Goal: Communication & Community: Participate in discussion

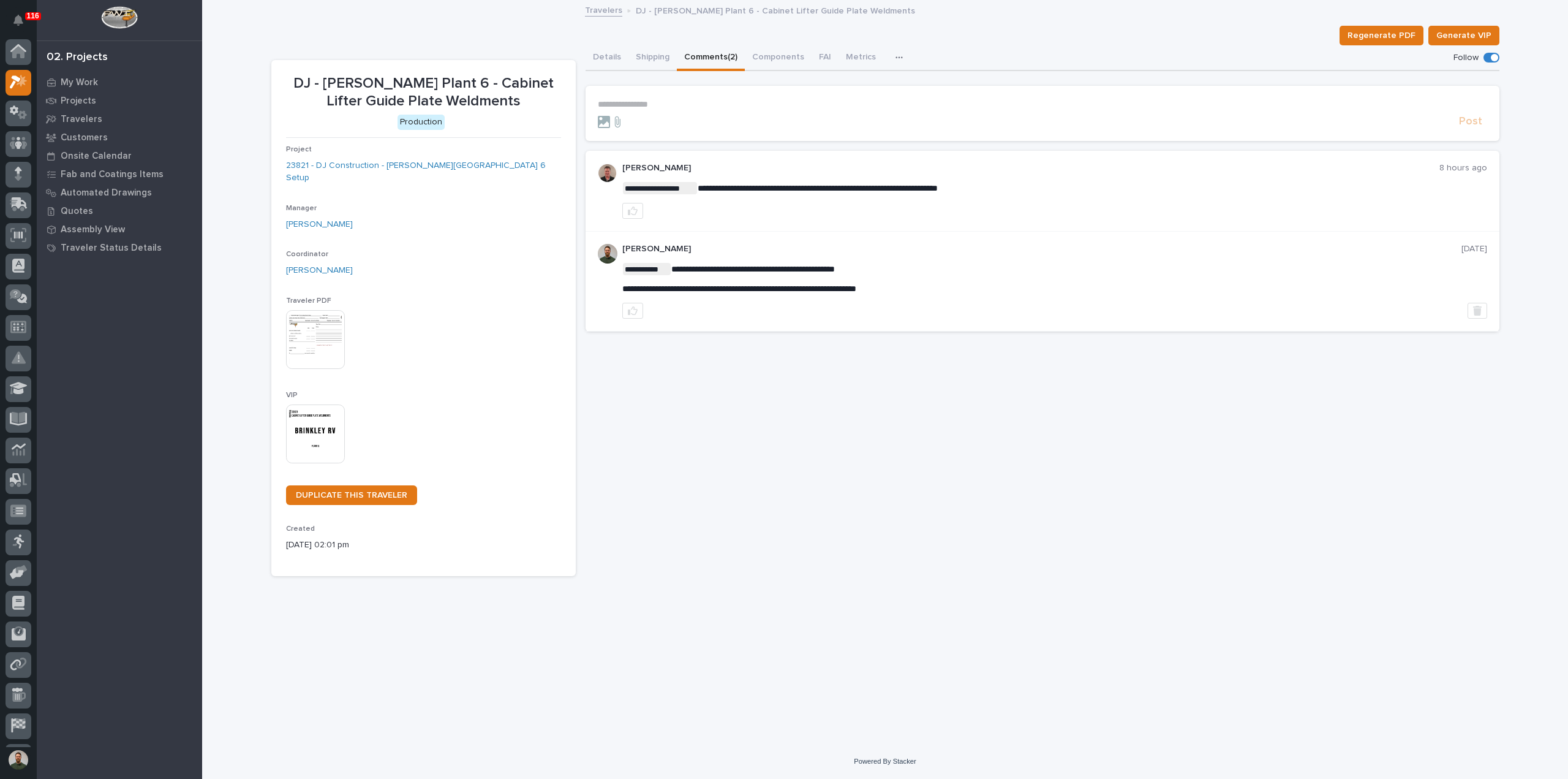
scroll to position [27, 0]
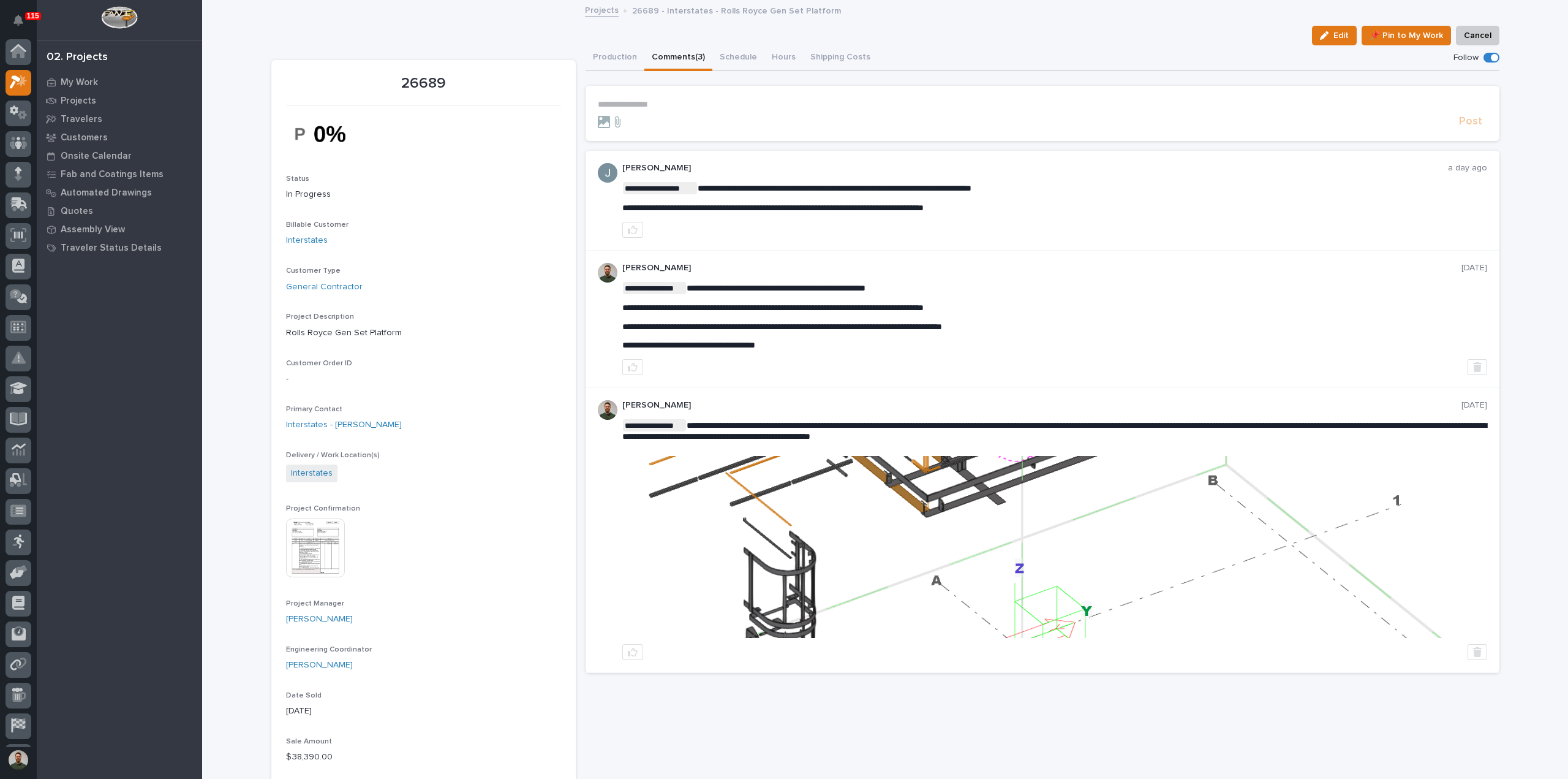
scroll to position [27, 0]
click at [649, 104] on p "**********" at bounding box center [1042, 104] width 889 height 11
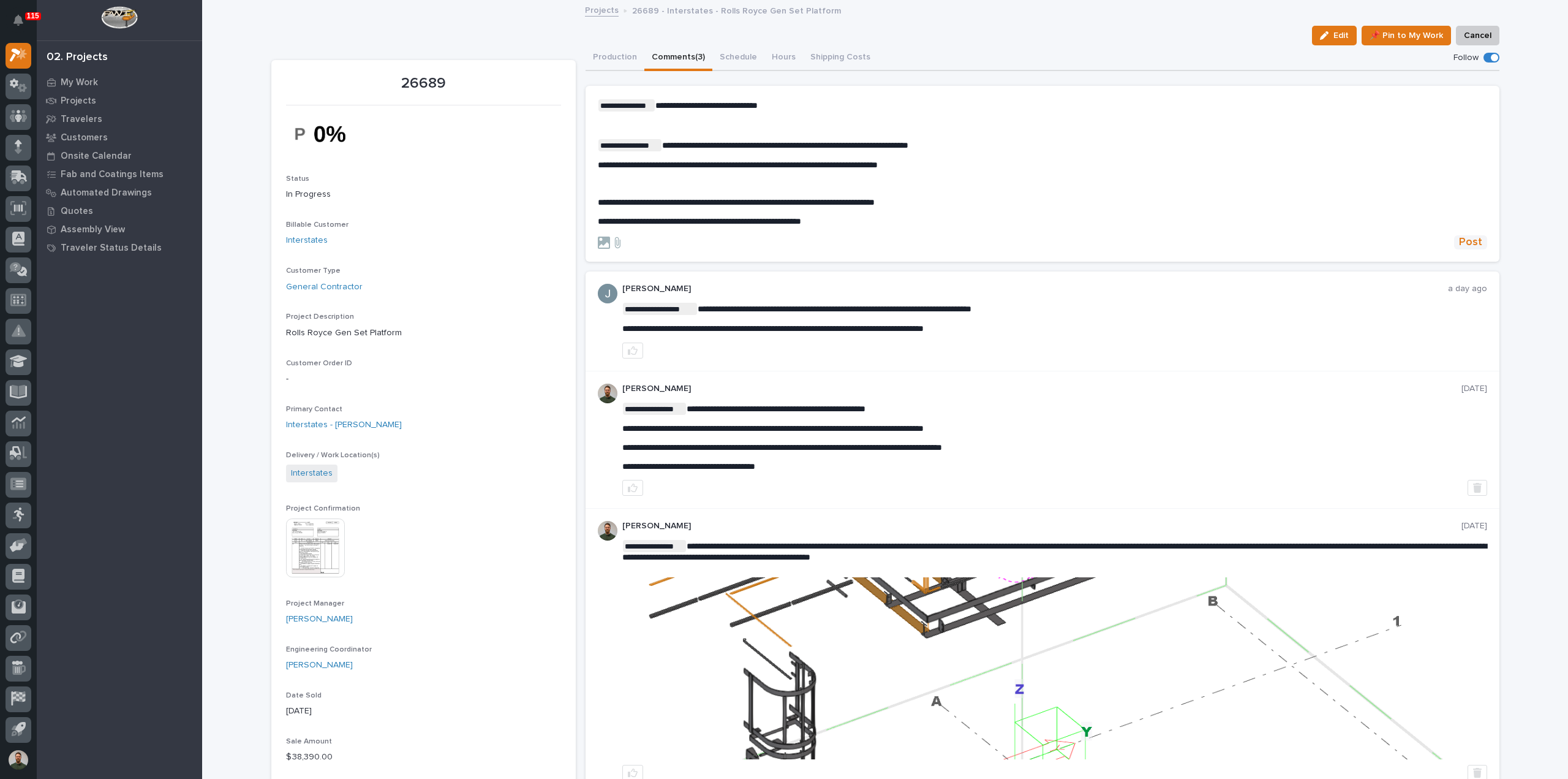
click at [1470, 248] on span "Post" at bounding box center [1471, 242] width 23 height 14
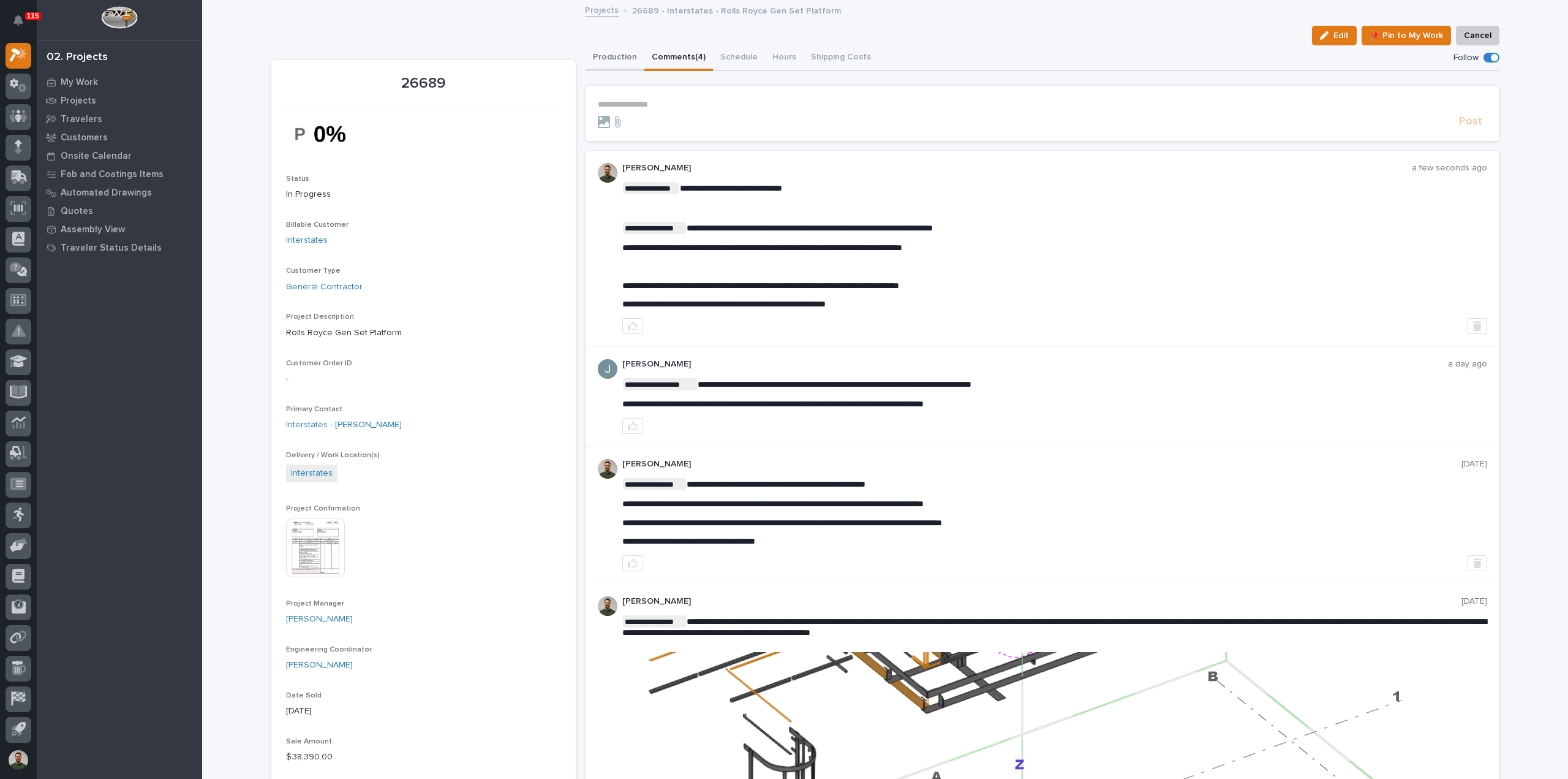
click at [609, 47] on button "Production" at bounding box center [614, 58] width 58 height 26
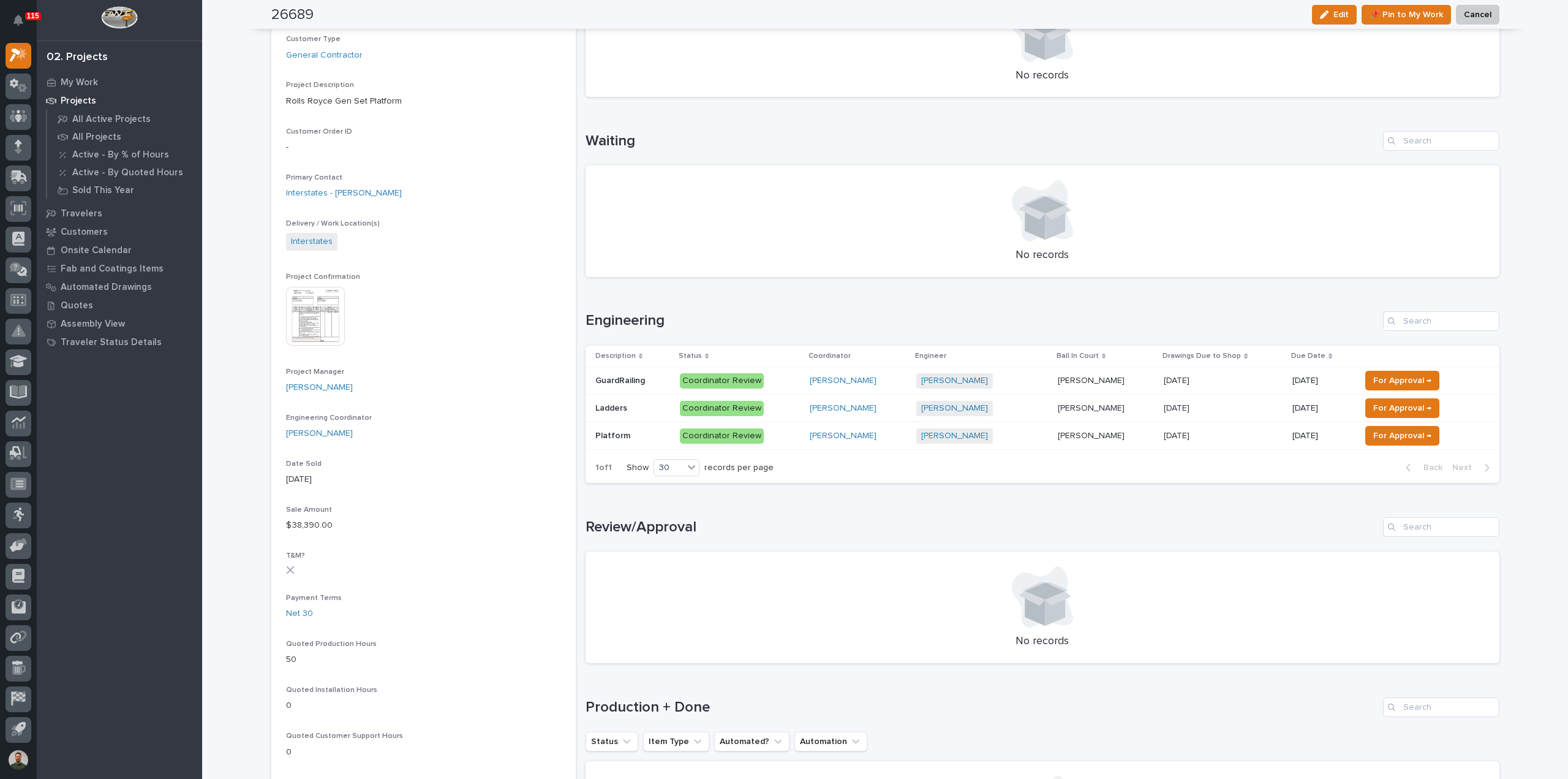
scroll to position [245, 0]
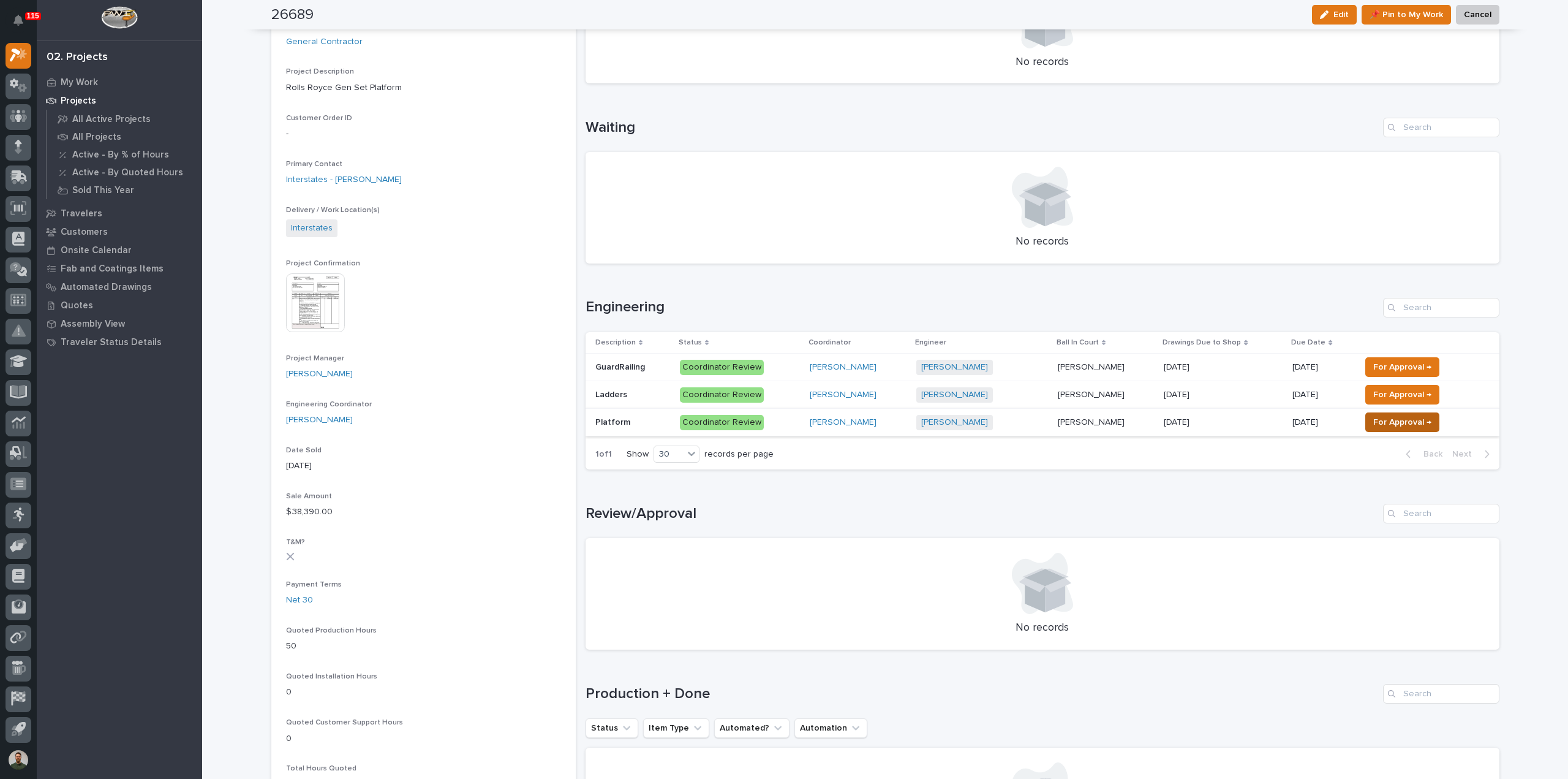
click at [1393, 418] on span "For Approval →" at bounding box center [1402, 422] width 58 height 14
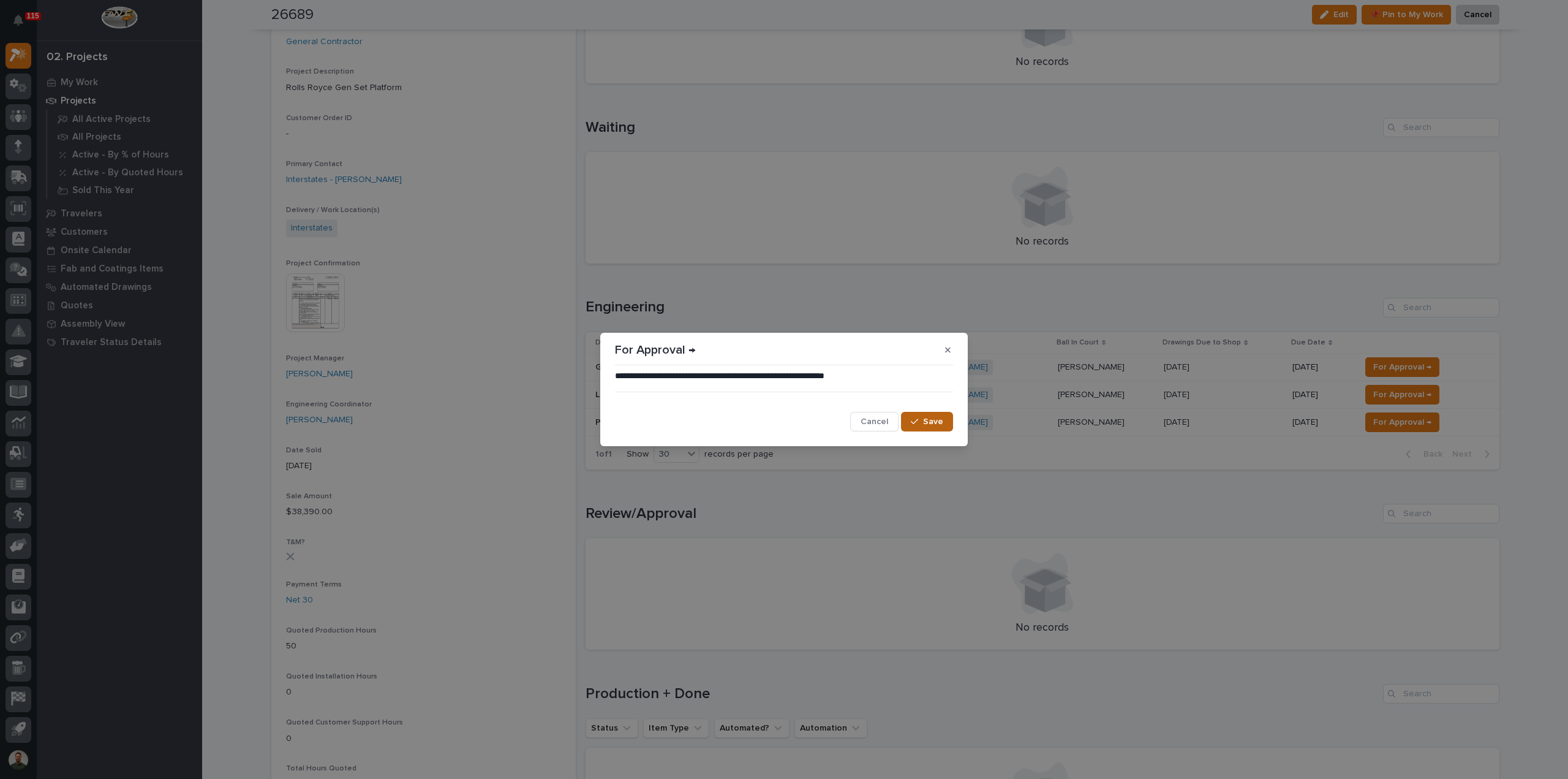
click at [923, 418] on div "button" at bounding box center [916, 422] width 12 height 9
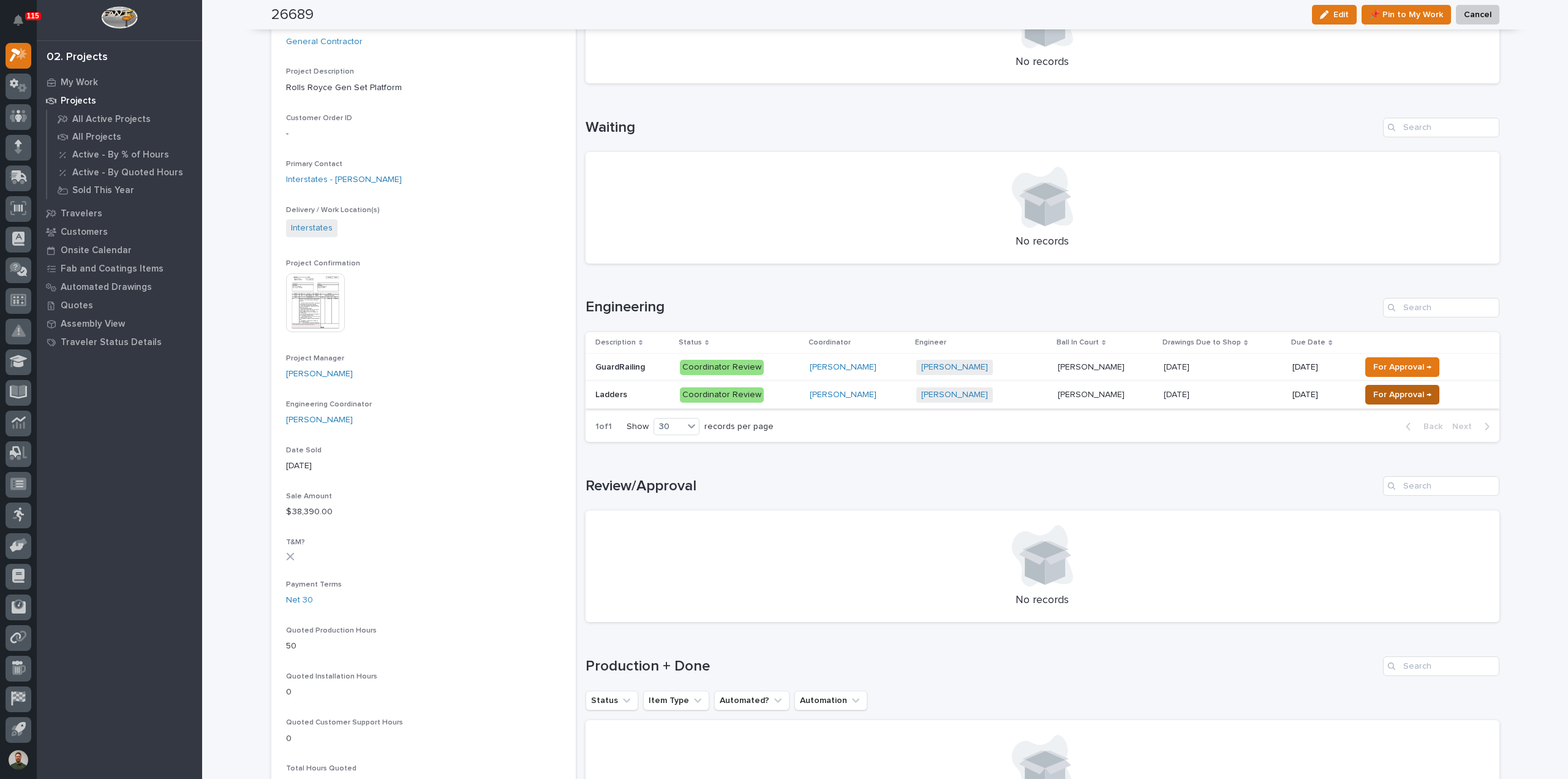
click at [1403, 398] on span "For Approval →" at bounding box center [1402, 394] width 58 height 14
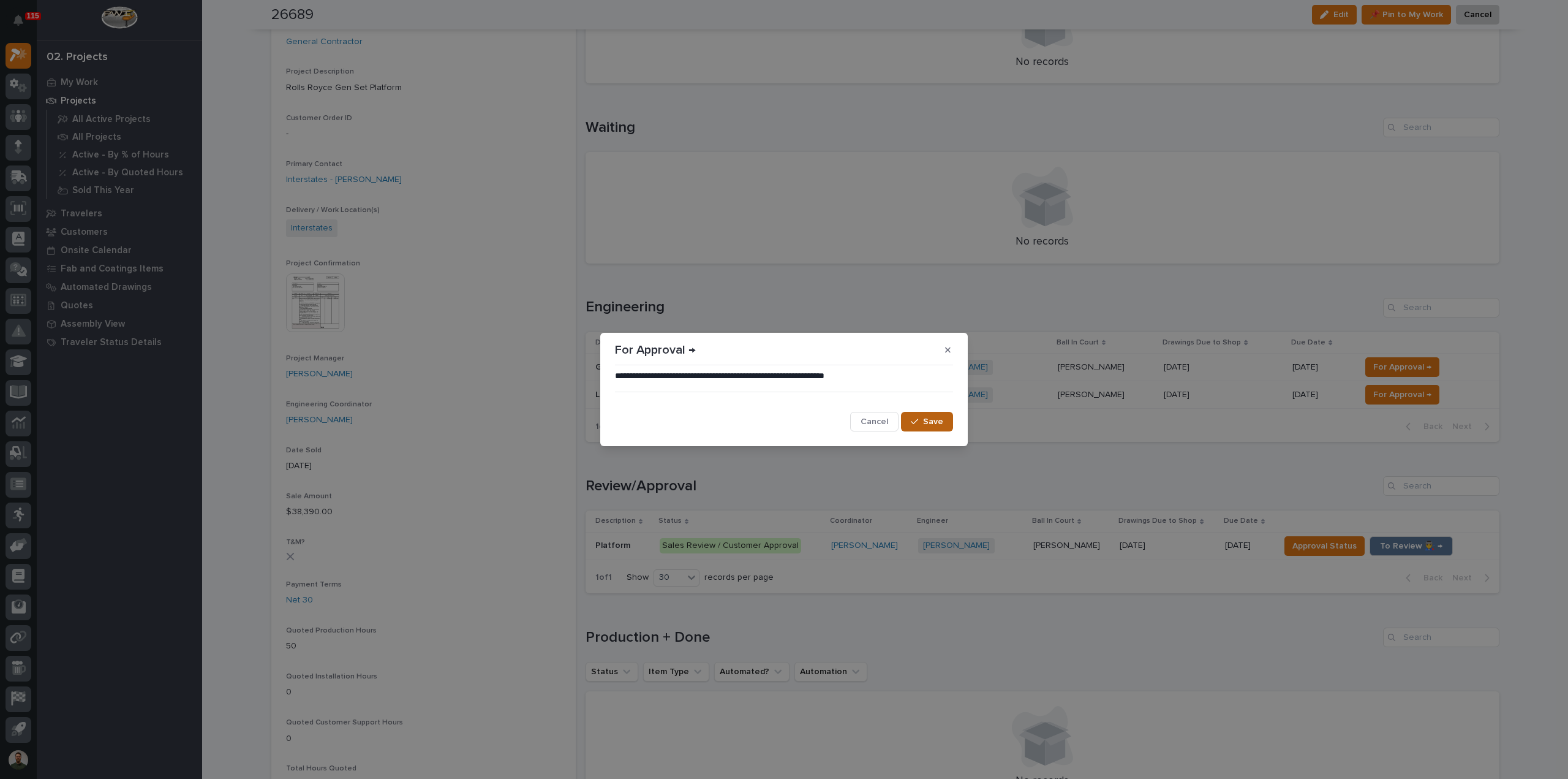
click at [933, 429] on button "Save" at bounding box center [927, 421] width 52 height 20
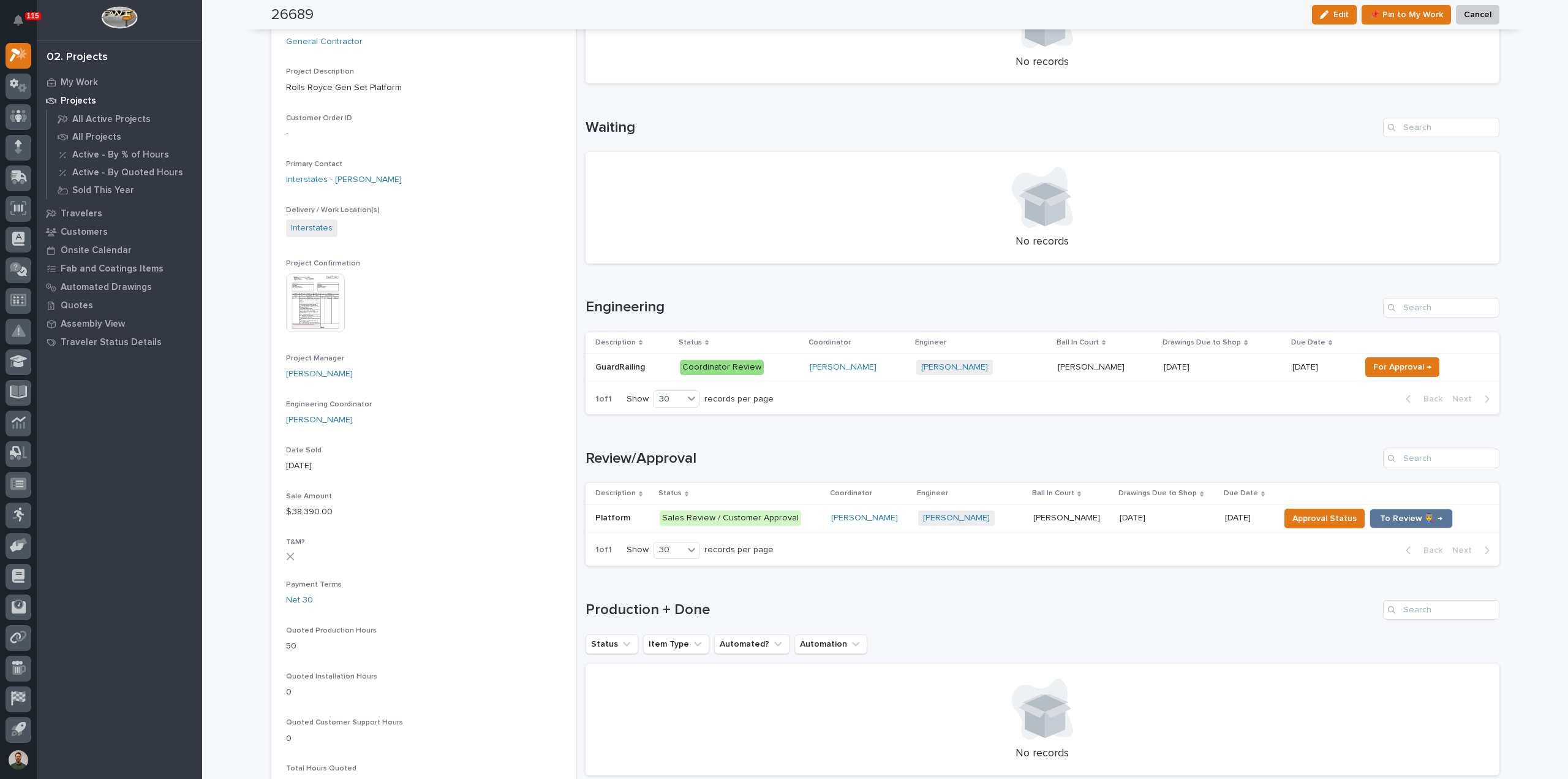
click at [1418, 367] on span "For Approval →" at bounding box center [1402, 367] width 58 height 14
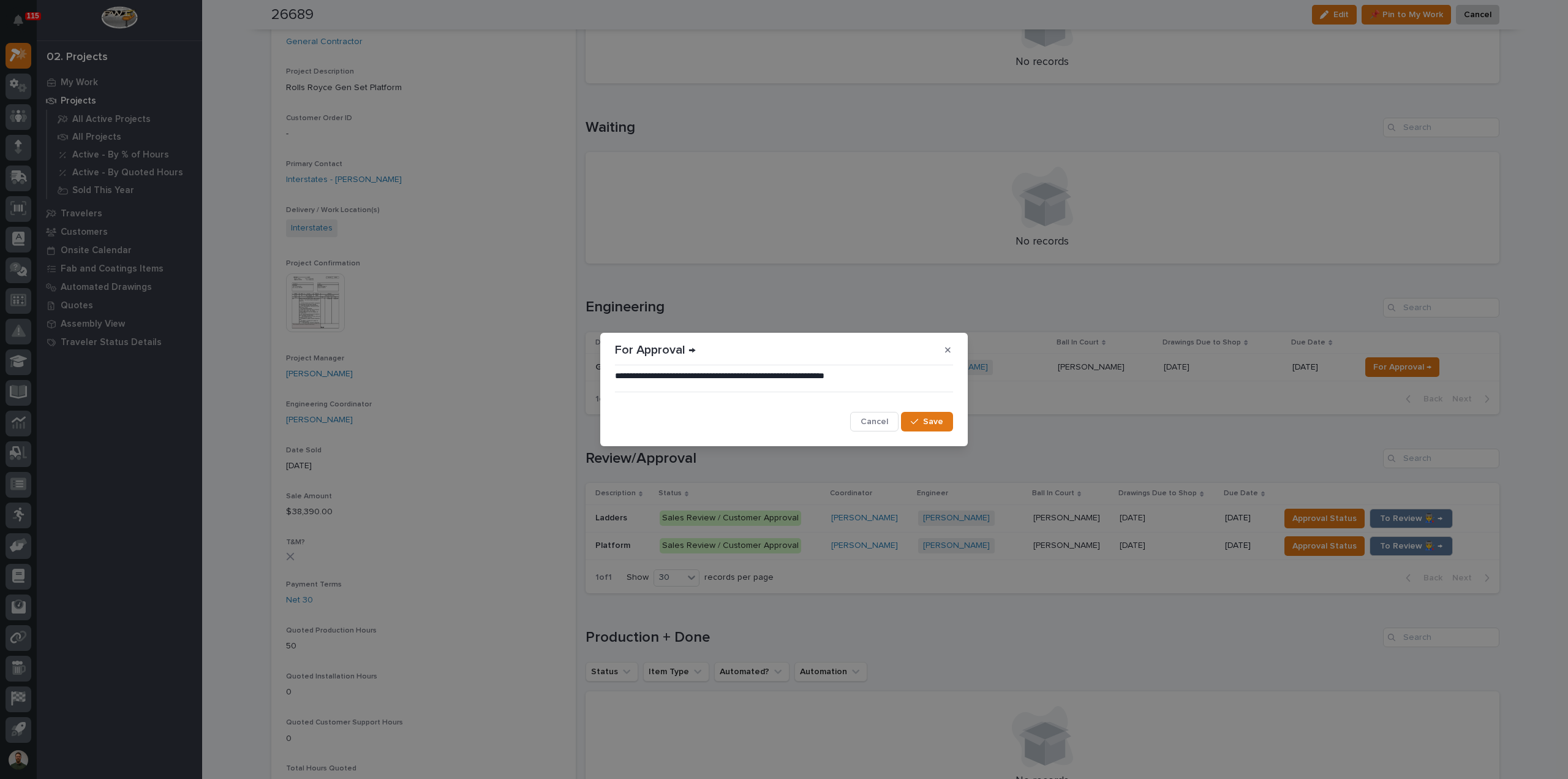
click at [940, 423] on span "Save" at bounding box center [933, 422] width 20 height 11
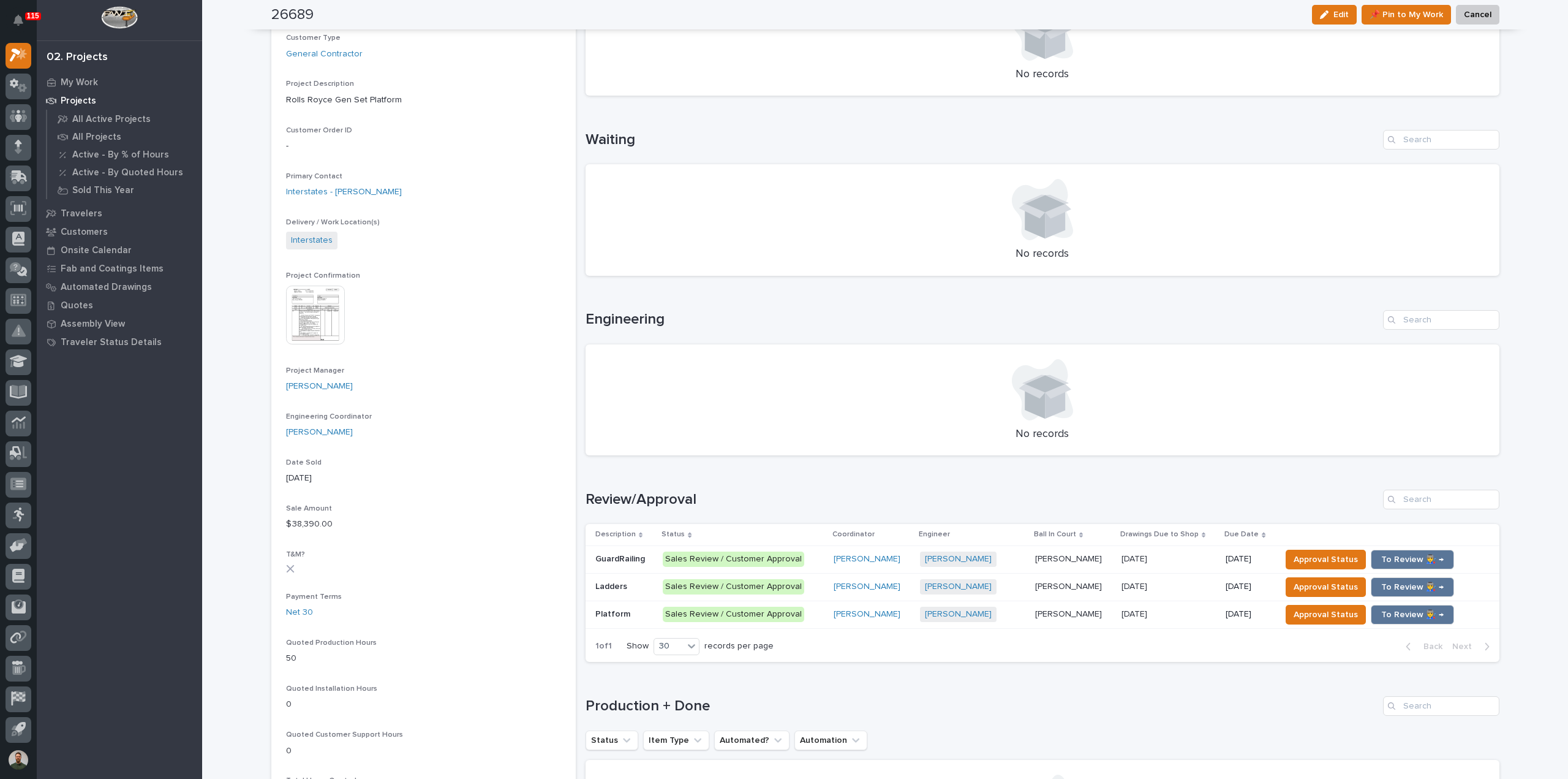
scroll to position [0, 0]
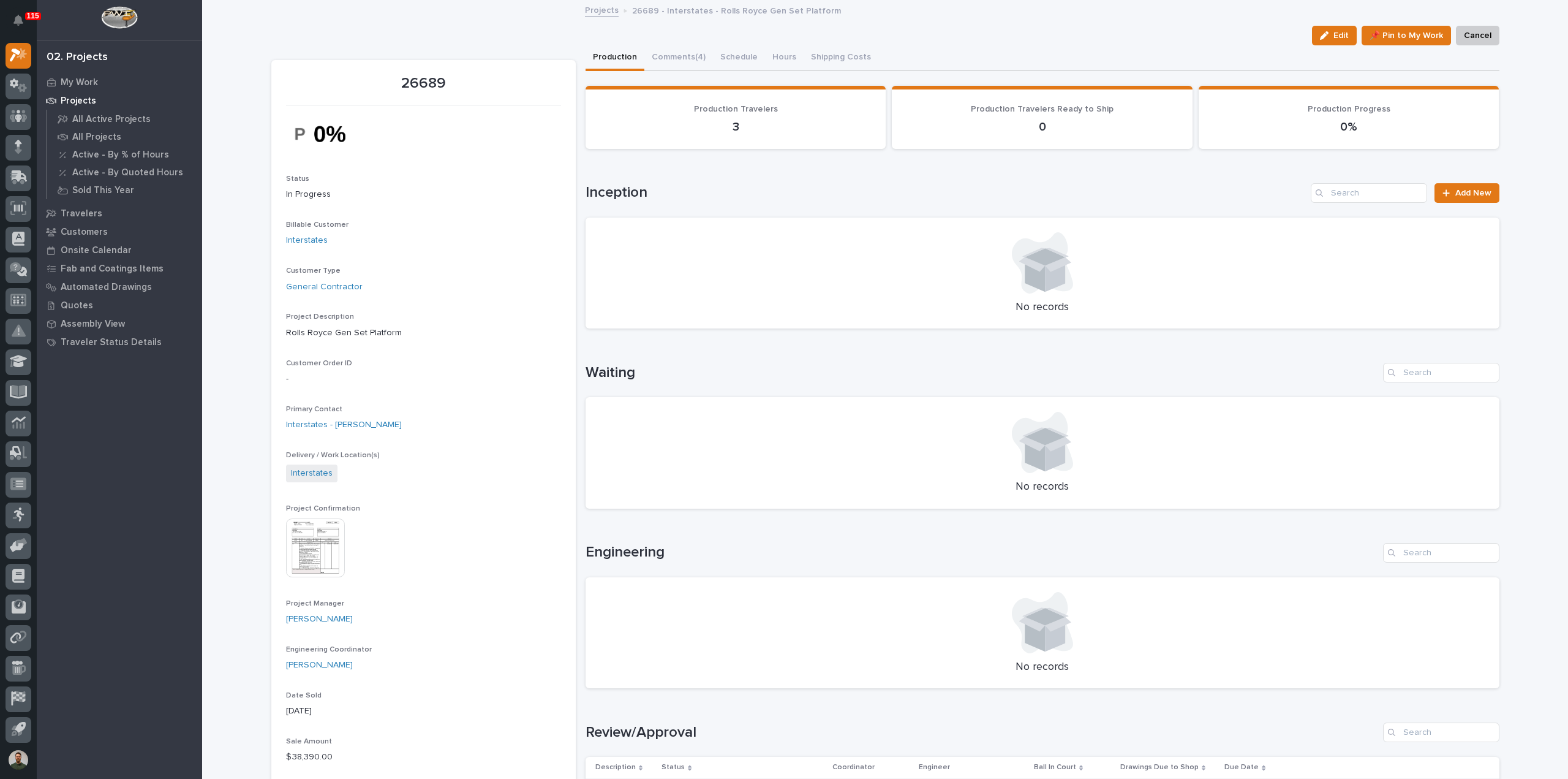
click at [672, 11] on p "26689 - Interstates - Rolls Royce Gen Set Platform" at bounding box center [737, 9] width 209 height 13
drag, startPoint x: 672, startPoint y: 11, endPoint x: 693, endPoint y: 35, distance: 31.9
click at [674, 13] on p "26689 - Interstates - Rolls Royce Gen Set Platform" at bounding box center [737, 9] width 209 height 13
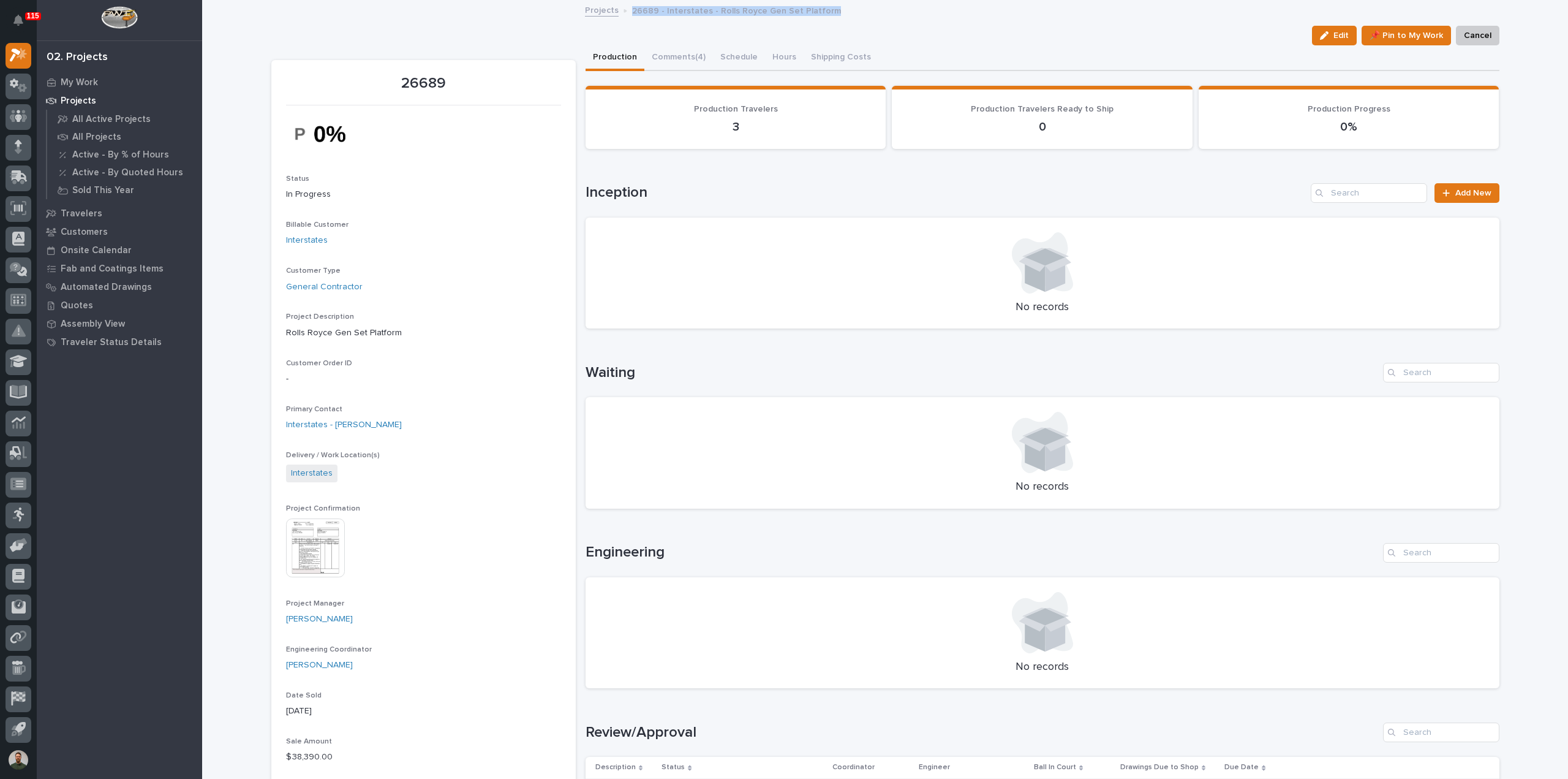
click at [693, 35] on div "Edit 📌 Pin to My Work Cancel" at bounding box center [885, 35] width 1228 height 20
click at [709, 11] on p "26689 - Interstates - Rolls Royce Gen Set Platform" at bounding box center [737, 9] width 209 height 13
drag, startPoint x: 709, startPoint y: 11, endPoint x: 709, endPoint y: 25, distance: 14.0
click at [709, 15] on p "26689 - Interstates - Rolls Royce Gen Set Platform" at bounding box center [737, 9] width 209 height 13
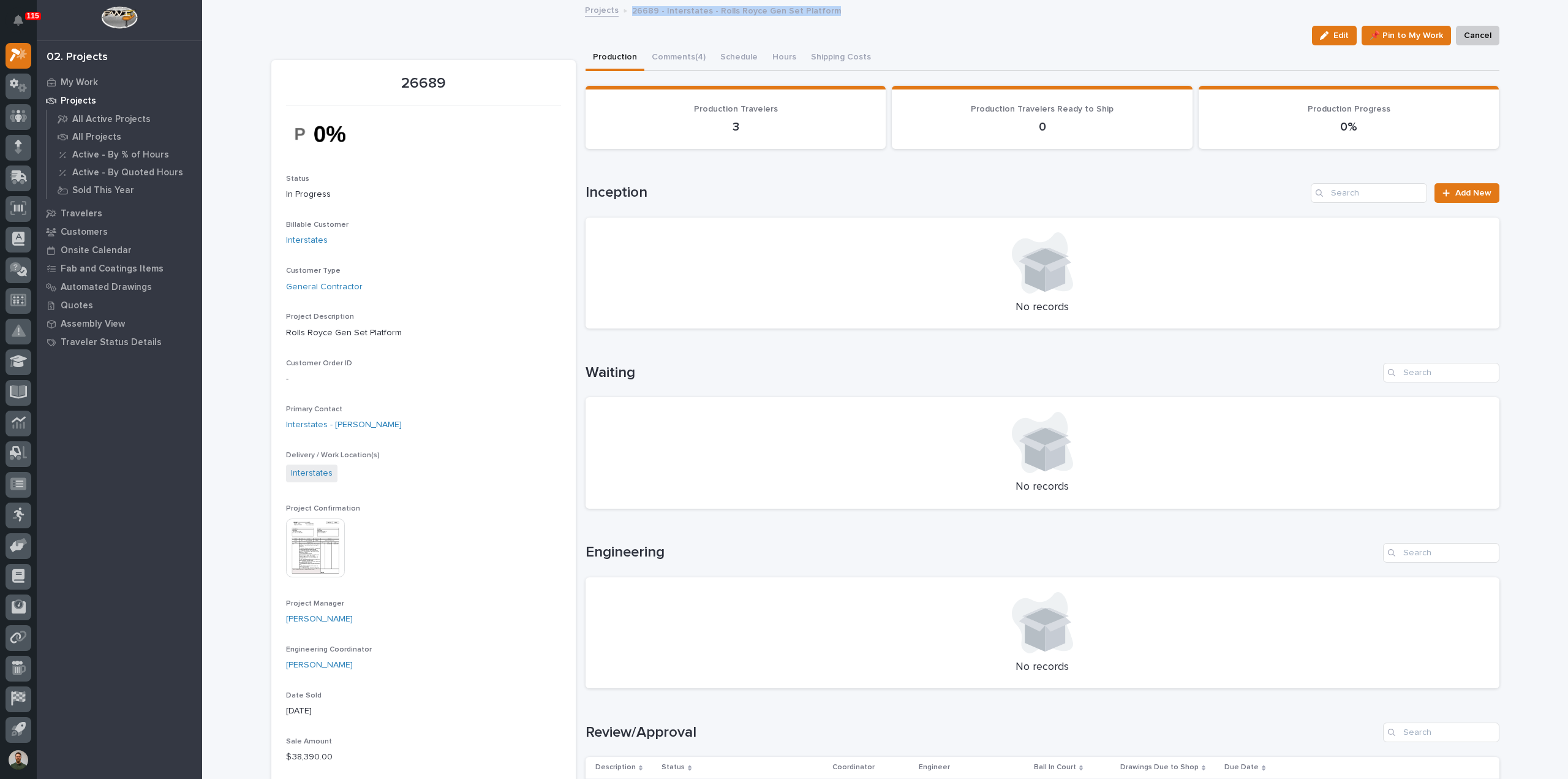
click at [709, 25] on div "26689 Edit 📌 Pin to My Work Cancel Edit 📌 Pin to My Work Cancel 26689 Status In…" at bounding box center [885, 783] width 1228 height 1563
click at [711, 13] on p "26689 - Interstates - Rolls Royce Gen Set Platform" at bounding box center [737, 9] width 209 height 13
click at [711, 20] on div "26689 Edit 📌 Pin to My Work Cancel Edit 📌 Pin to My Work Cancel 26689 Status In…" at bounding box center [885, 783] width 1228 height 1563
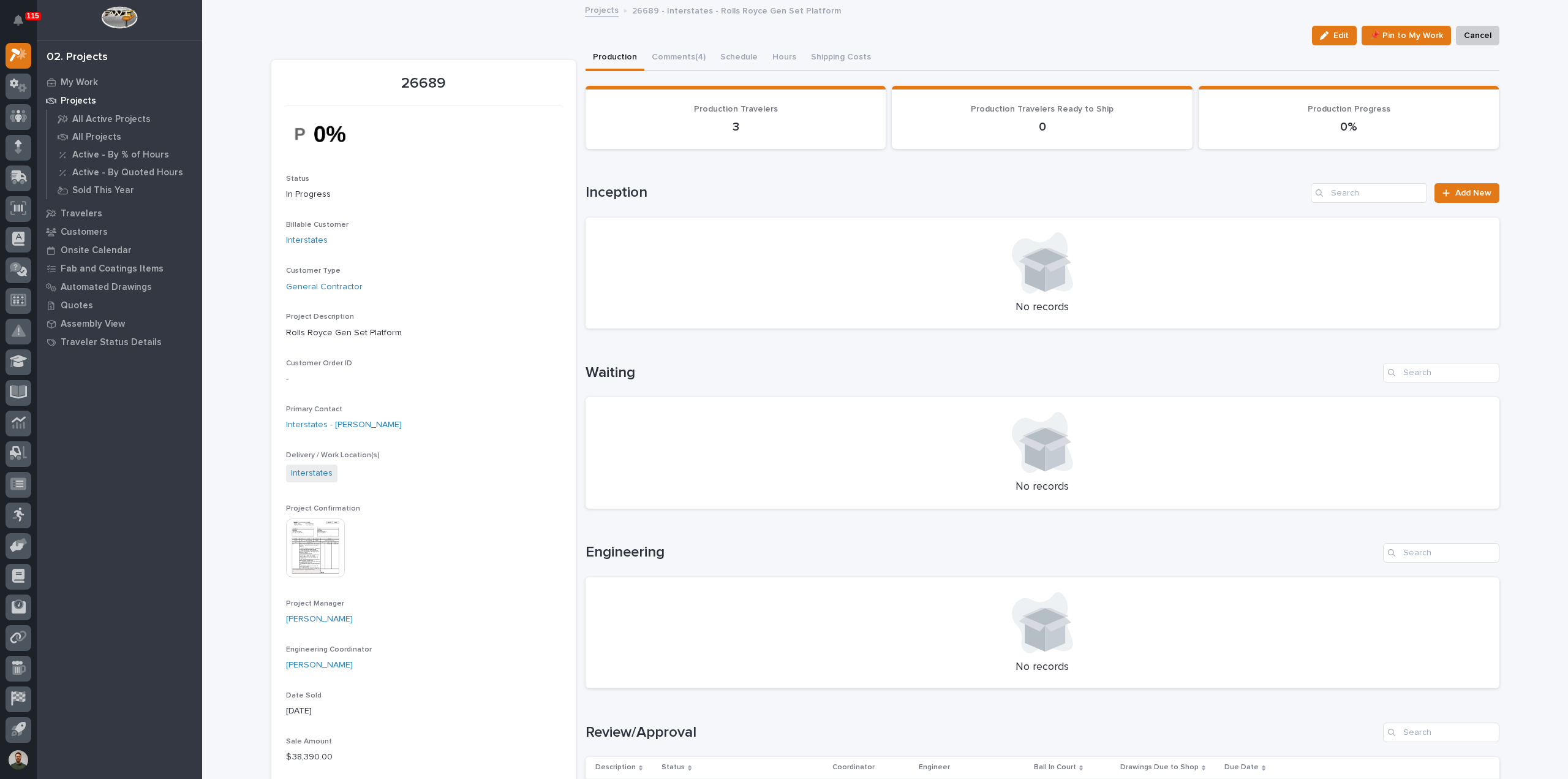
click at [709, 11] on p "26689 - Interstates - Rolls Royce Gen Set Platform" at bounding box center [737, 9] width 209 height 13
click at [704, 28] on div "Edit 📌 Pin to My Work Cancel" at bounding box center [885, 35] width 1228 height 20
click at [701, 13] on p "26689 - Interstates - Rolls Royce Gen Set Platform" at bounding box center [737, 9] width 209 height 13
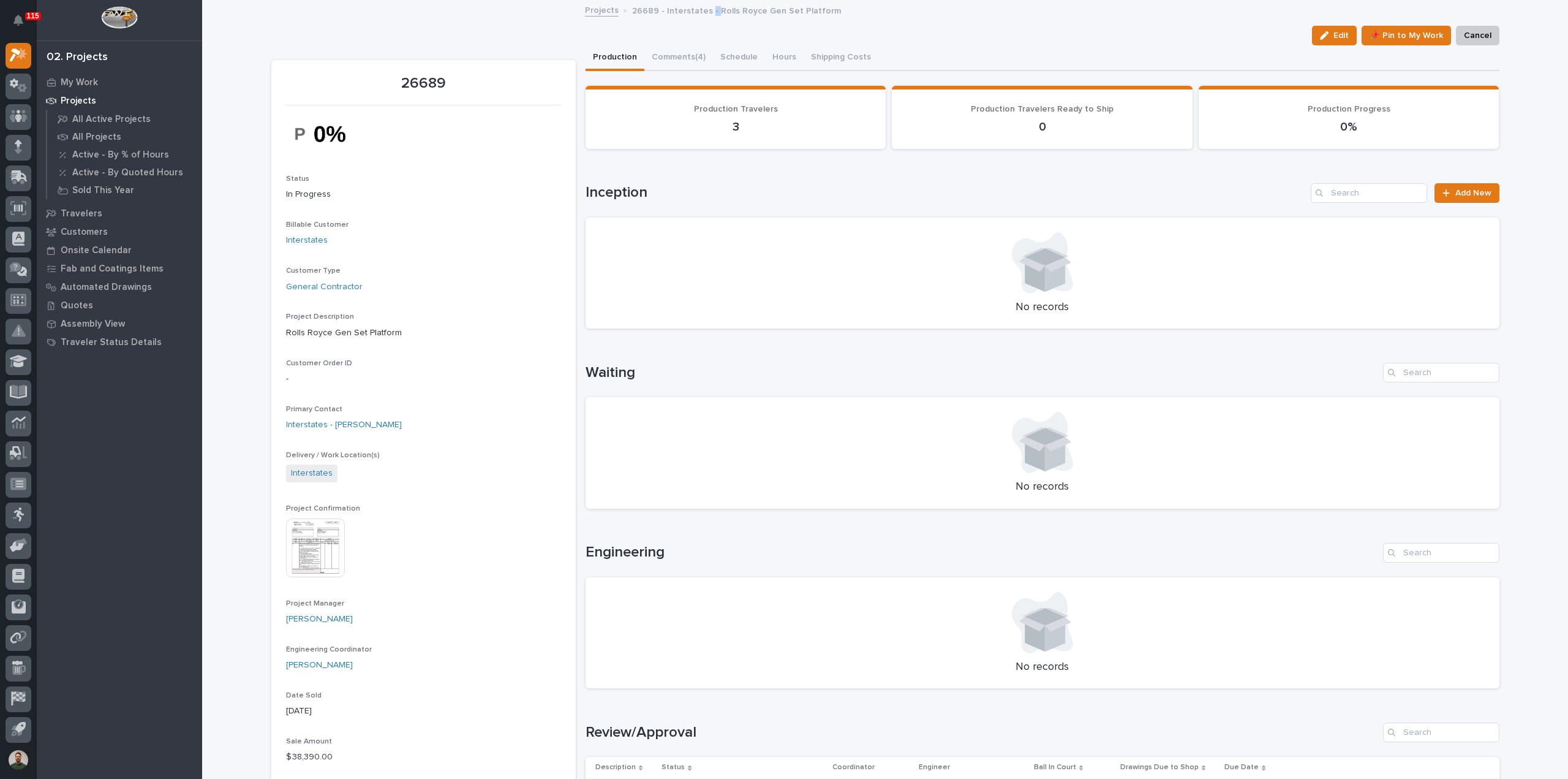
click at [701, 13] on p "26689 - Interstates - Rolls Royce Gen Set Platform" at bounding box center [737, 9] width 209 height 13
click at [701, 25] on div "26689 Edit 📌 Pin to My Work Cancel Edit 📌 Pin to My Work Cancel 26689 Status In…" at bounding box center [885, 783] width 1228 height 1563
click at [693, 12] on p "26689 - Interstates - Rolls Royce Gen Set Platform" at bounding box center [737, 9] width 209 height 13
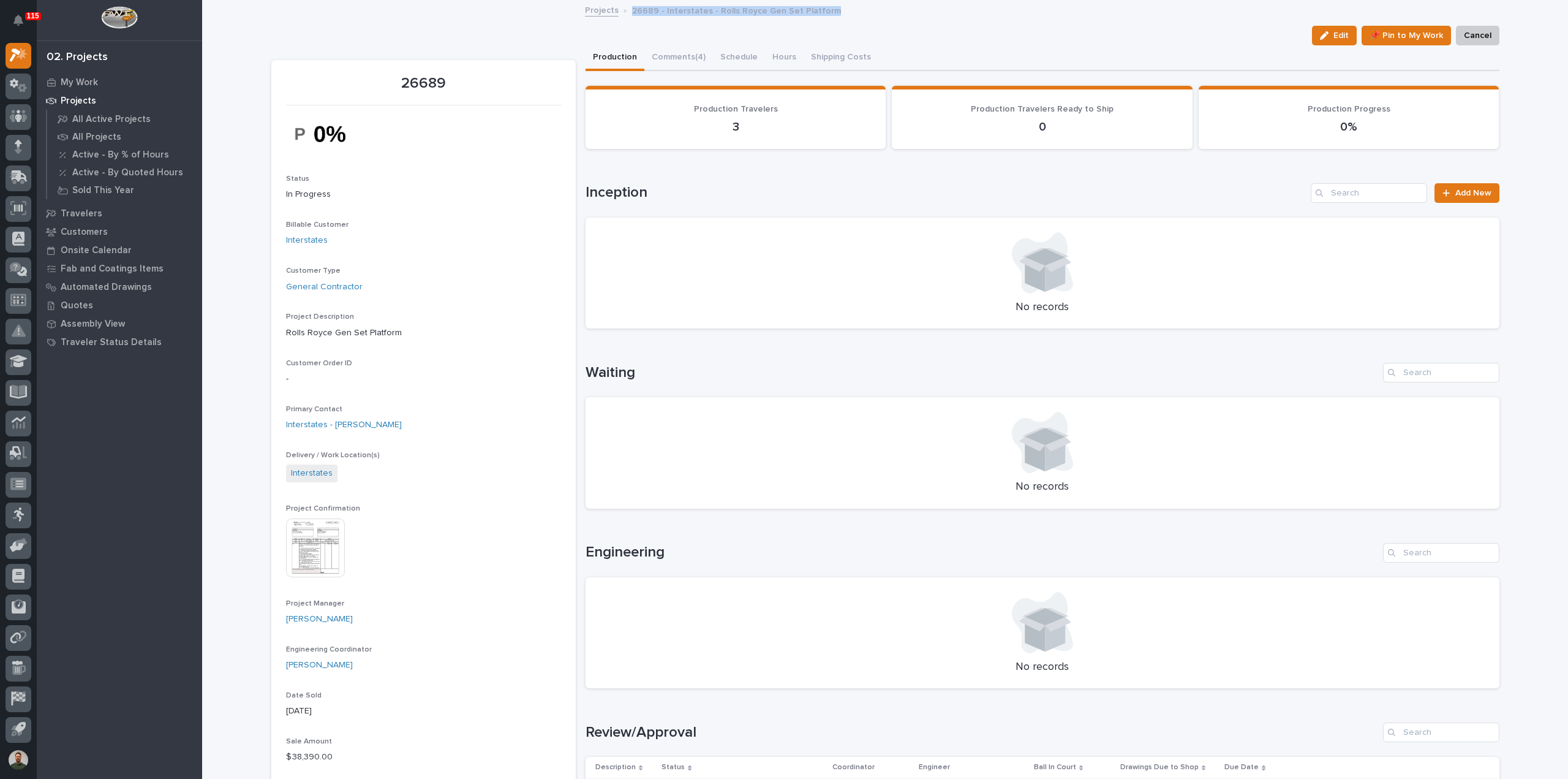
click at [693, 12] on p "26689 - Interstates - Rolls Royce Gen Set Platform" at bounding box center [737, 9] width 209 height 13
click at [701, 27] on div "Edit 📌 Pin to My Work Cancel" at bounding box center [885, 35] width 1228 height 20
click at [641, 35] on div "Edit 📌 Pin to My Work Cancel" at bounding box center [885, 35] width 1228 height 20
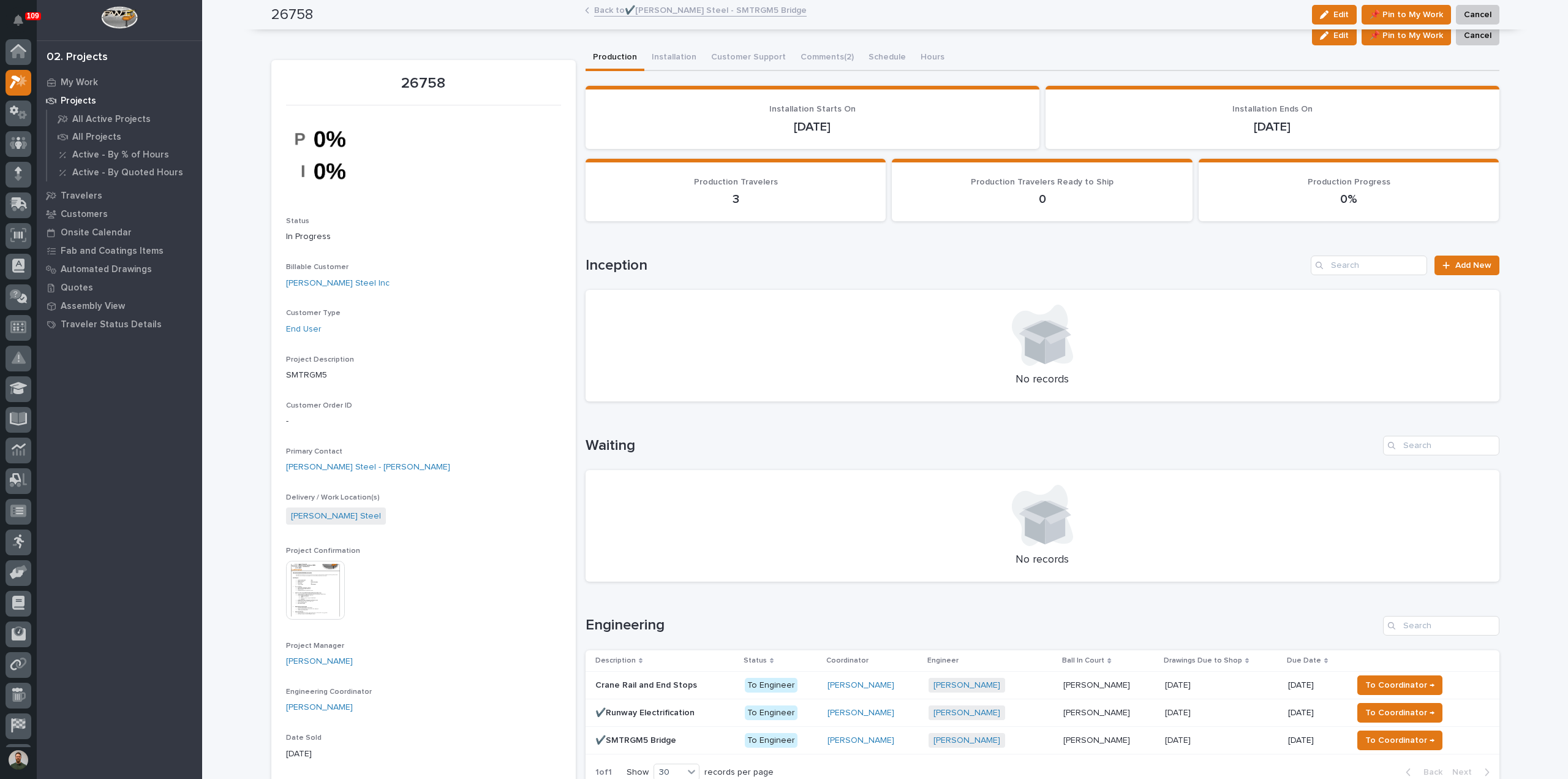
scroll to position [27, 0]
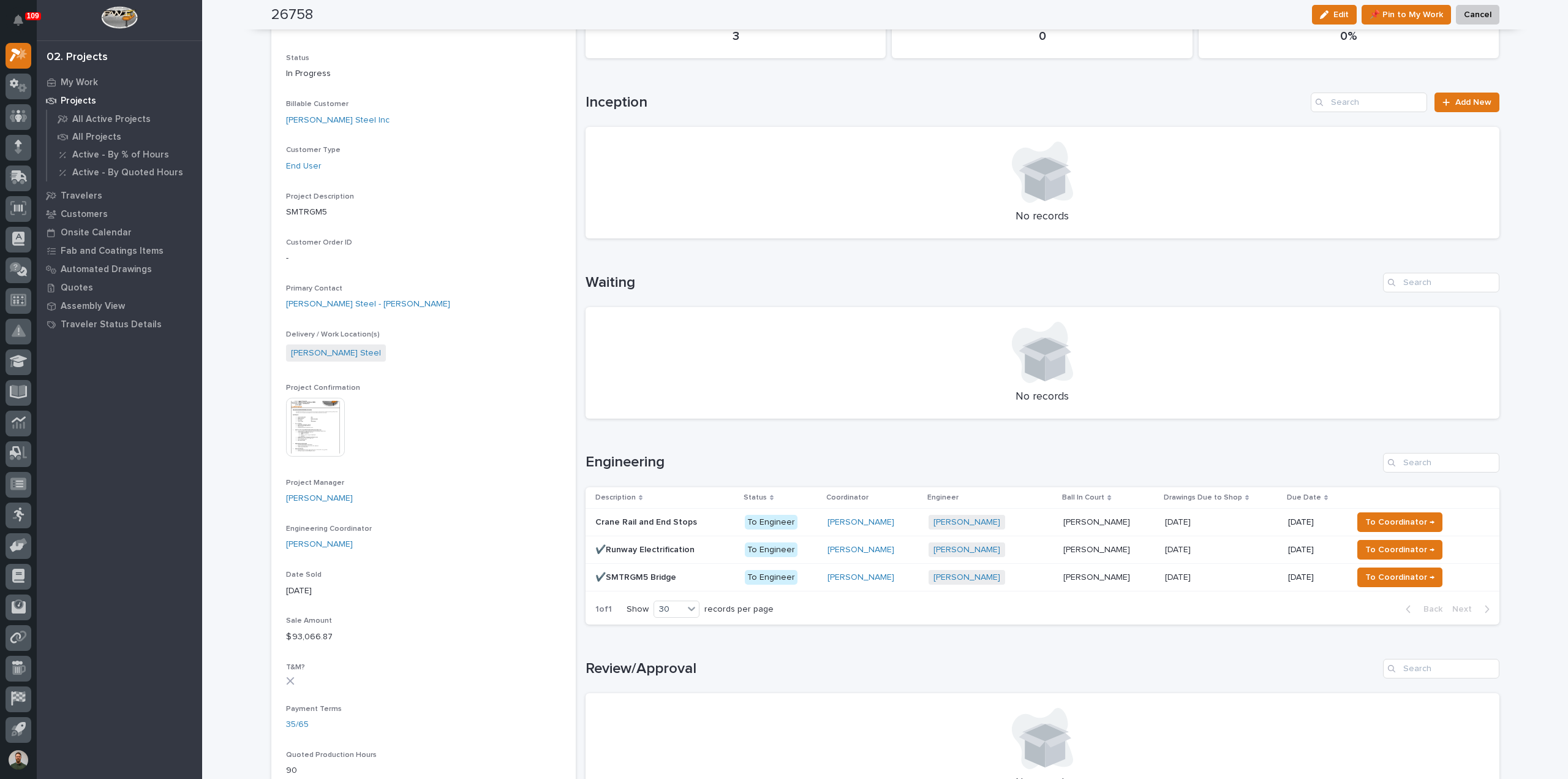
click at [690, 585] on div "✔️SMTRGM5 Bridge ✔️SMTRGM5 Bridge" at bounding box center [665, 578] width 140 height 20
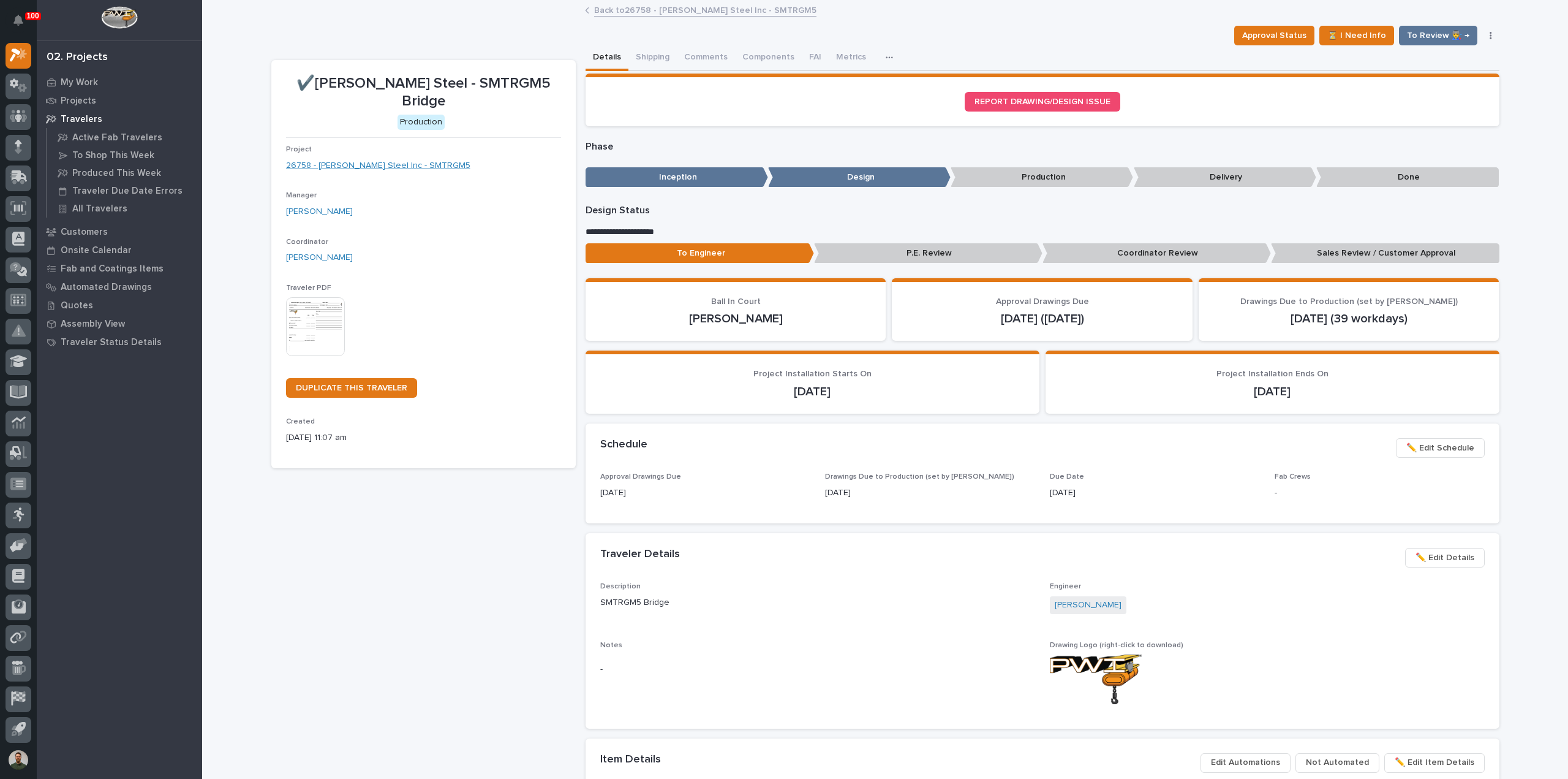
click at [359, 159] on link "26758 - [PERSON_NAME] Steel Inc - SMTRGM5" at bounding box center [378, 165] width 184 height 13
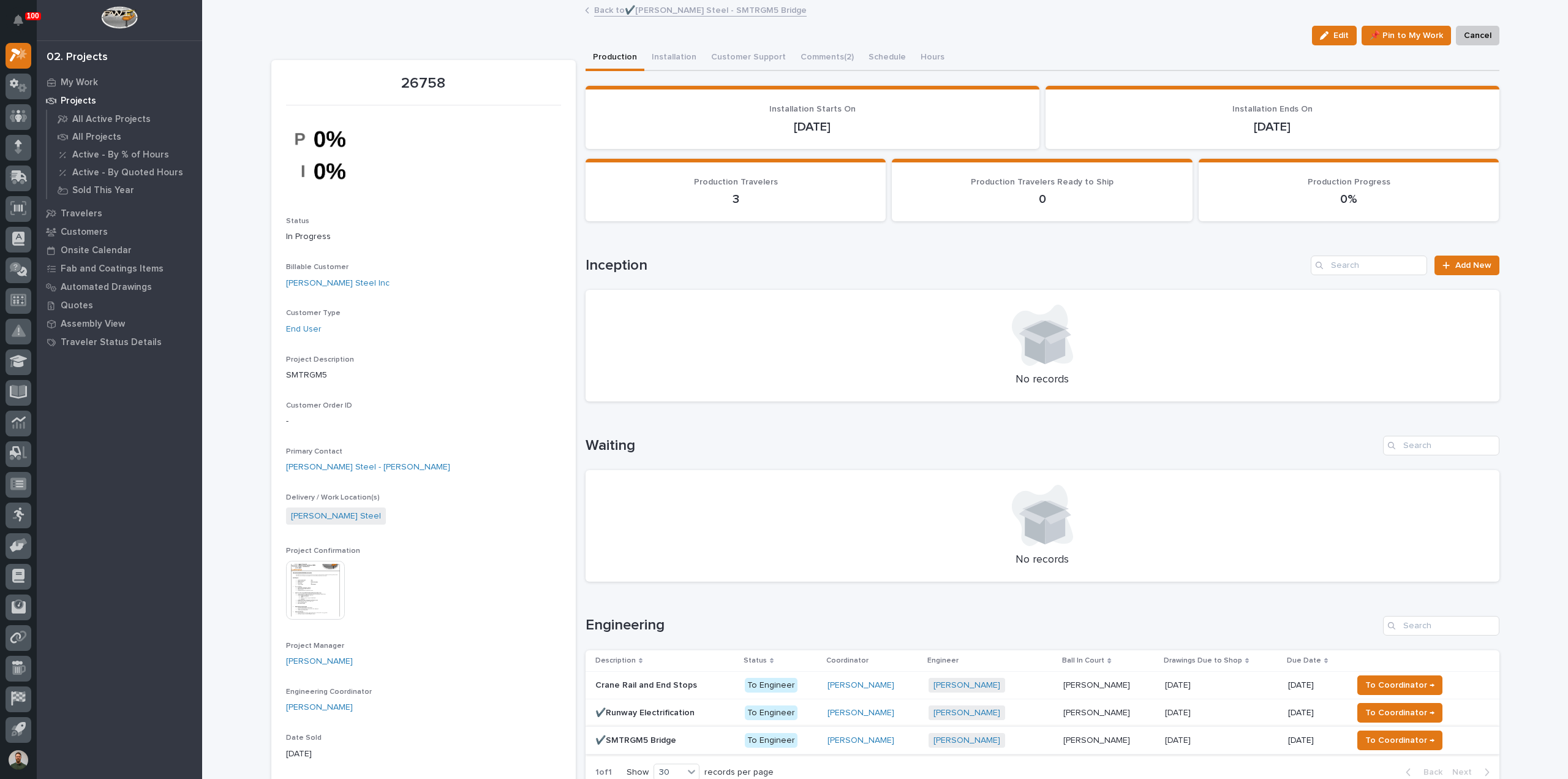
scroll to position [163, 0]
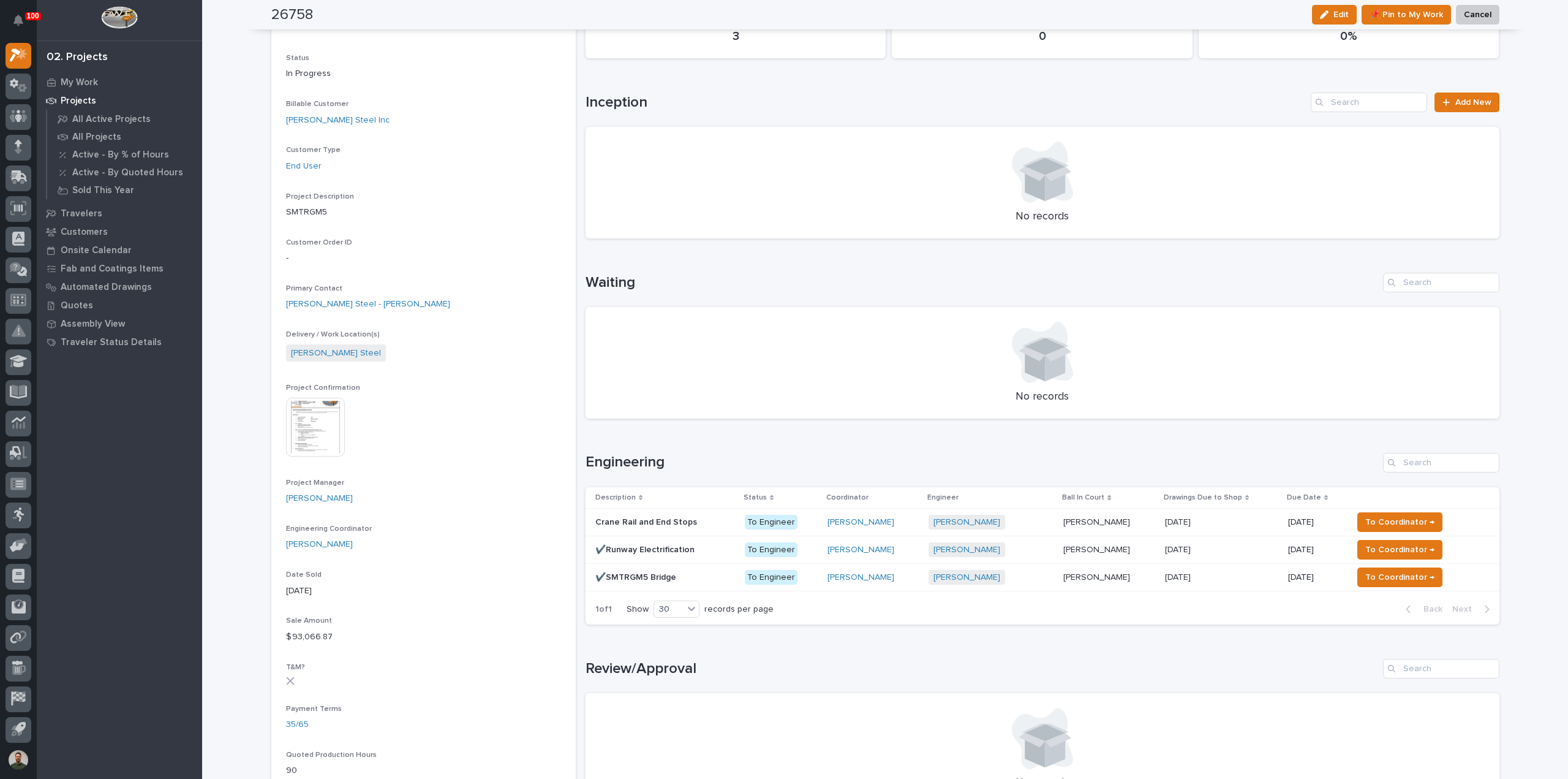
click at [660, 561] on td "✔️Runway Electrification ✔️Runway Electrification" at bounding box center [662, 549] width 154 height 28
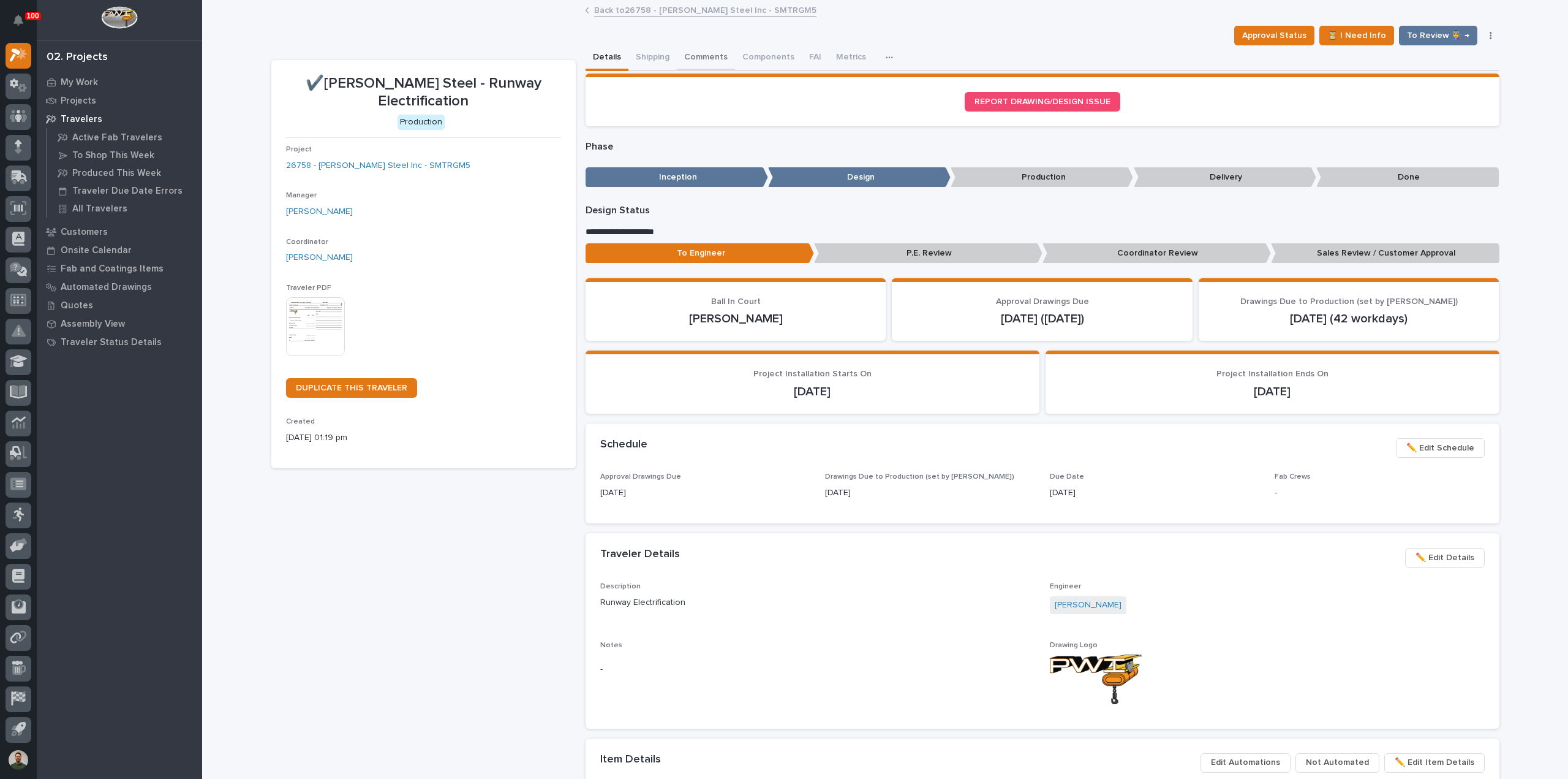
click at [692, 59] on button "Comments" at bounding box center [706, 58] width 58 height 26
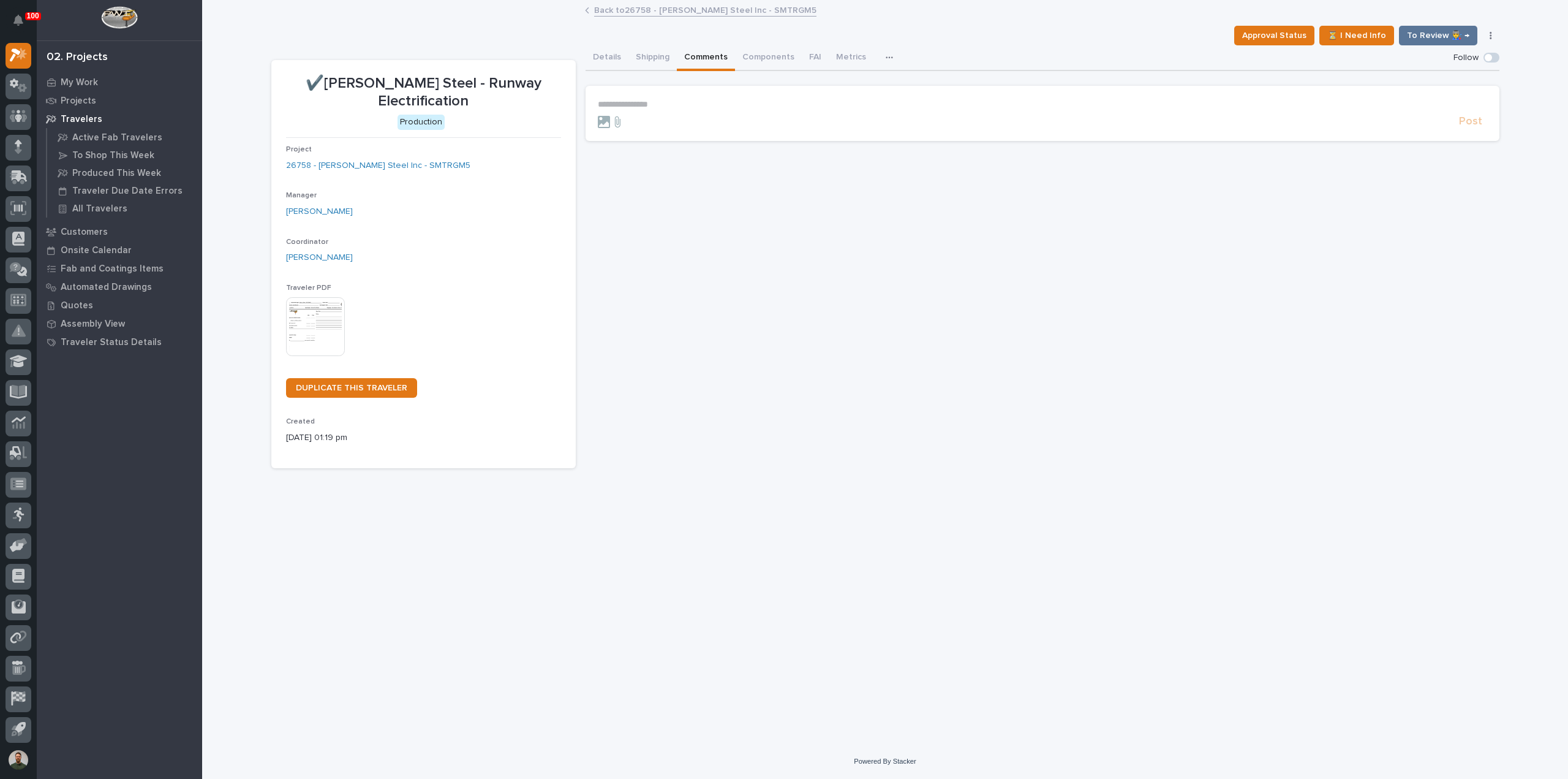
click at [662, 109] on form "**********" at bounding box center [1042, 114] width 889 height 30
click at [661, 107] on p "**********" at bounding box center [1042, 104] width 889 height 11
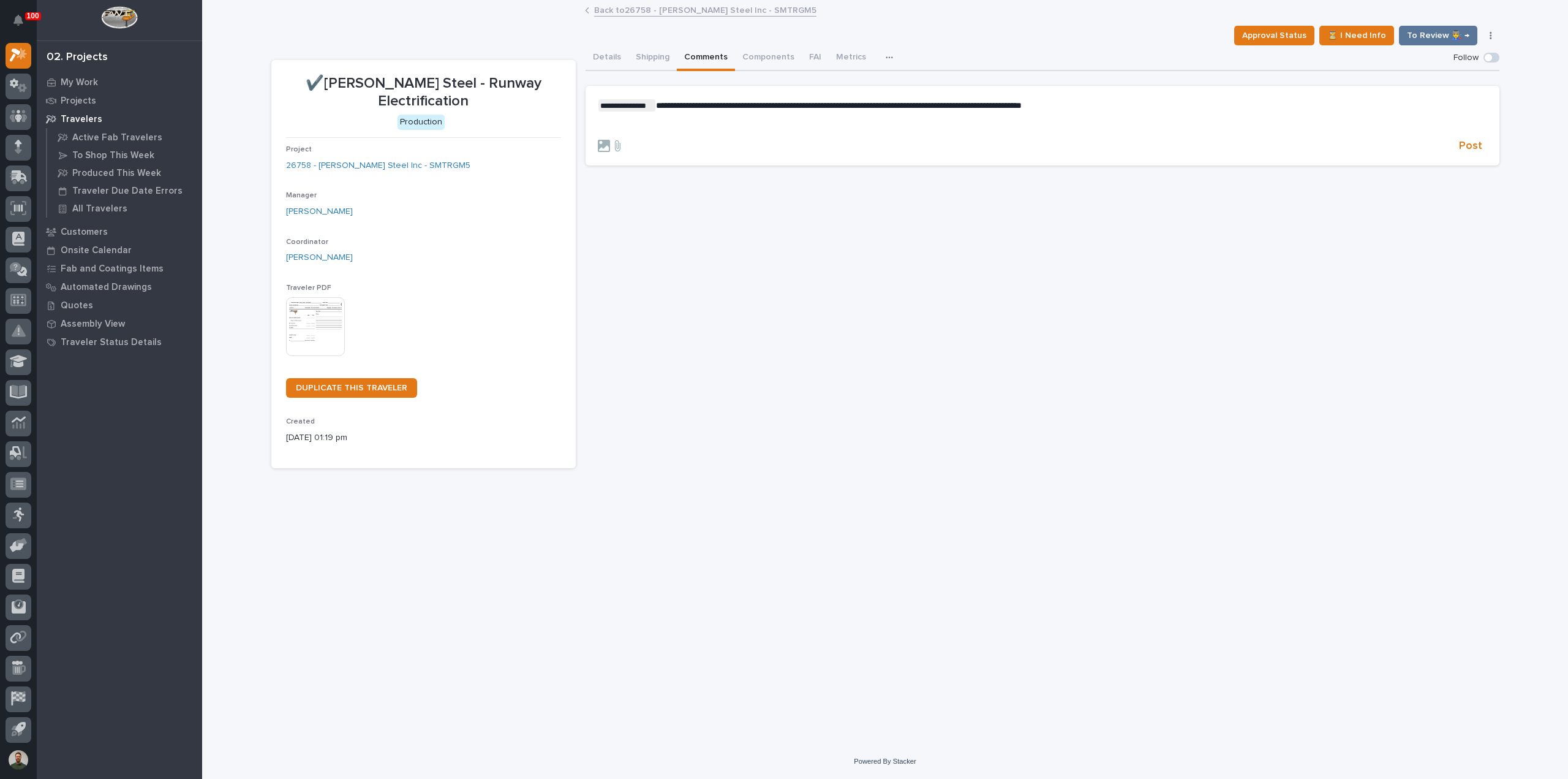
click at [743, 267] on div "**********" at bounding box center [1042, 257] width 914 height 423
click at [786, 123] on p "﻿" at bounding box center [1042, 125] width 889 height 11
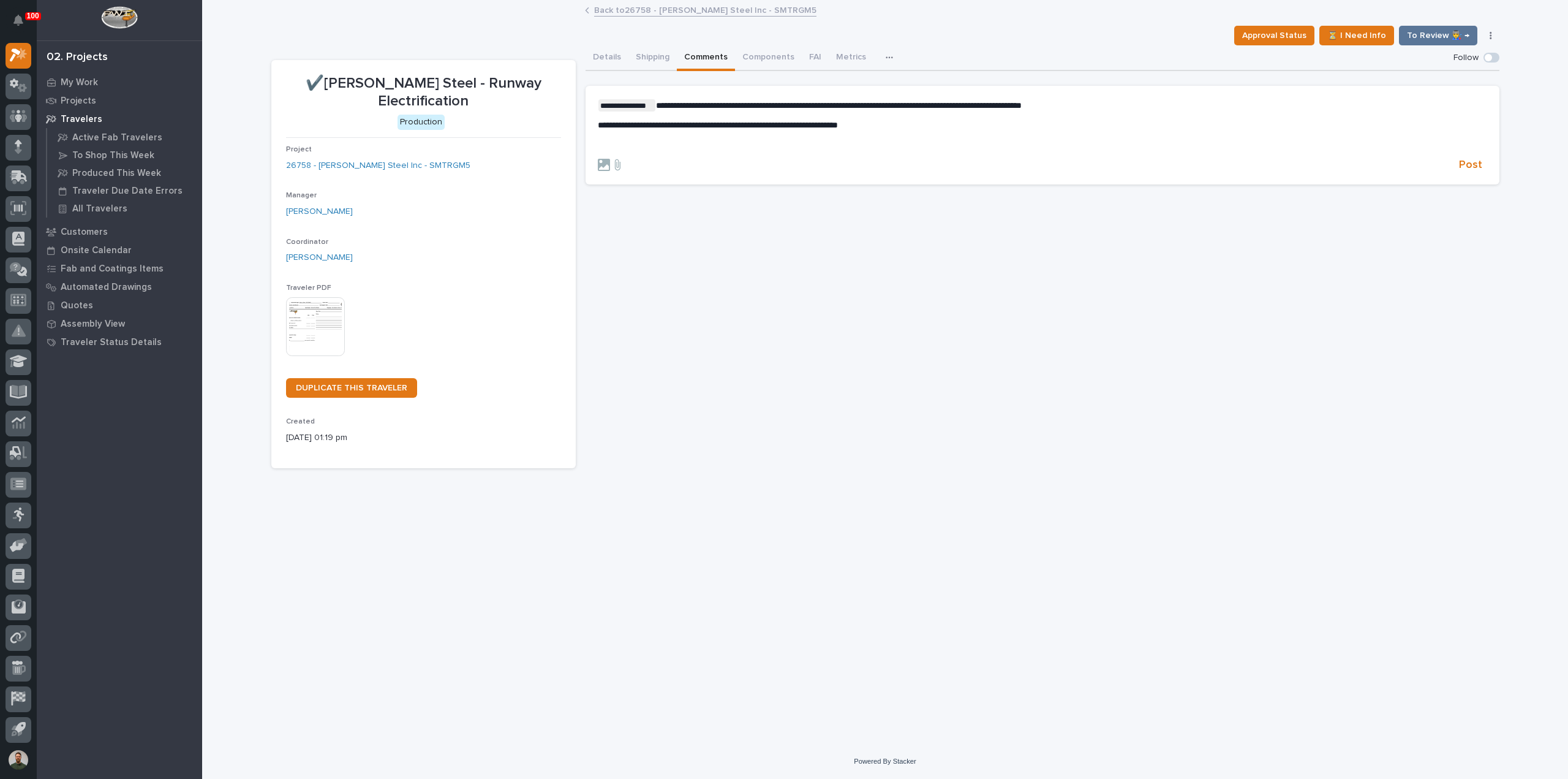
click at [622, 139] on p "﻿" at bounding box center [1042, 144] width 889 height 11
drag, startPoint x: 708, startPoint y: 143, endPoint x: 587, endPoint y: 94, distance: 130.5
click at [587, 94] on section "**********" at bounding box center [1042, 135] width 914 height 99
copy div "**********"
click at [736, 220] on div "**********" at bounding box center [1042, 257] width 914 height 423
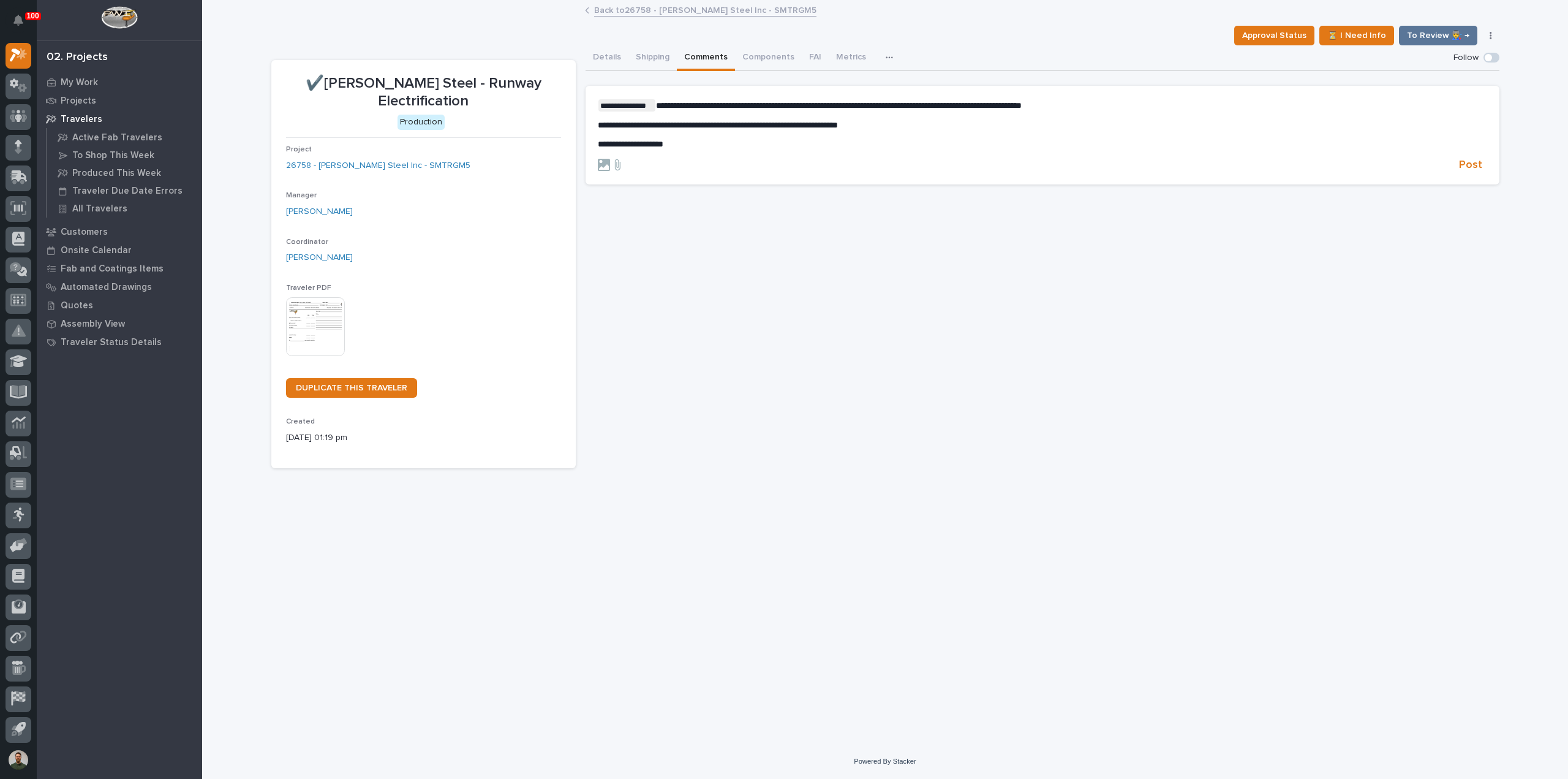
drag, startPoint x: 1479, startPoint y: 159, endPoint x: 1428, endPoint y: 203, distance: 67.4
click at [1479, 160] on span "Post" at bounding box center [1471, 165] width 23 height 14
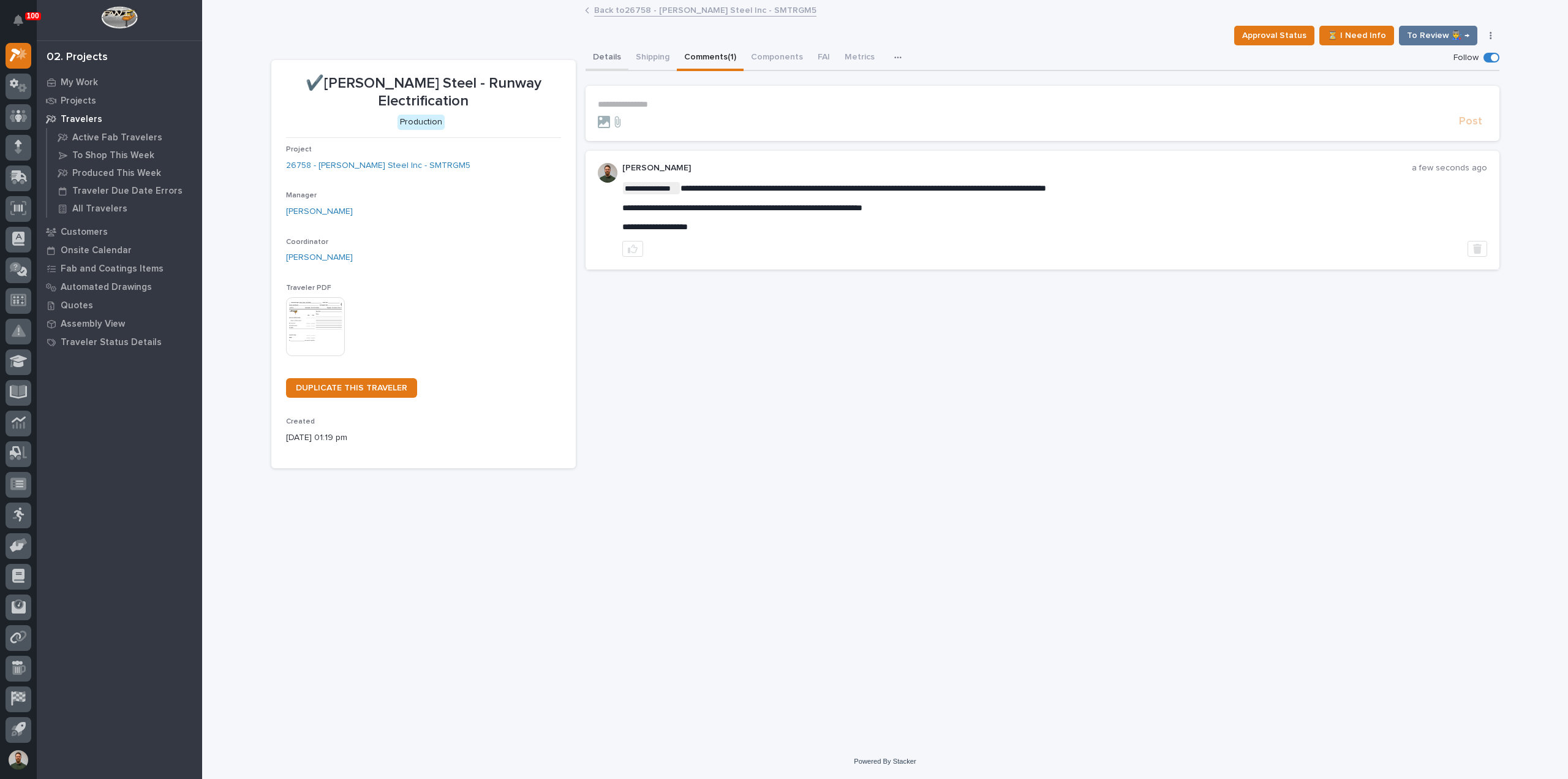
click at [604, 56] on button "Details" at bounding box center [607, 58] width 43 height 26
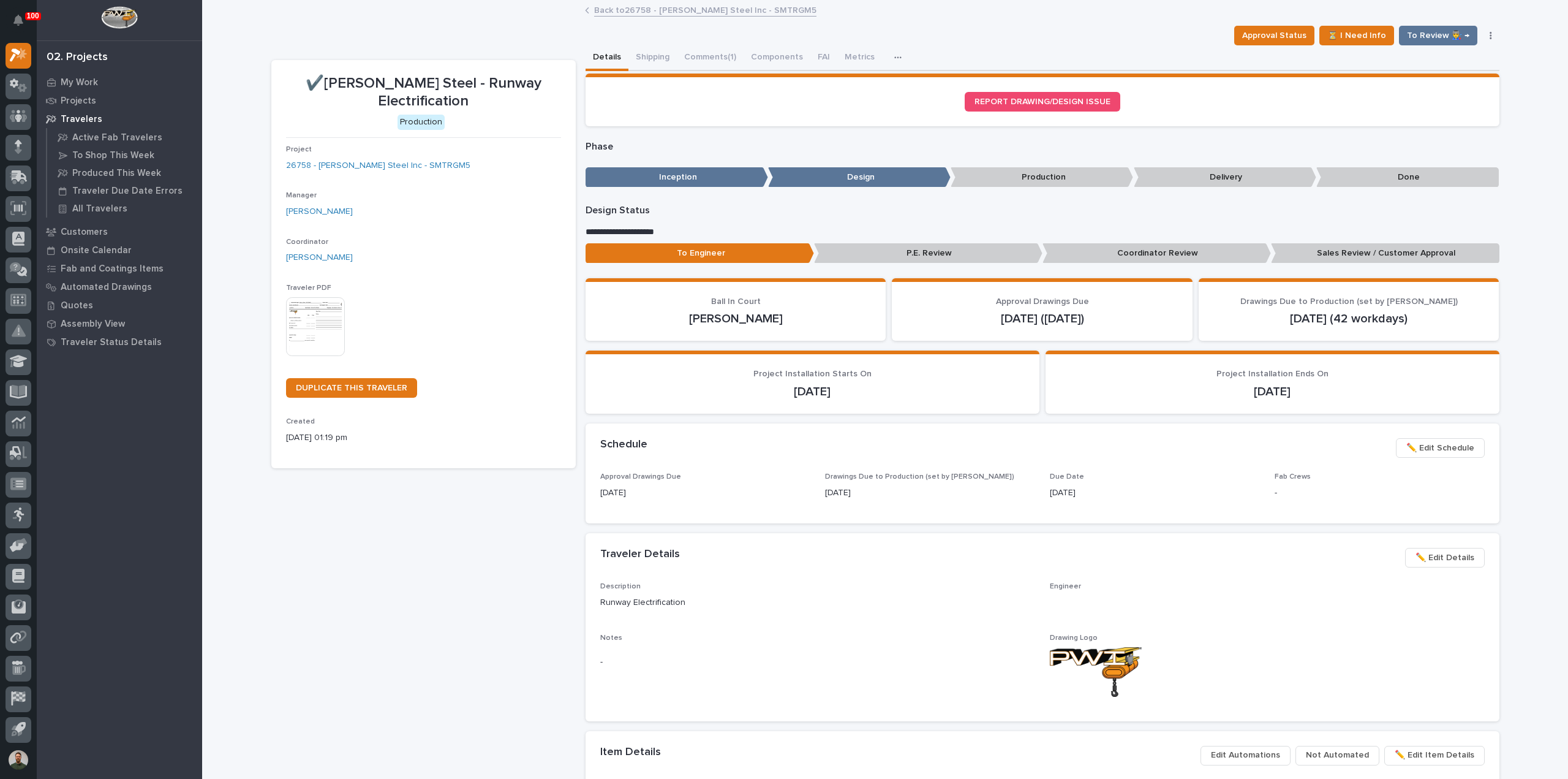
click at [1376, 259] on p "Sales Review / Customer Approval" at bounding box center [1385, 254] width 228 height 20
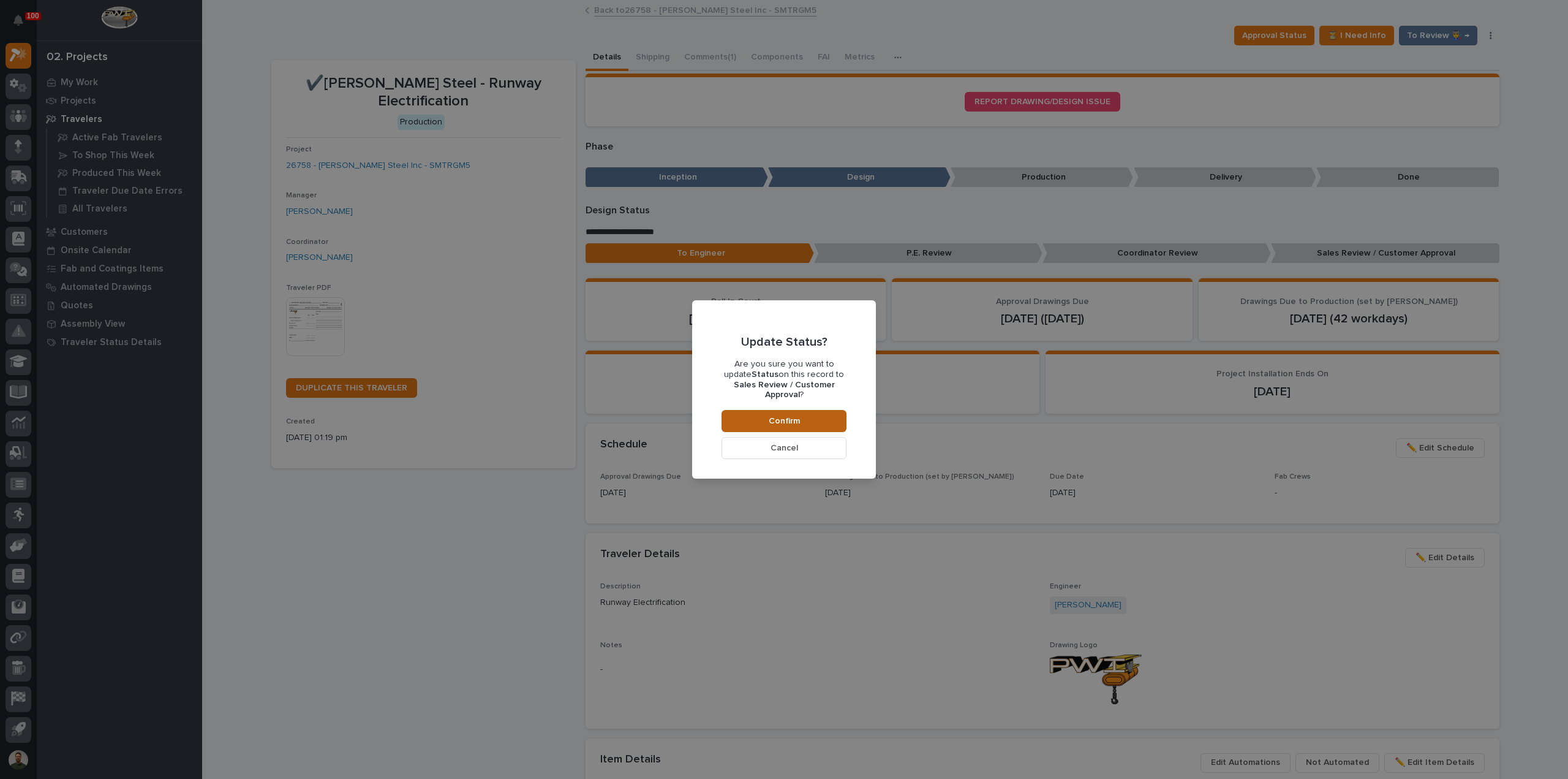
click at [742, 416] on button "Confirm" at bounding box center [784, 420] width 125 height 22
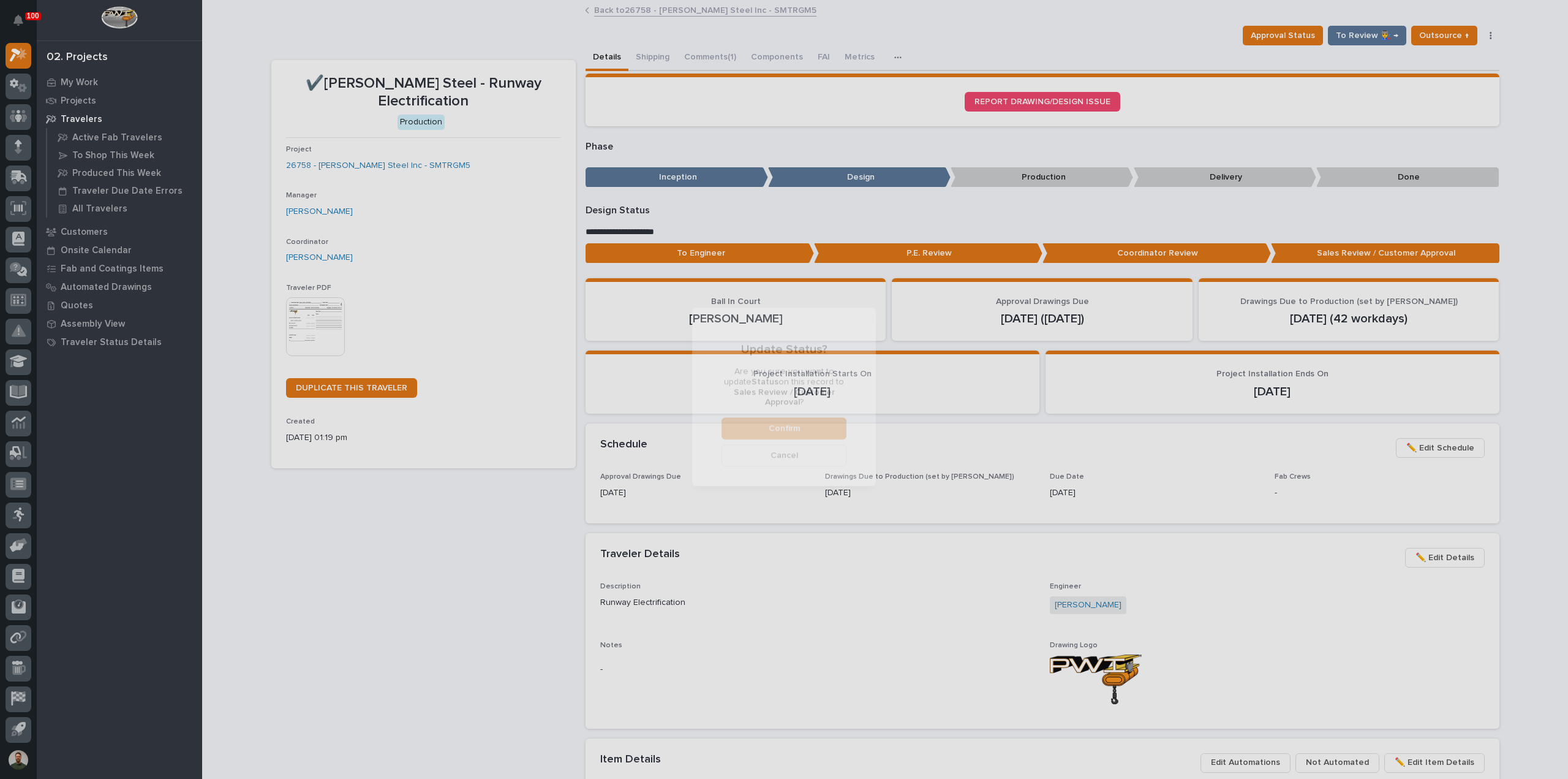
scroll to position [73, 0]
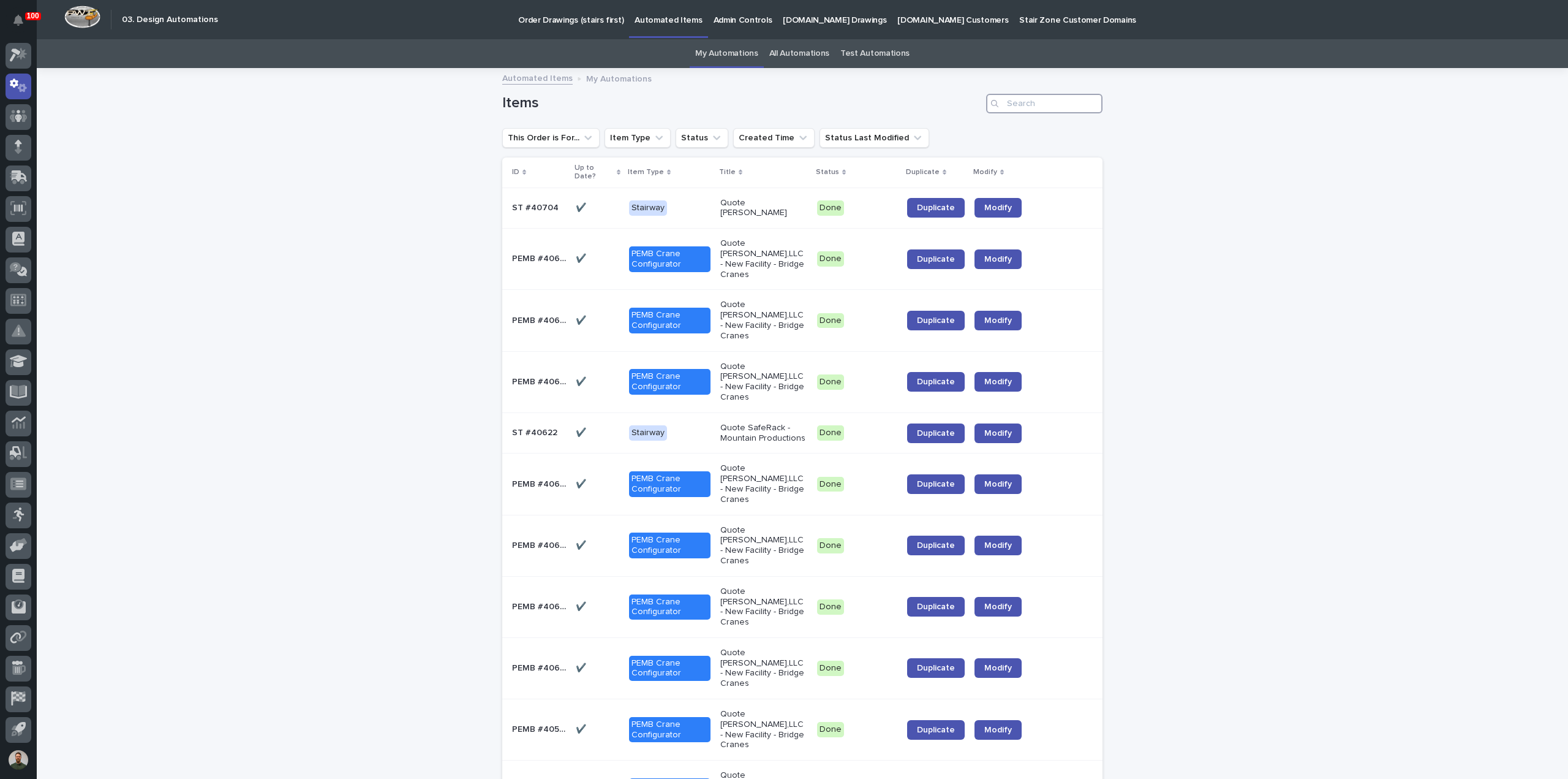
click at [1031, 103] on input "Search" at bounding box center [1044, 103] width 116 height 20
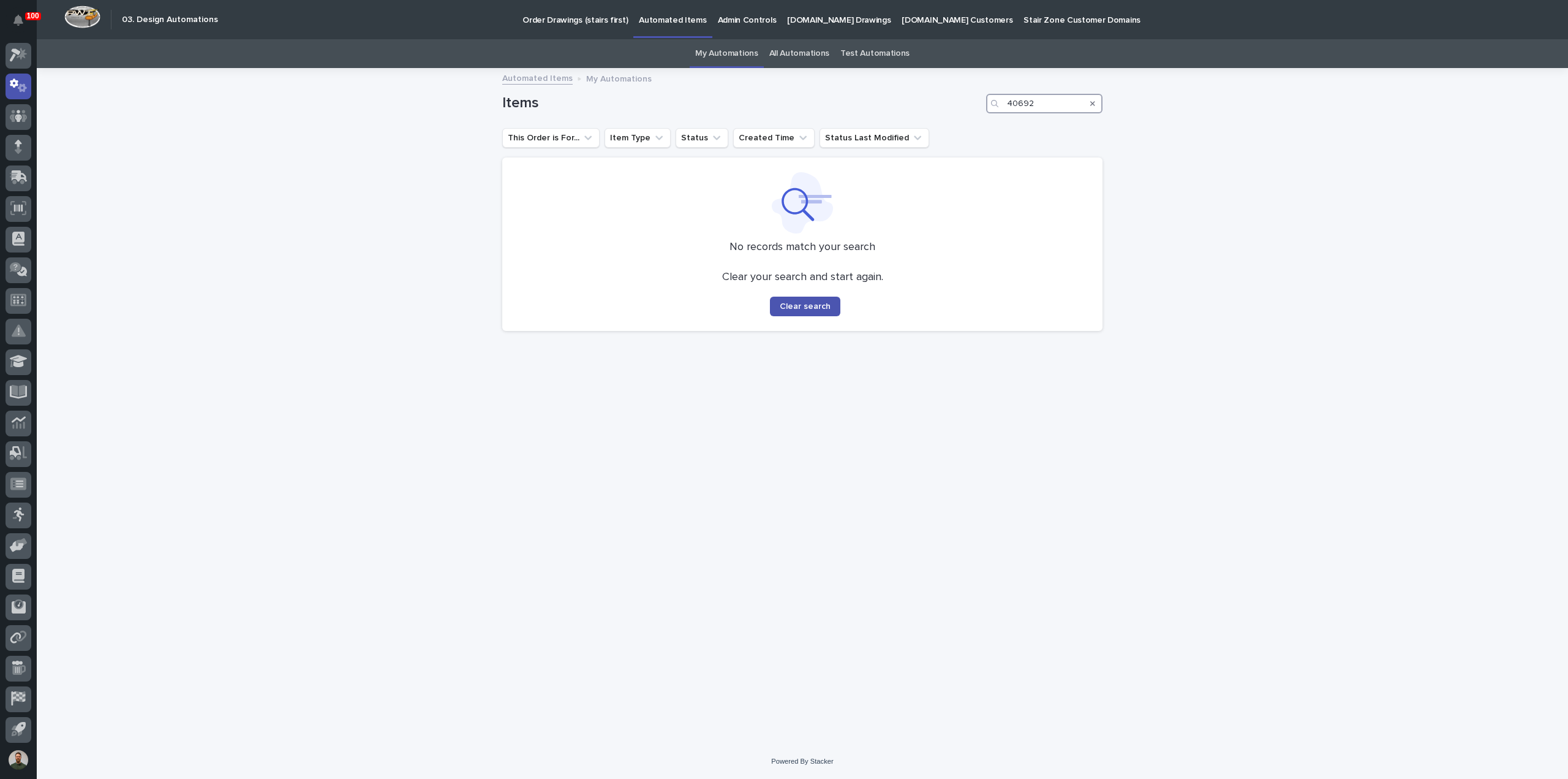
type input "40692"
click at [808, 56] on link "All Automations" at bounding box center [799, 53] width 60 height 29
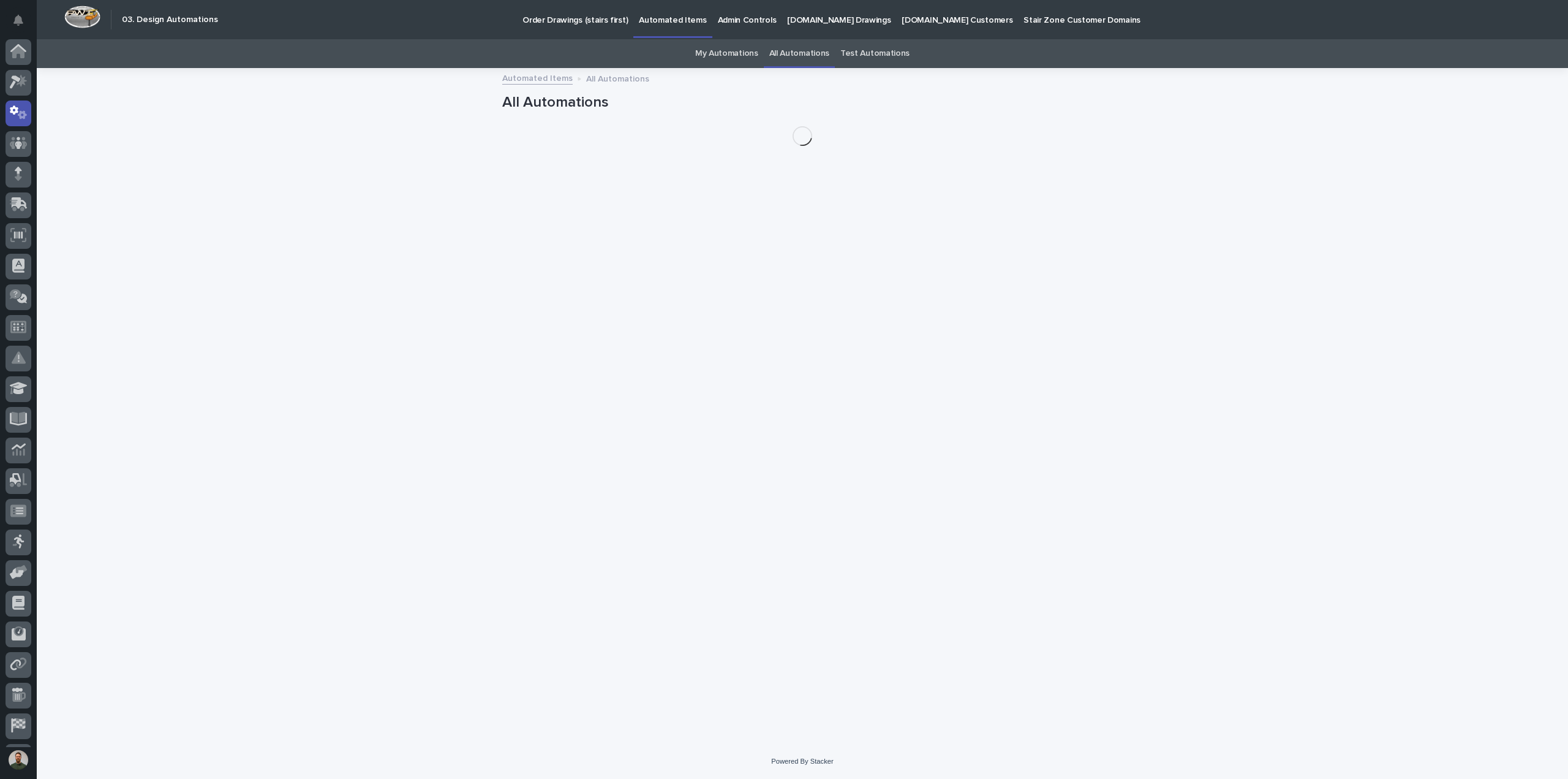
scroll to position [27, 0]
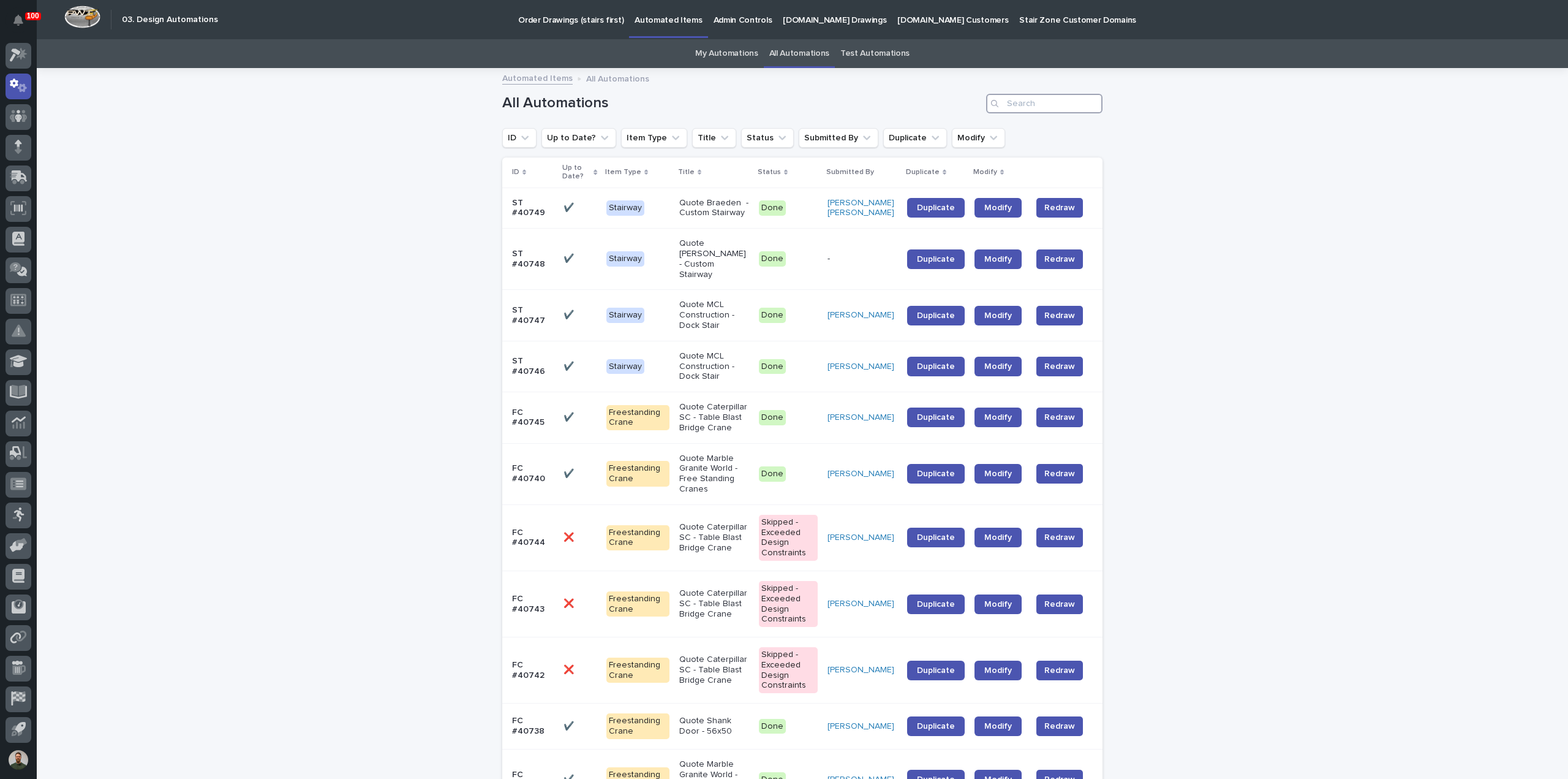
drag, startPoint x: 1033, startPoint y: 103, endPoint x: 1052, endPoint y: 96, distance: 20.2
click at [1034, 103] on input "Search" at bounding box center [1044, 103] width 116 height 20
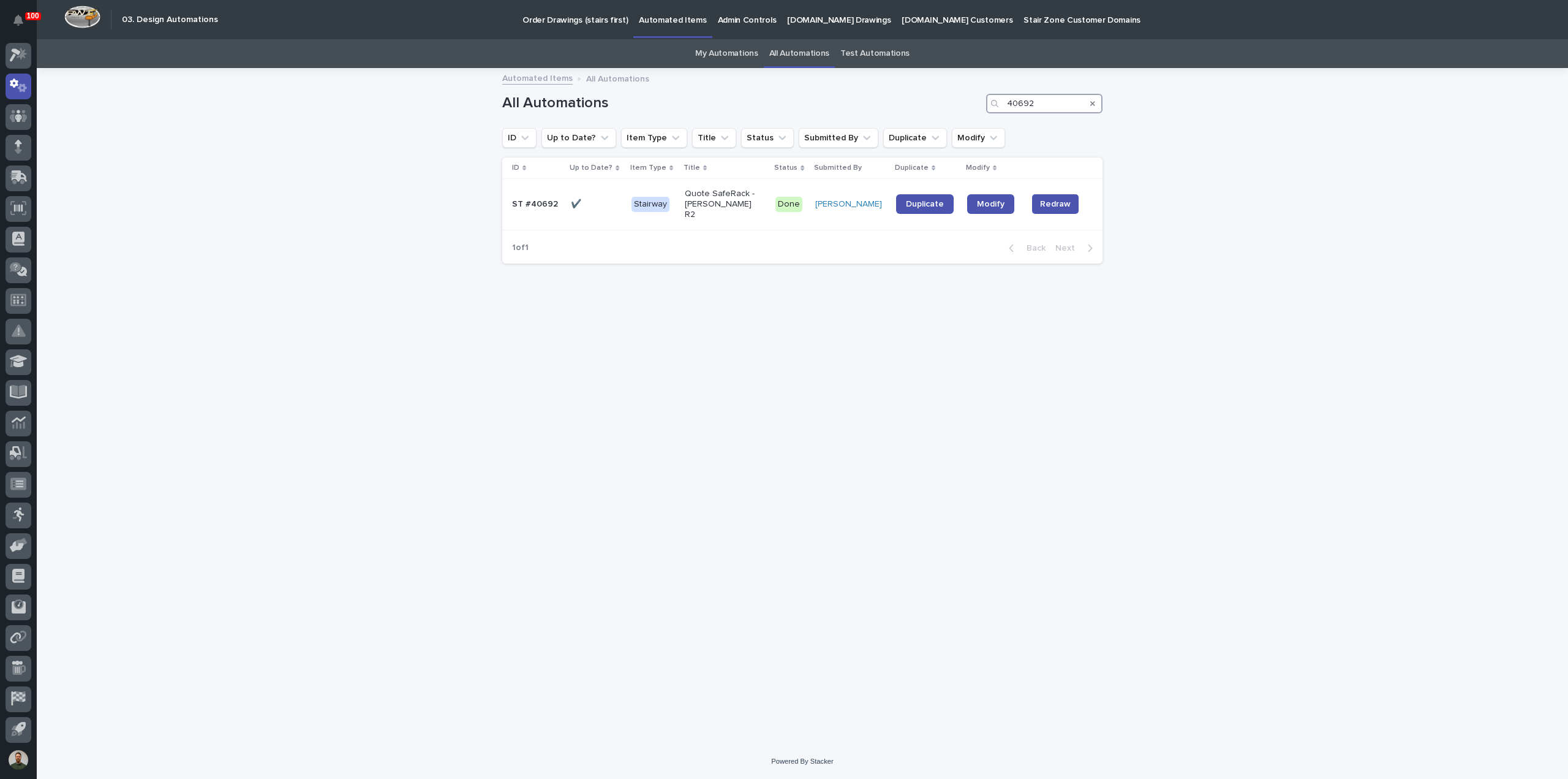
click at [1068, 100] on input "40692" at bounding box center [1044, 103] width 116 height 20
click at [978, 199] on span "Modify" at bounding box center [991, 204] width 28 height 9
click at [1056, 102] on input "40690" at bounding box center [1044, 103] width 116 height 20
type input "40692"
click at [988, 194] on link "Modify" at bounding box center [991, 204] width 47 height 20
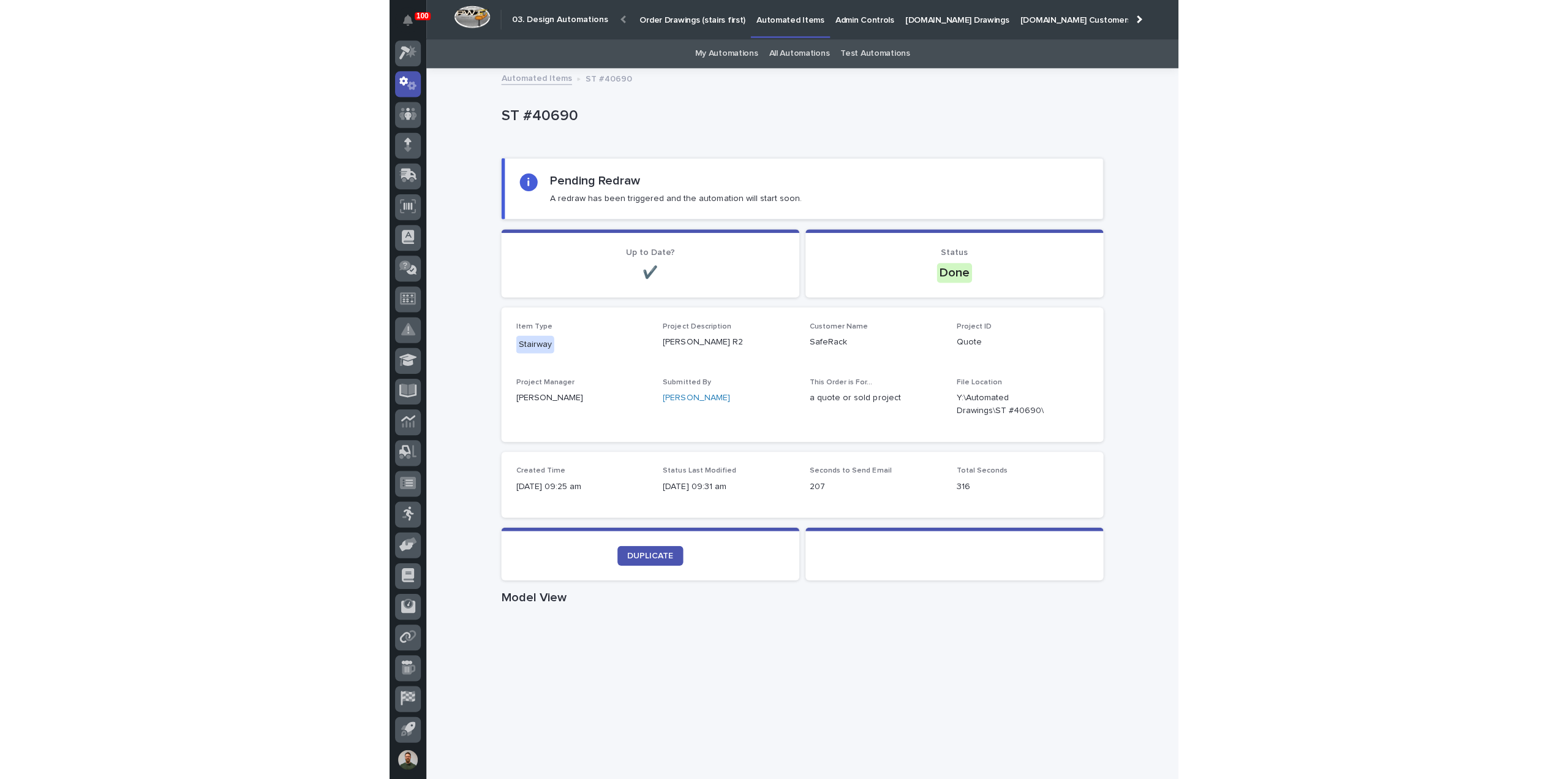
scroll to position [27, 0]
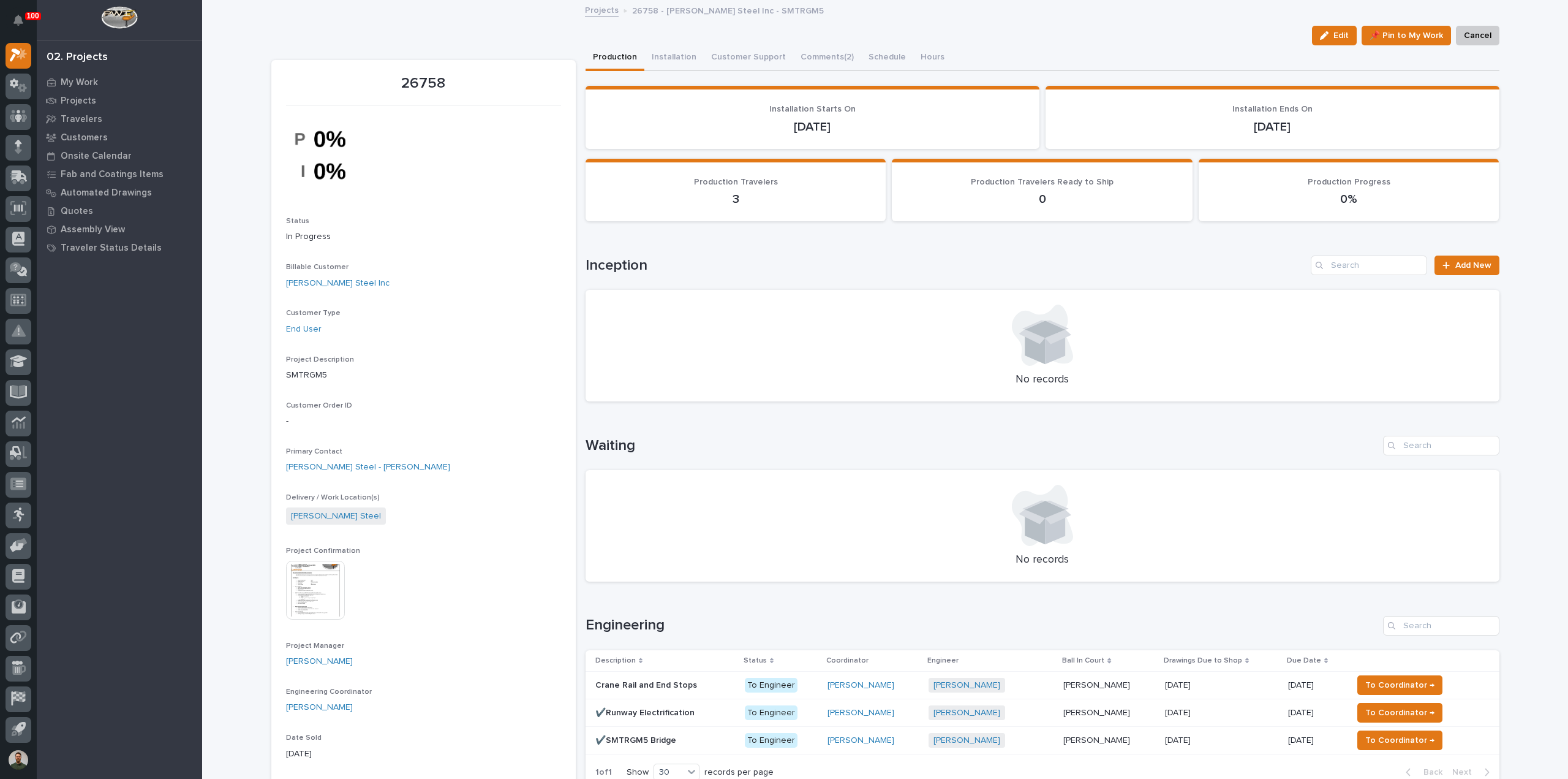
click at [653, 741] on p "✔️SMTRGM5 Bridge" at bounding box center [637, 739] width 83 height 13
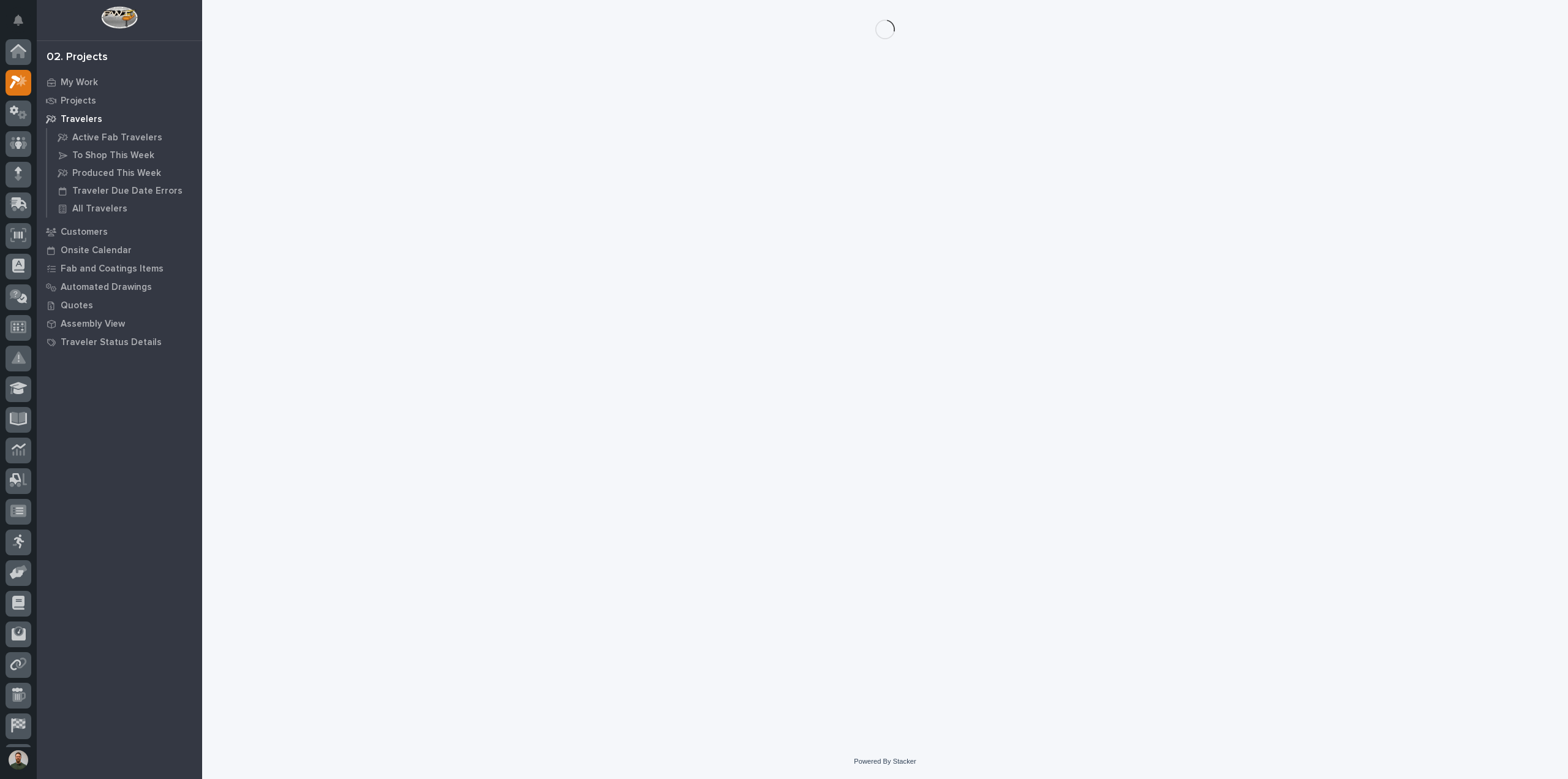
scroll to position [27, 0]
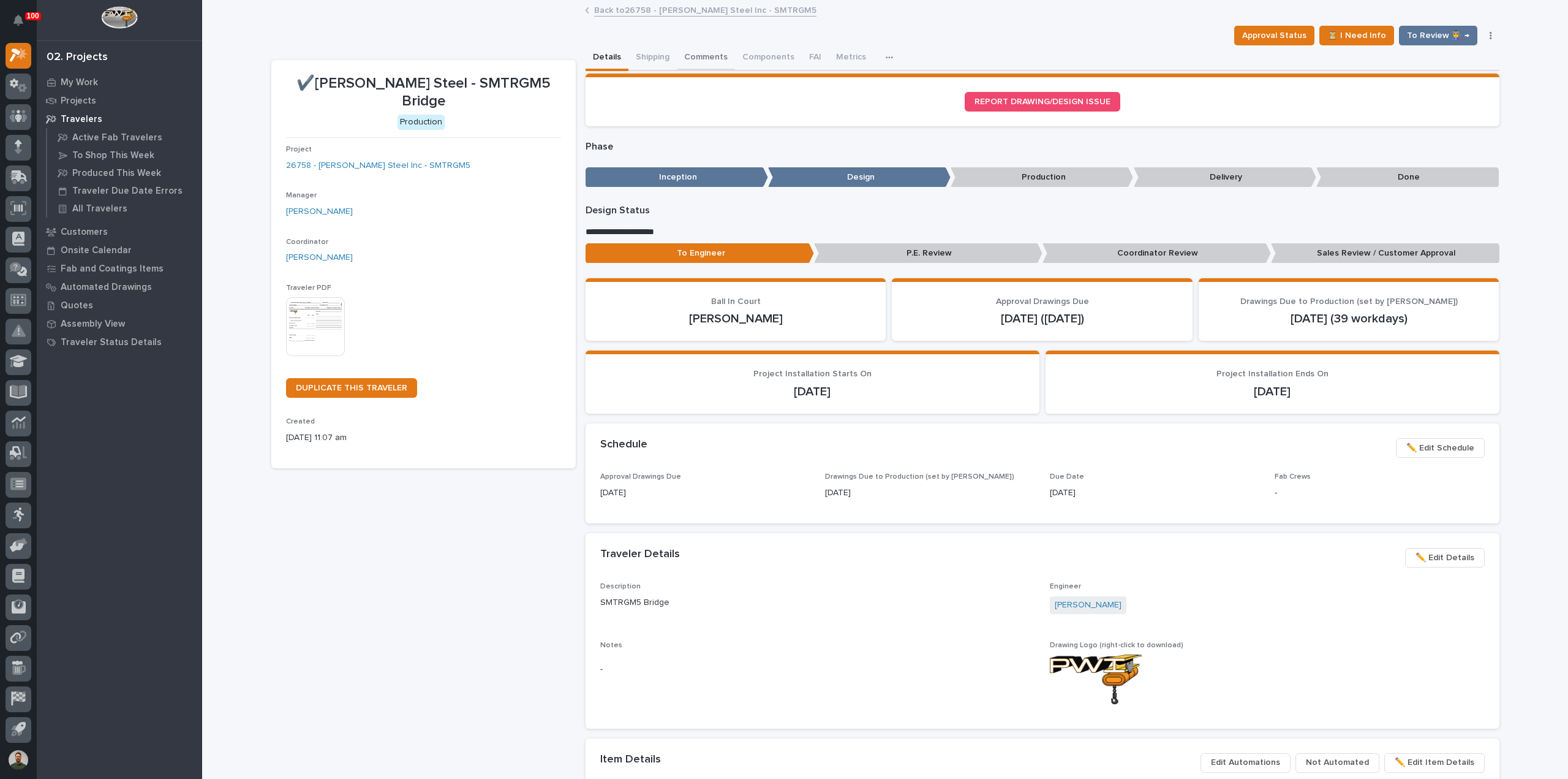
click at [687, 54] on button "Comments" at bounding box center [706, 58] width 58 height 26
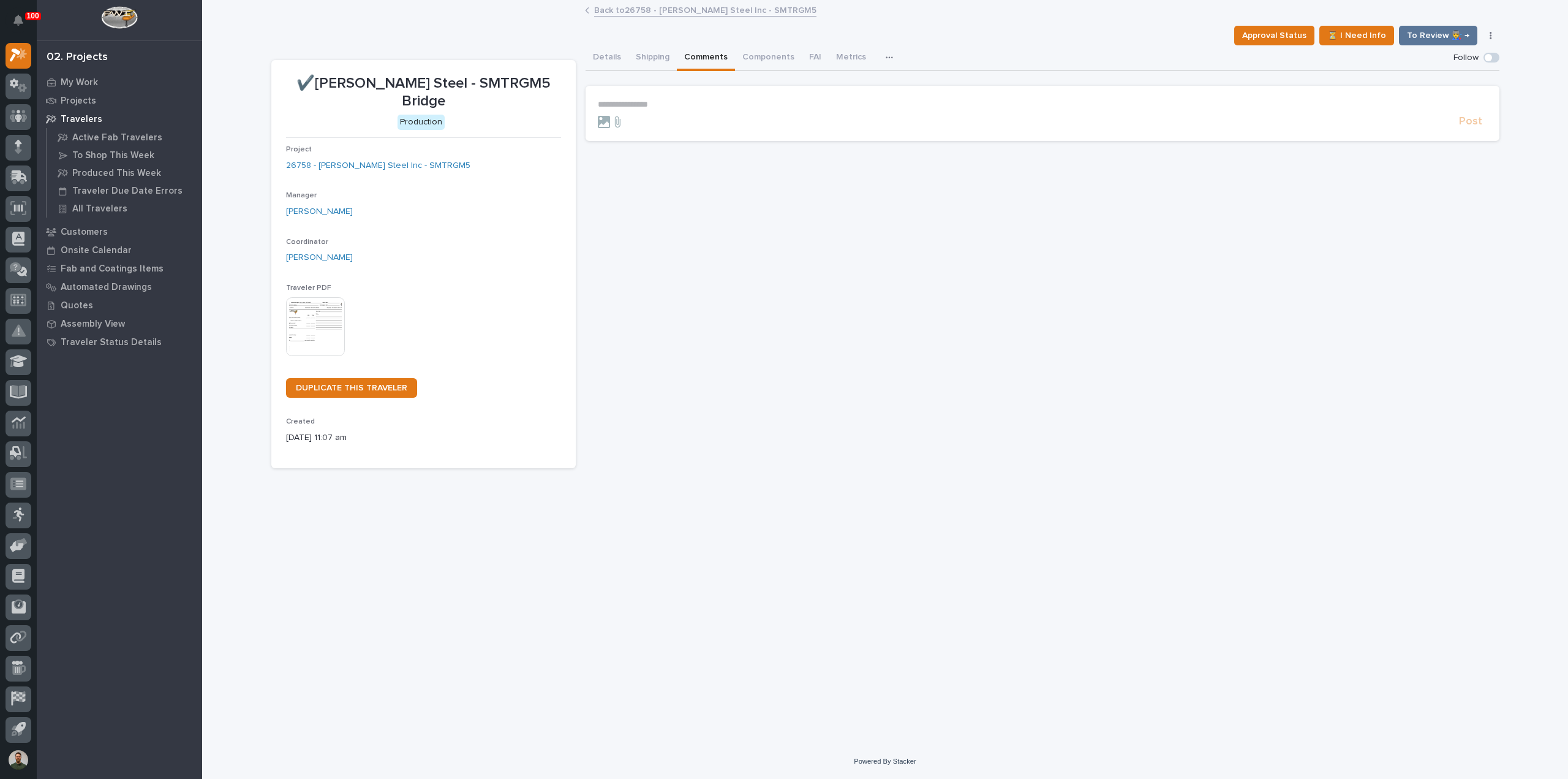
click at [693, 97] on section "**********" at bounding box center [1042, 113] width 914 height 55
click at [693, 103] on p "**********" at bounding box center [1042, 104] width 889 height 11
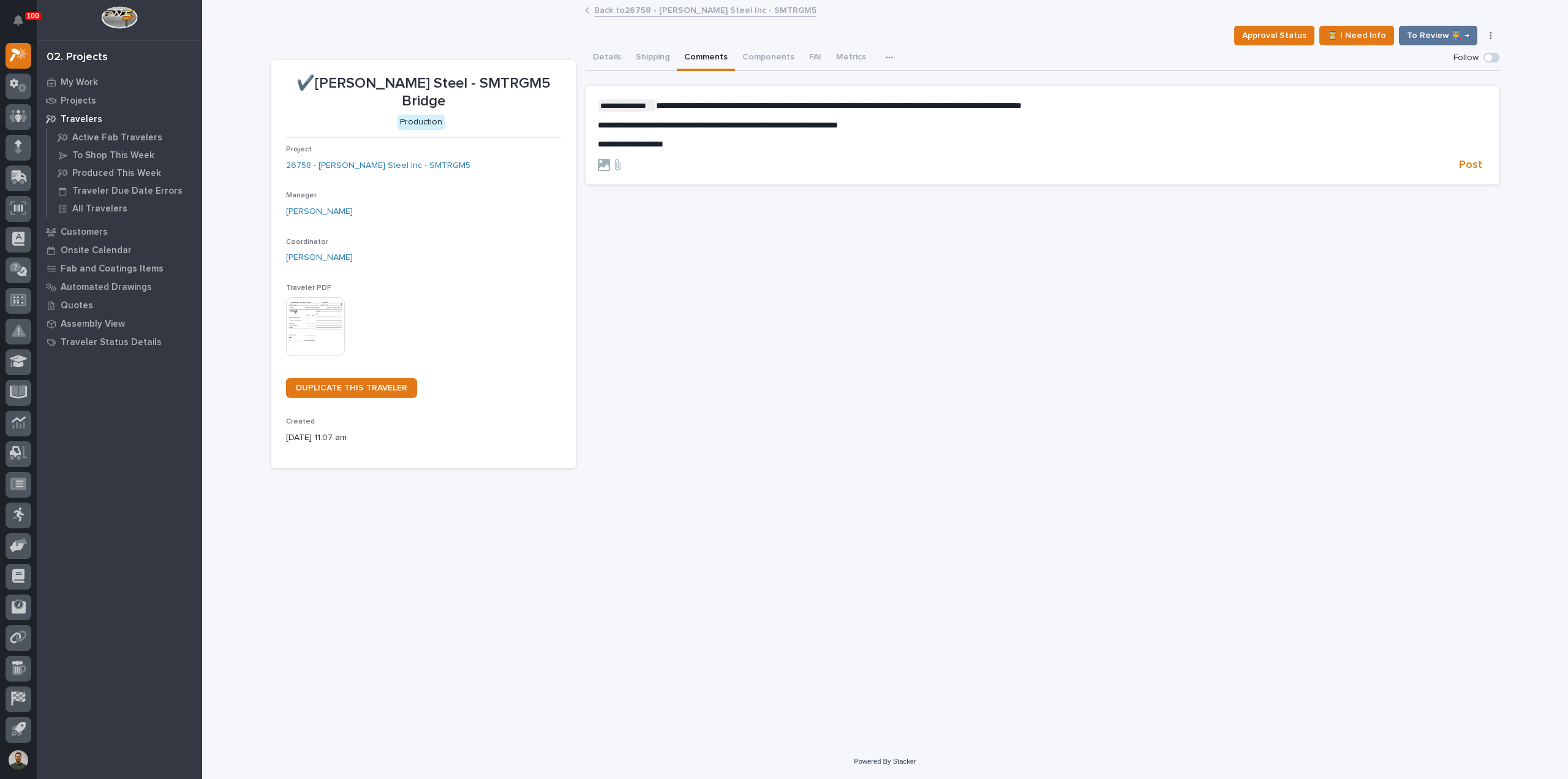
click at [730, 252] on div "**********" at bounding box center [1042, 257] width 914 height 423
click at [1465, 167] on span "Post" at bounding box center [1471, 165] width 23 height 14
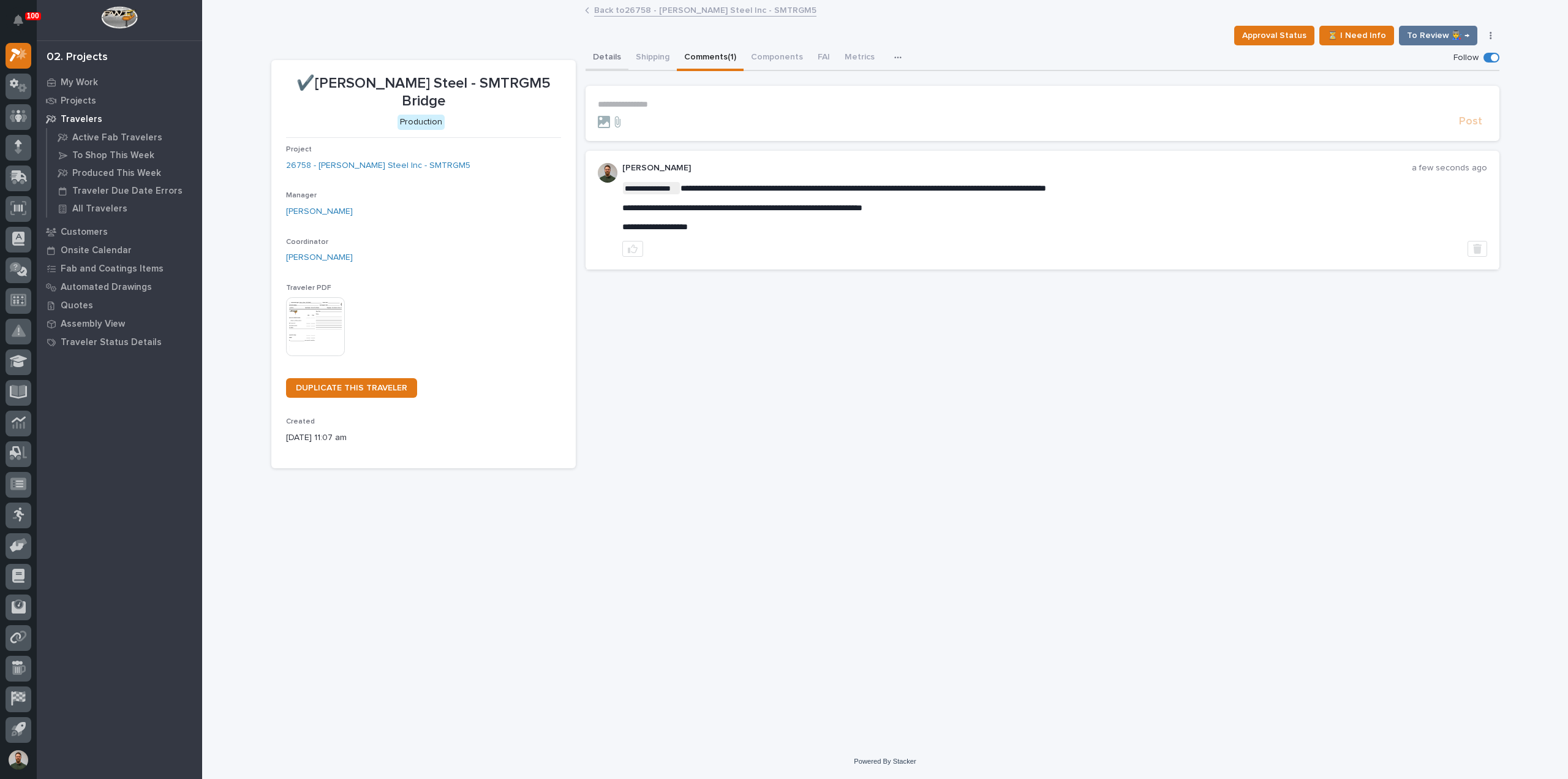
click at [604, 49] on button "Details" at bounding box center [607, 58] width 43 height 26
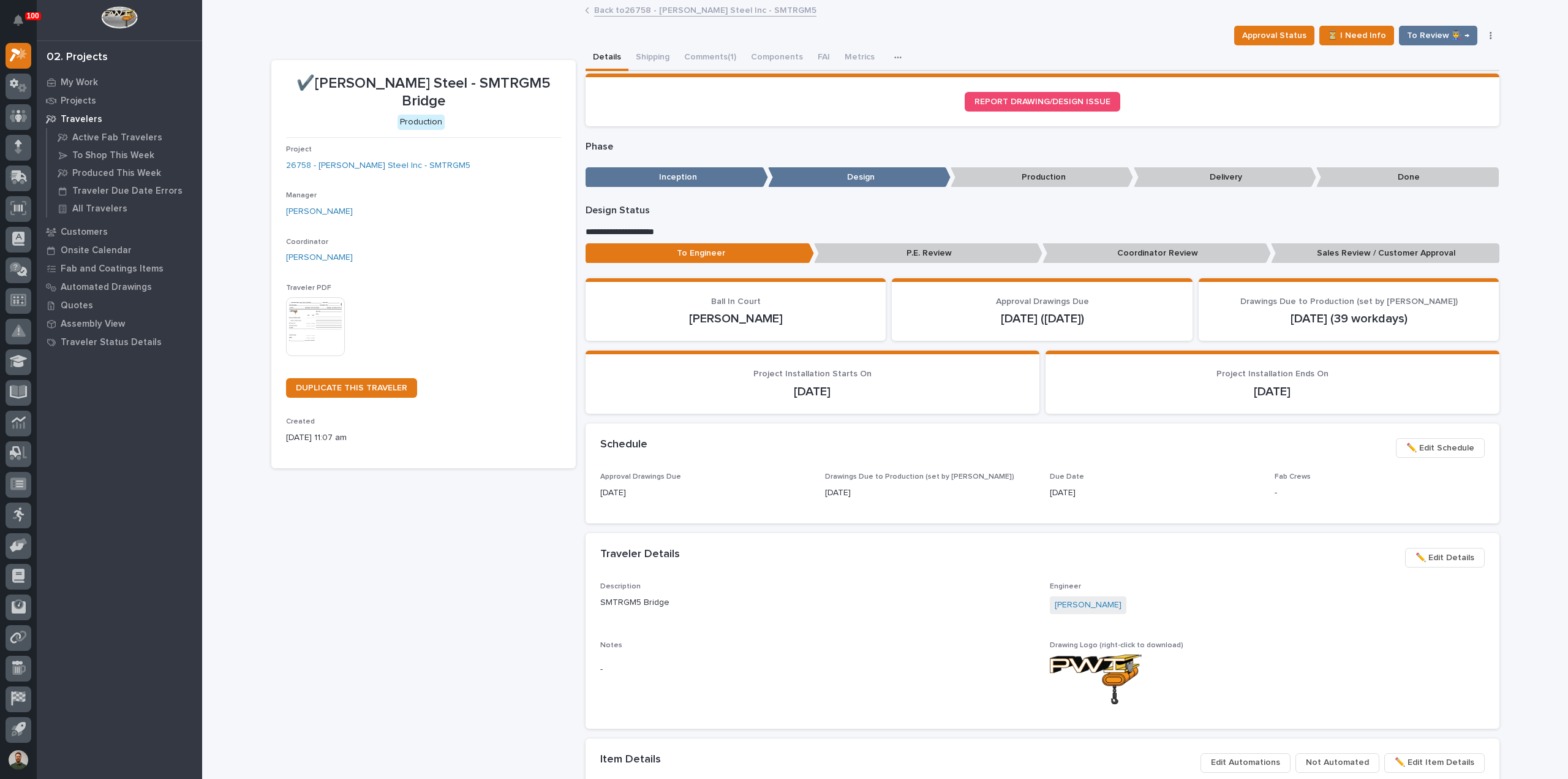
click at [1362, 249] on p "Sales Review / Customer Approval" at bounding box center [1385, 254] width 228 height 20
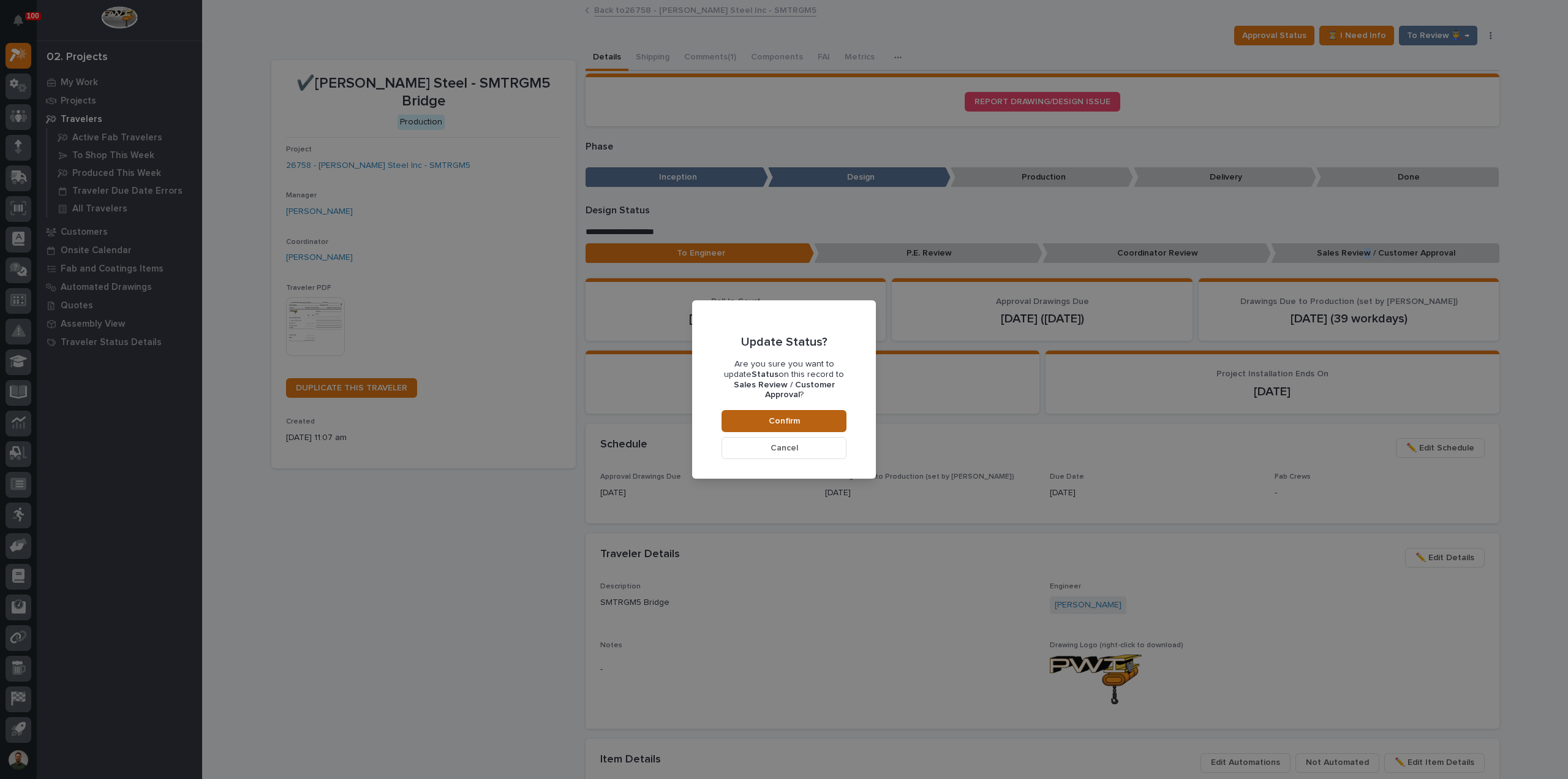
click at [795, 410] on button "Confirm" at bounding box center [784, 420] width 125 height 22
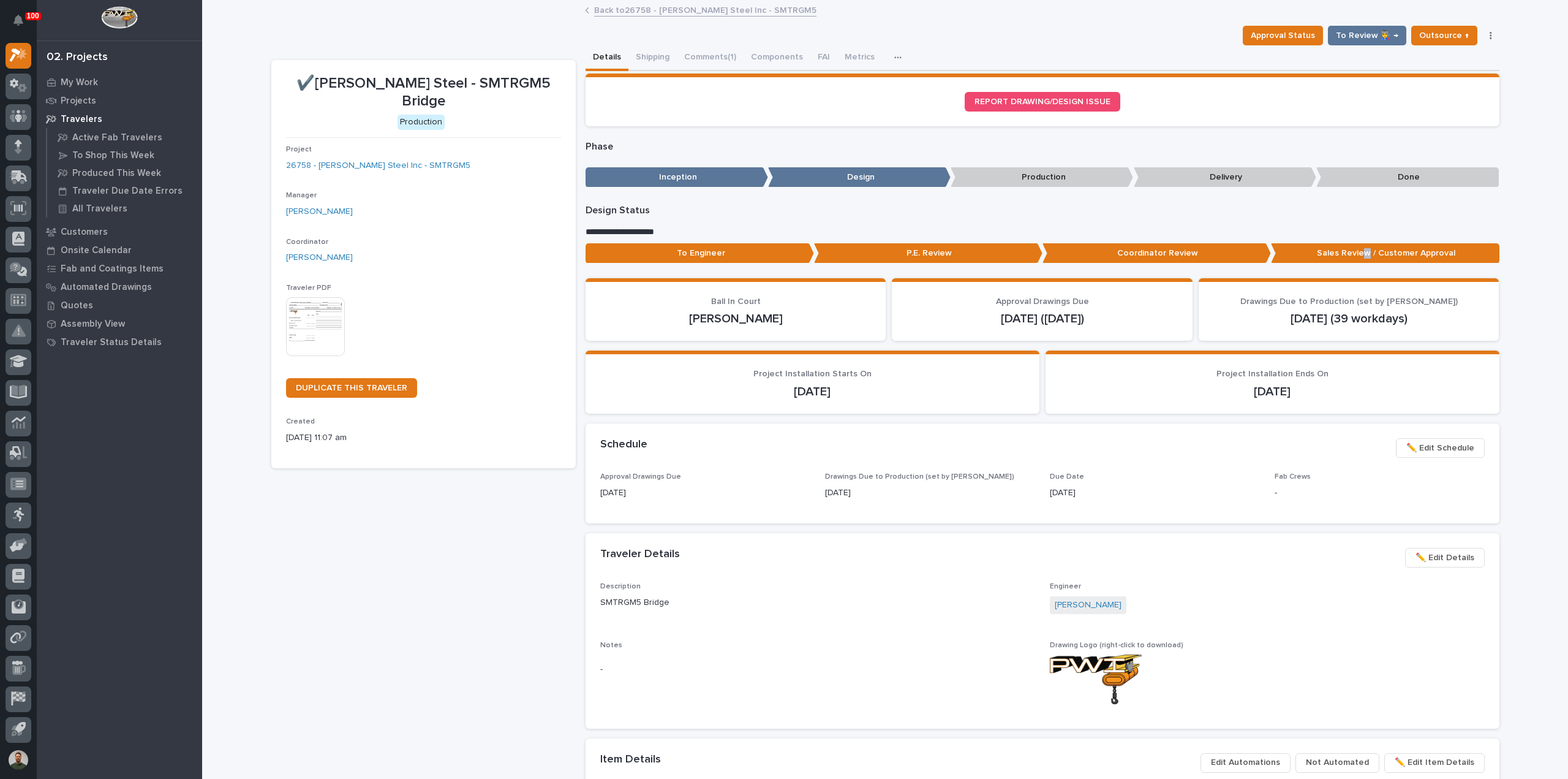
scroll to position [73, 0]
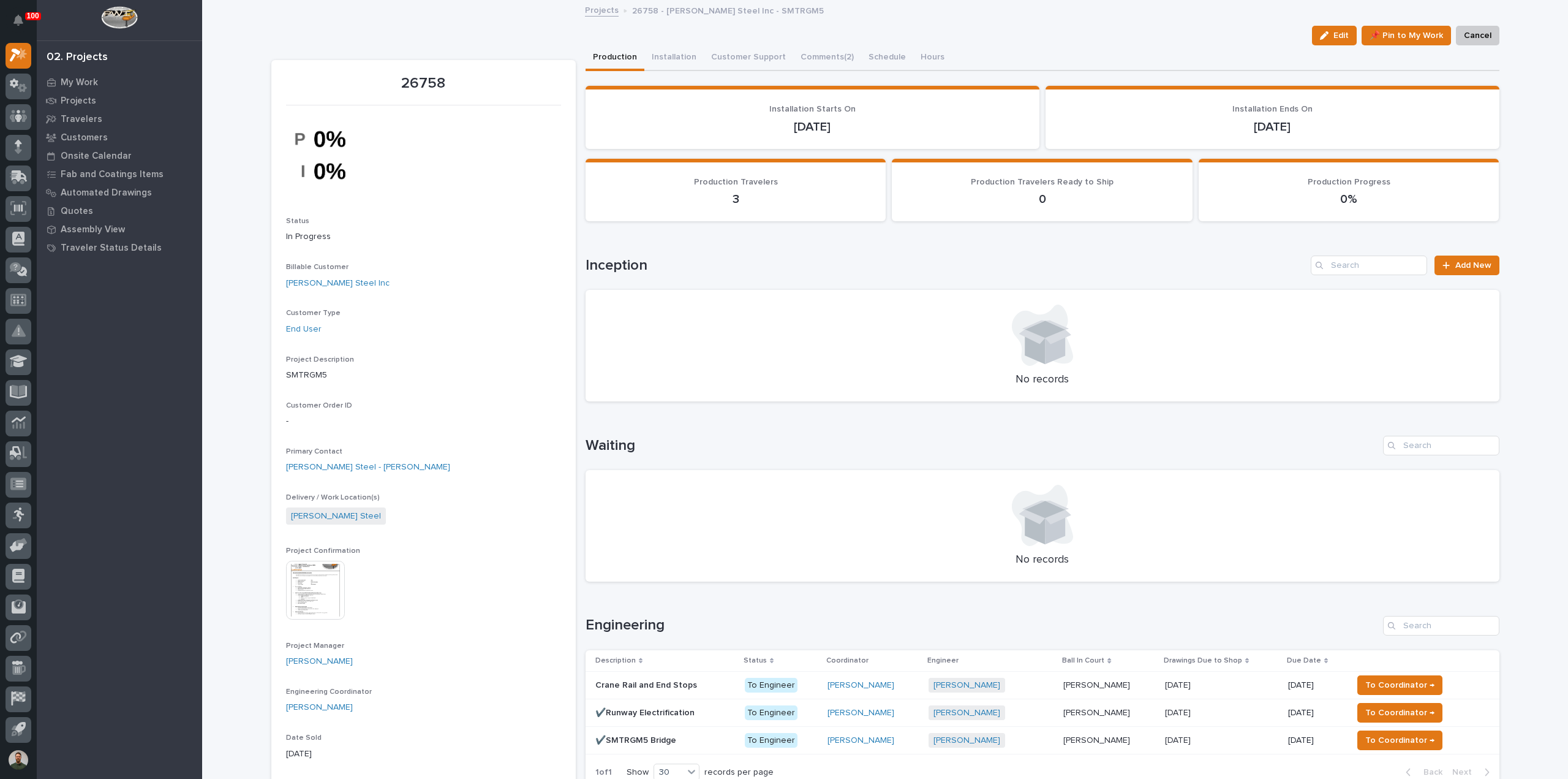
click at [658, 692] on div "Crane Rail and End Stops Crane Rail and End Stops" at bounding box center [665, 685] width 140 height 20
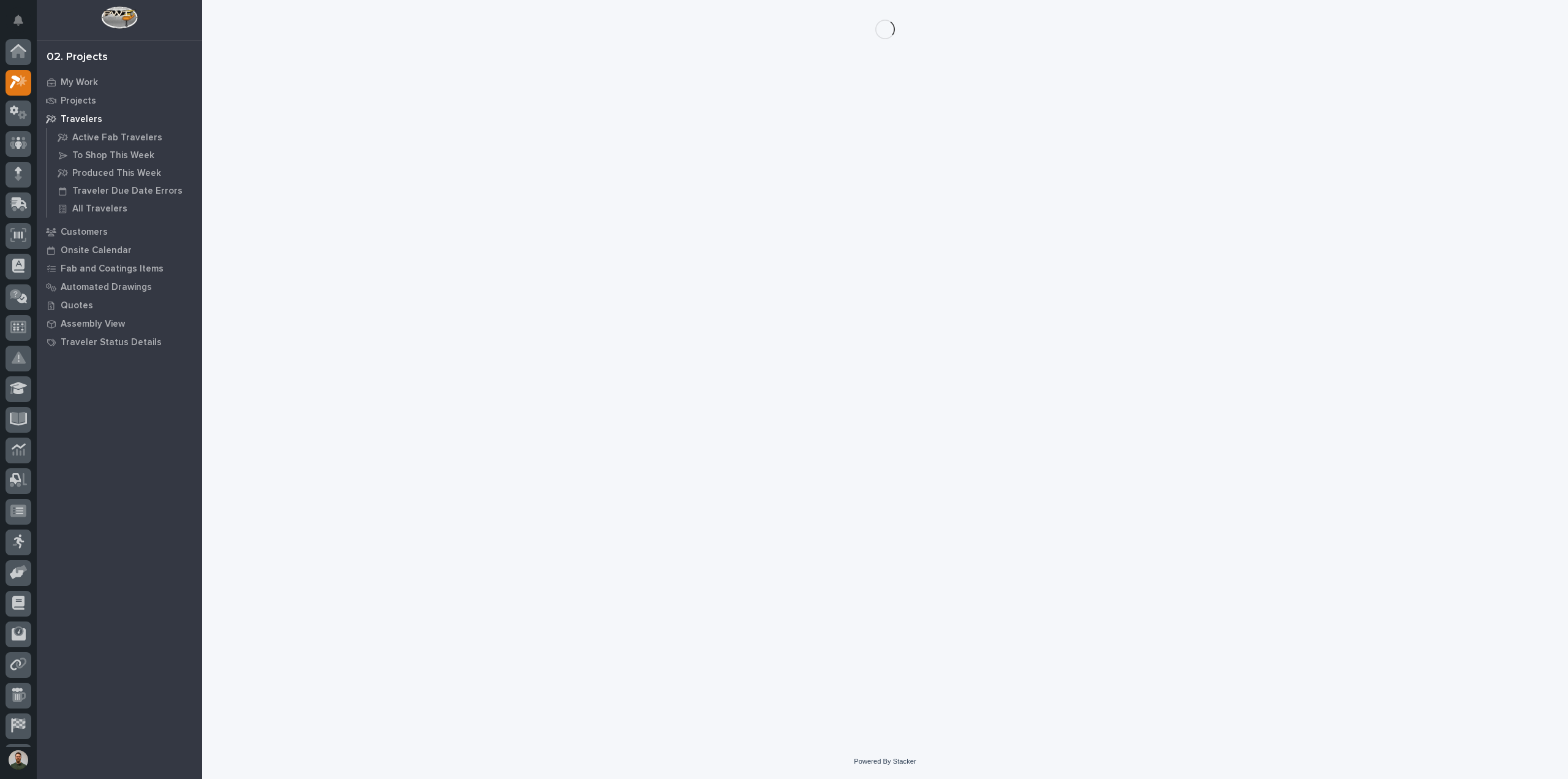
scroll to position [27, 0]
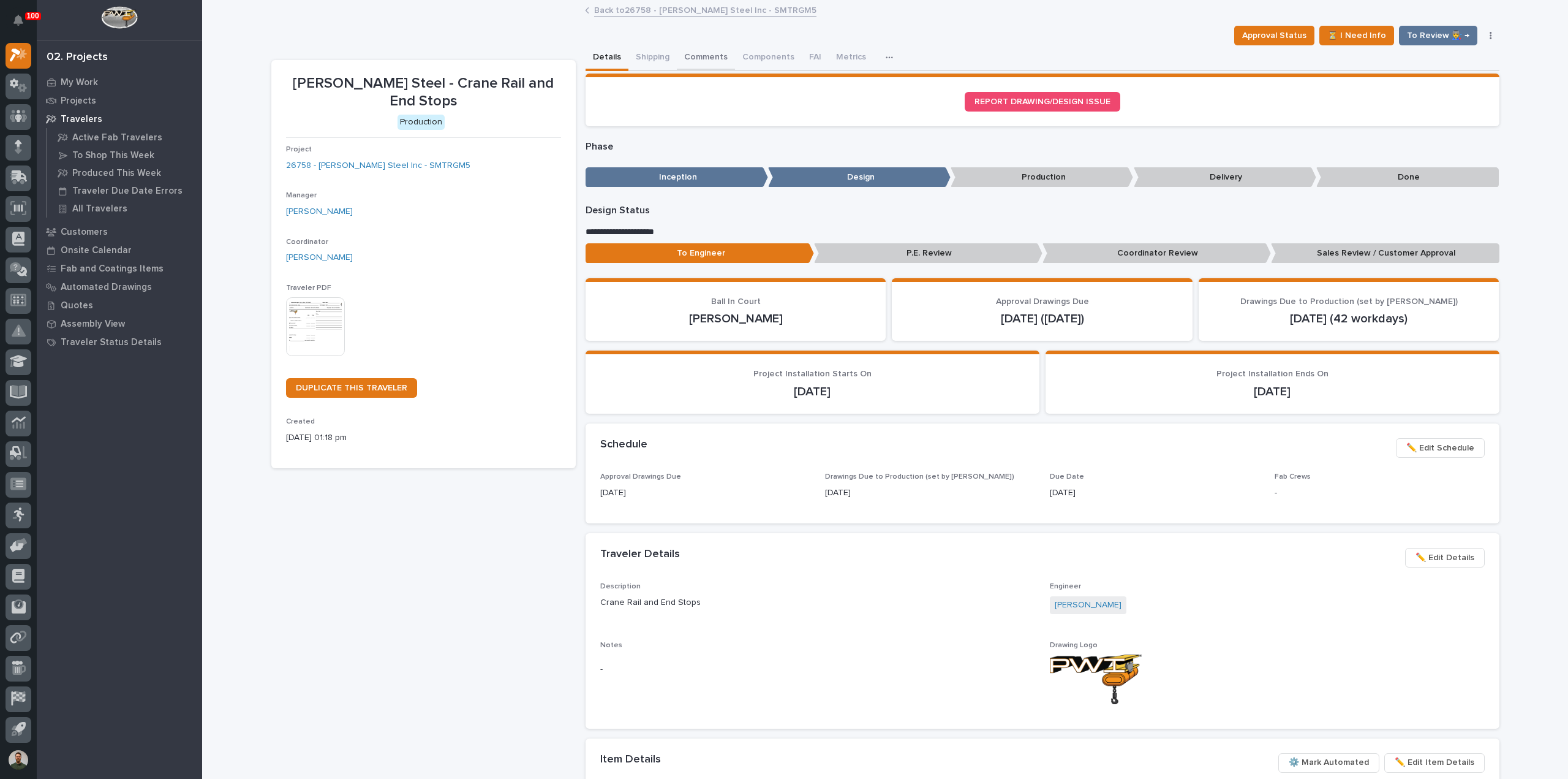
click at [707, 55] on button "Comments" at bounding box center [706, 58] width 58 height 26
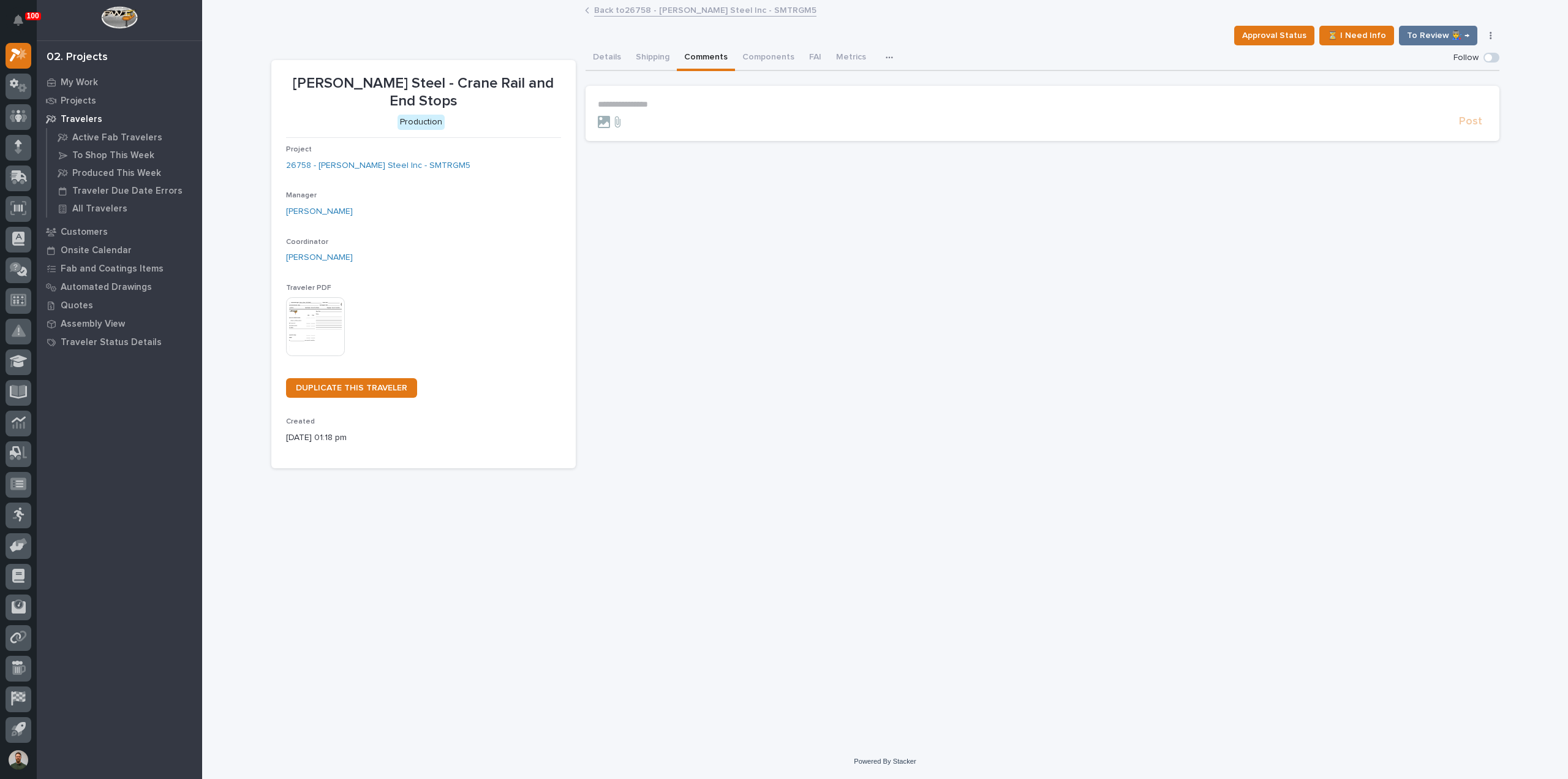
drag, startPoint x: 691, startPoint y: 96, endPoint x: 691, endPoint y: 105, distance: 9.0
click at [691, 99] on section "**********" at bounding box center [1042, 113] width 914 height 55
click at [691, 107] on p "**********" at bounding box center [1042, 104] width 889 height 11
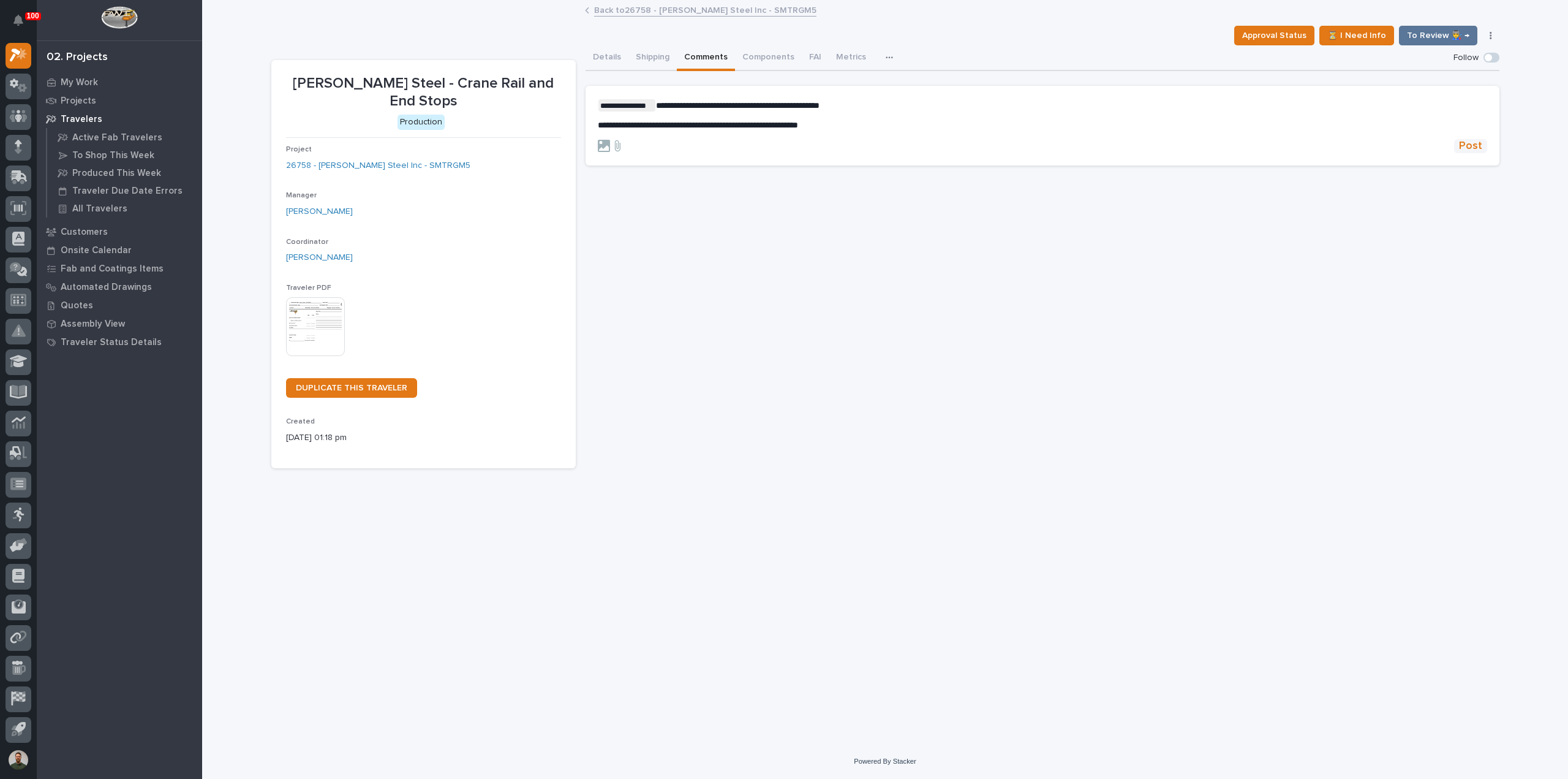
click at [1477, 152] on span "Post" at bounding box center [1471, 146] width 23 height 14
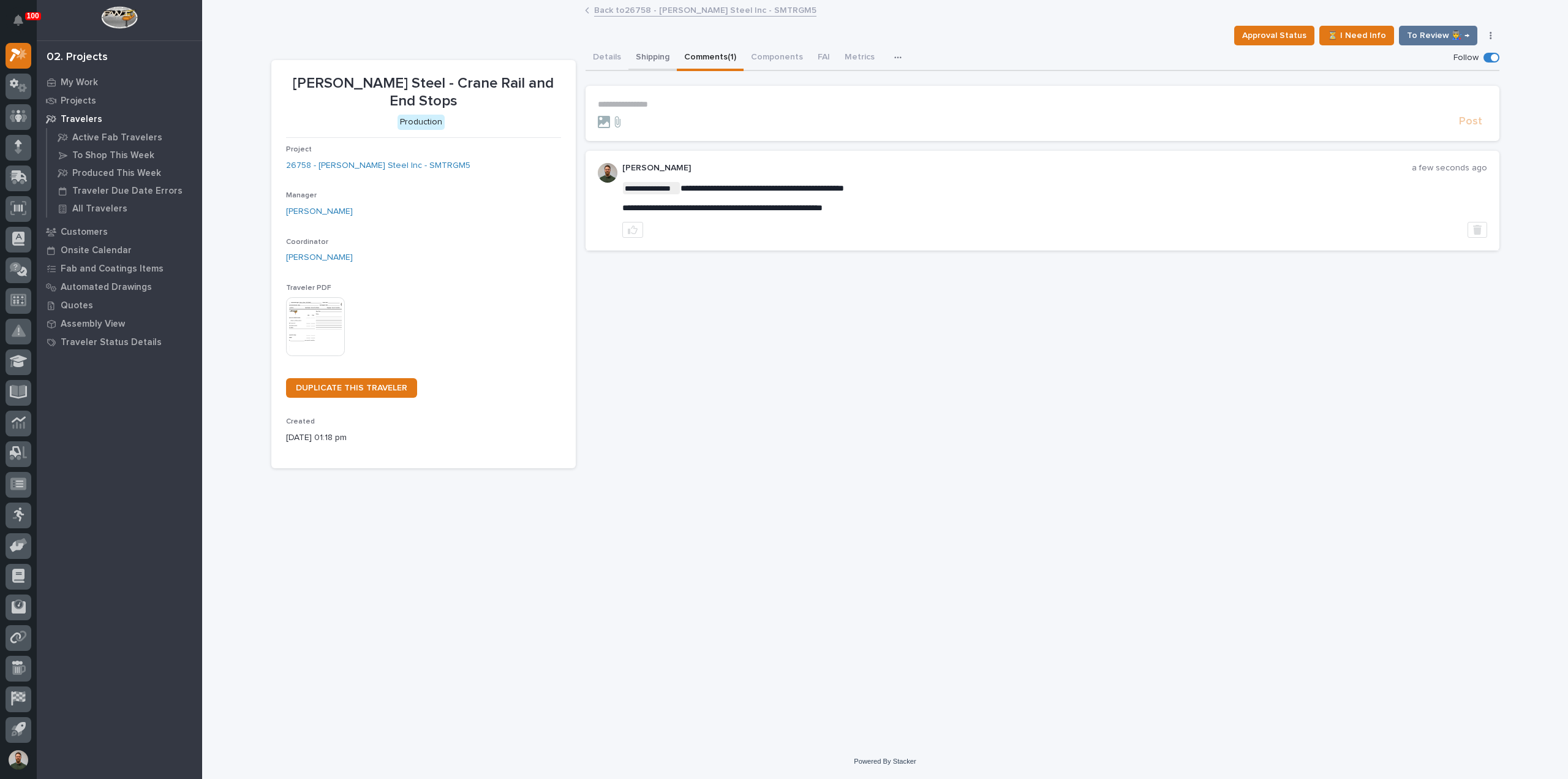
click at [635, 60] on button "Shipping" at bounding box center [652, 58] width 48 height 26
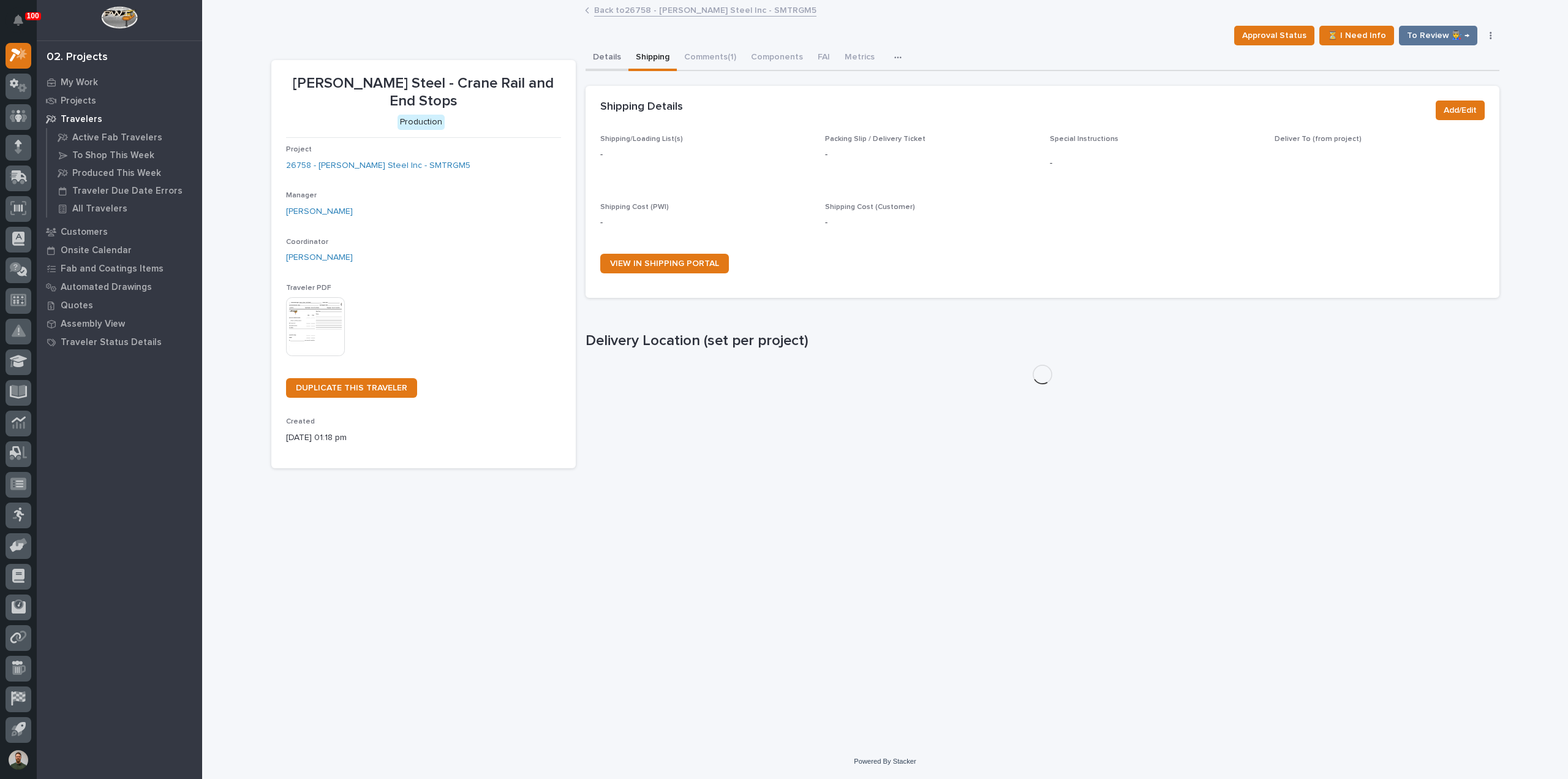
click at [611, 59] on button "Details" at bounding box center [607, 58] width 43 height 26
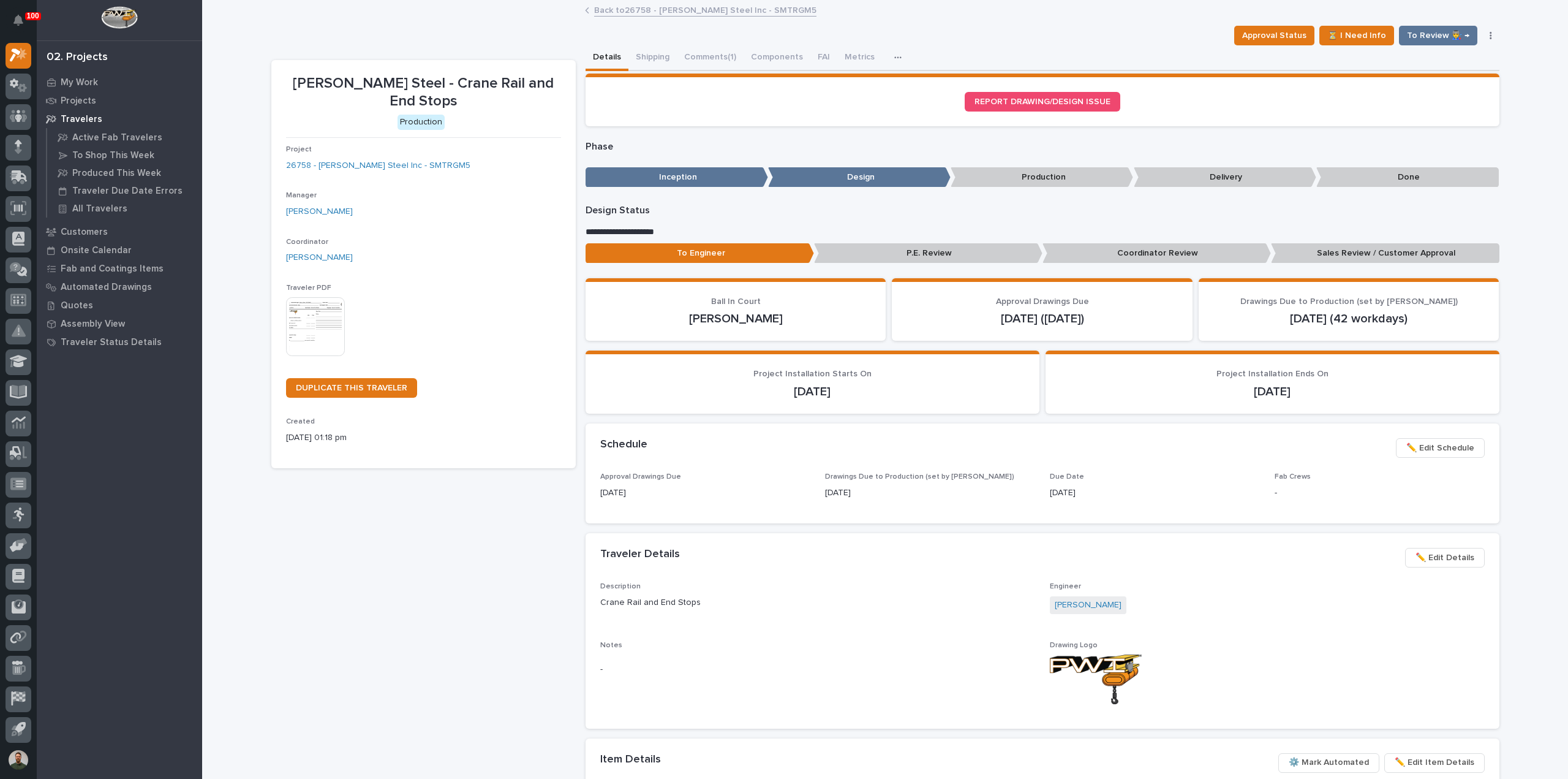
click at [1351, 255] on p "Sales Review / Customer Approval" at bounding box center [1385, 254] width 228 height 20
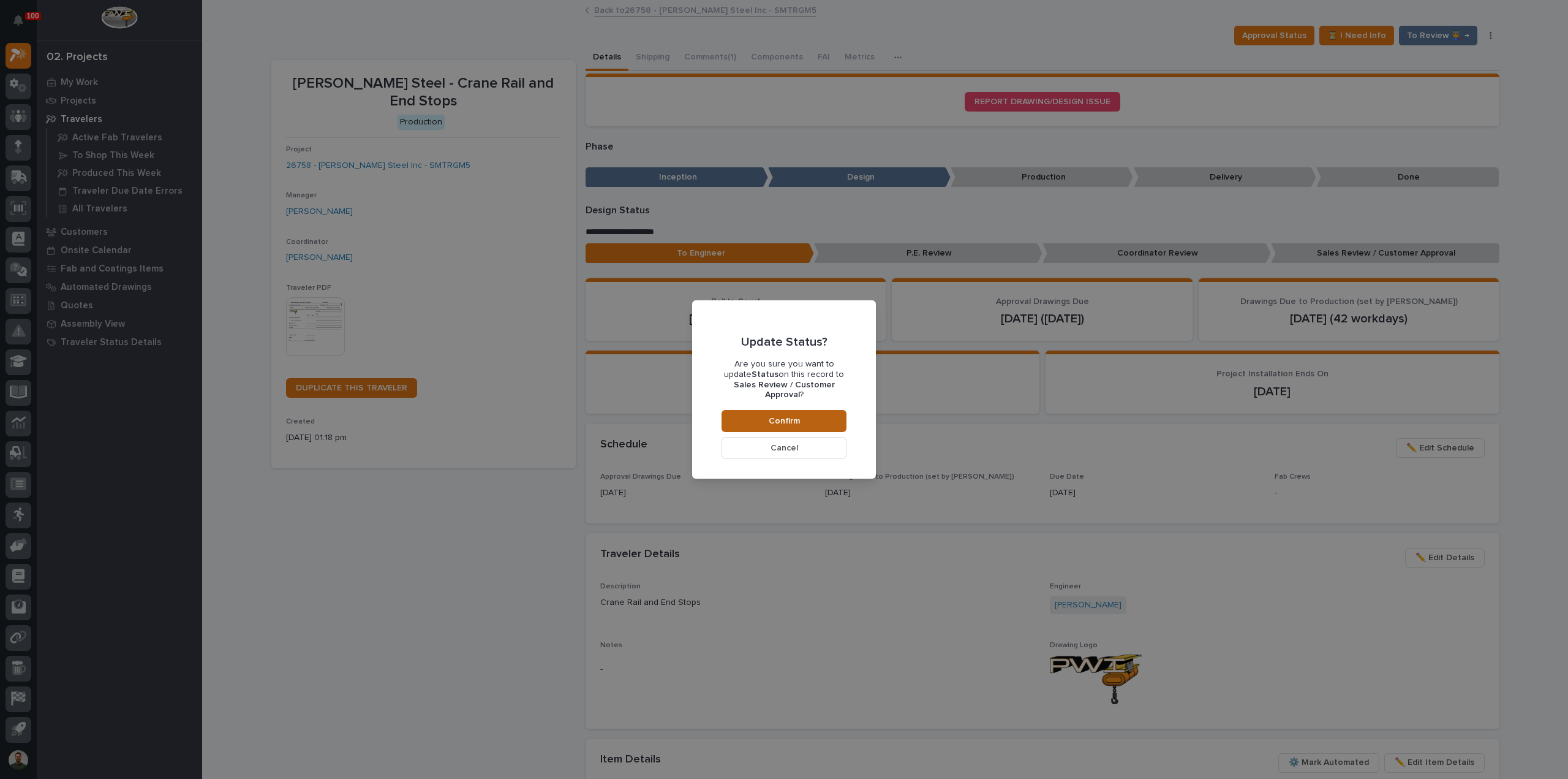
drag, startPoint x: 765, startPoint y: 416, endPoint x: 737, endPoint y: 408, distance: 29.1
click at [756, 418] on button "Confirm" at bounding box center [784, 420] width 125 height 22
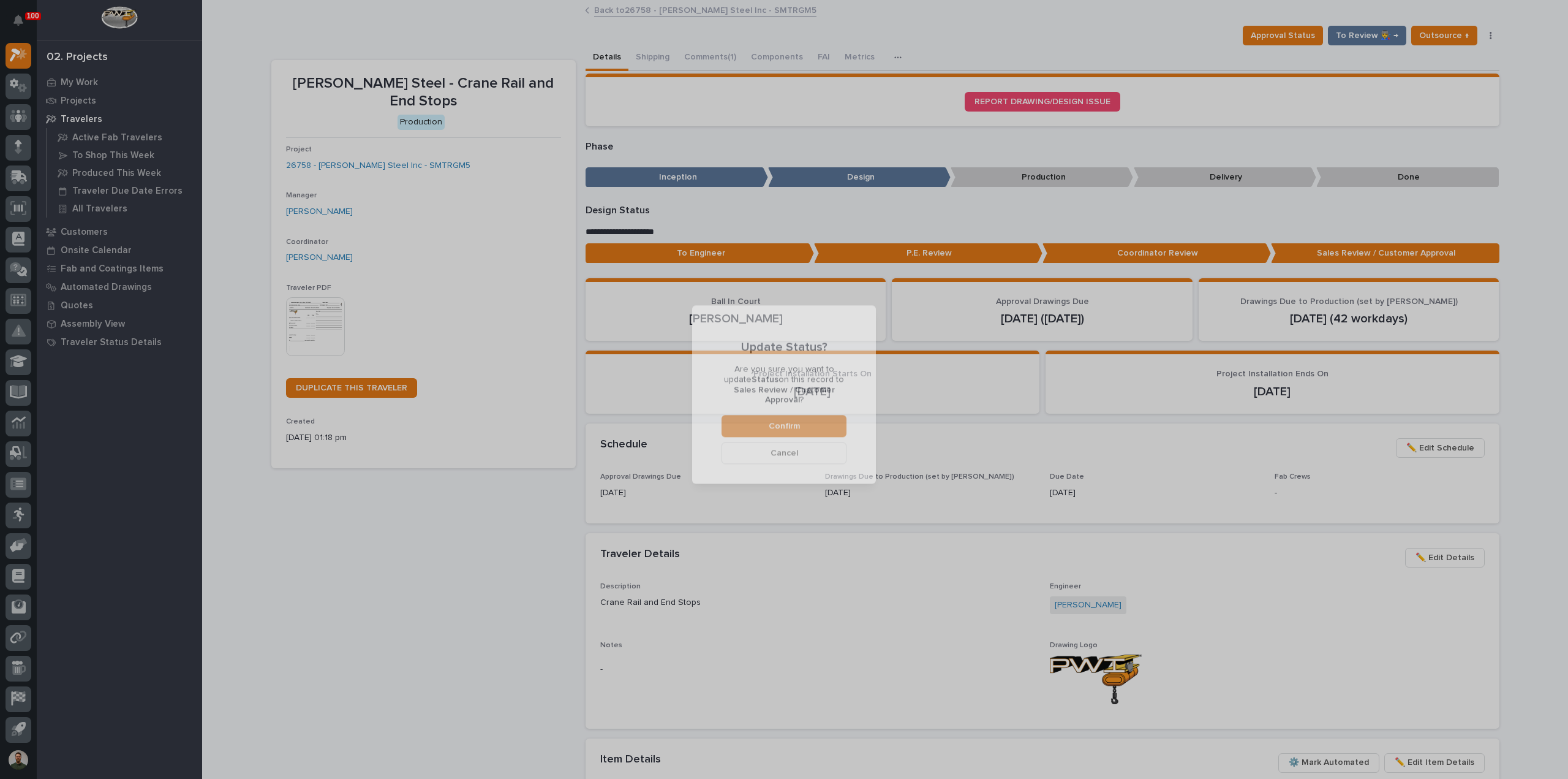
scroll to position [73, 0]
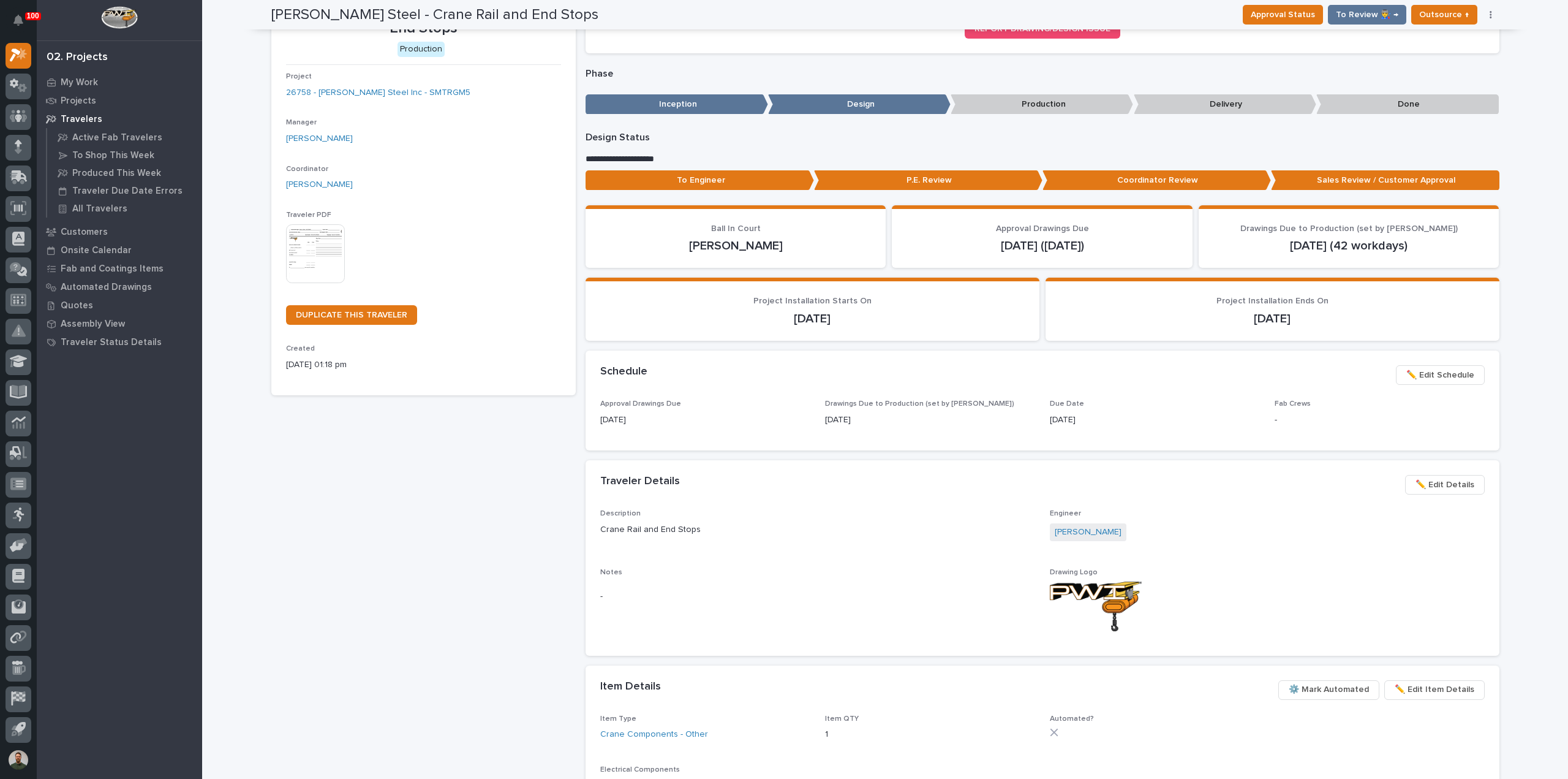
click at [445, 444] on div "Weaver Steel - Crane Rail and End Stops Production Project 26758 - Weaver Steel…" at bounding box center [423, 506] width 304 height 1037
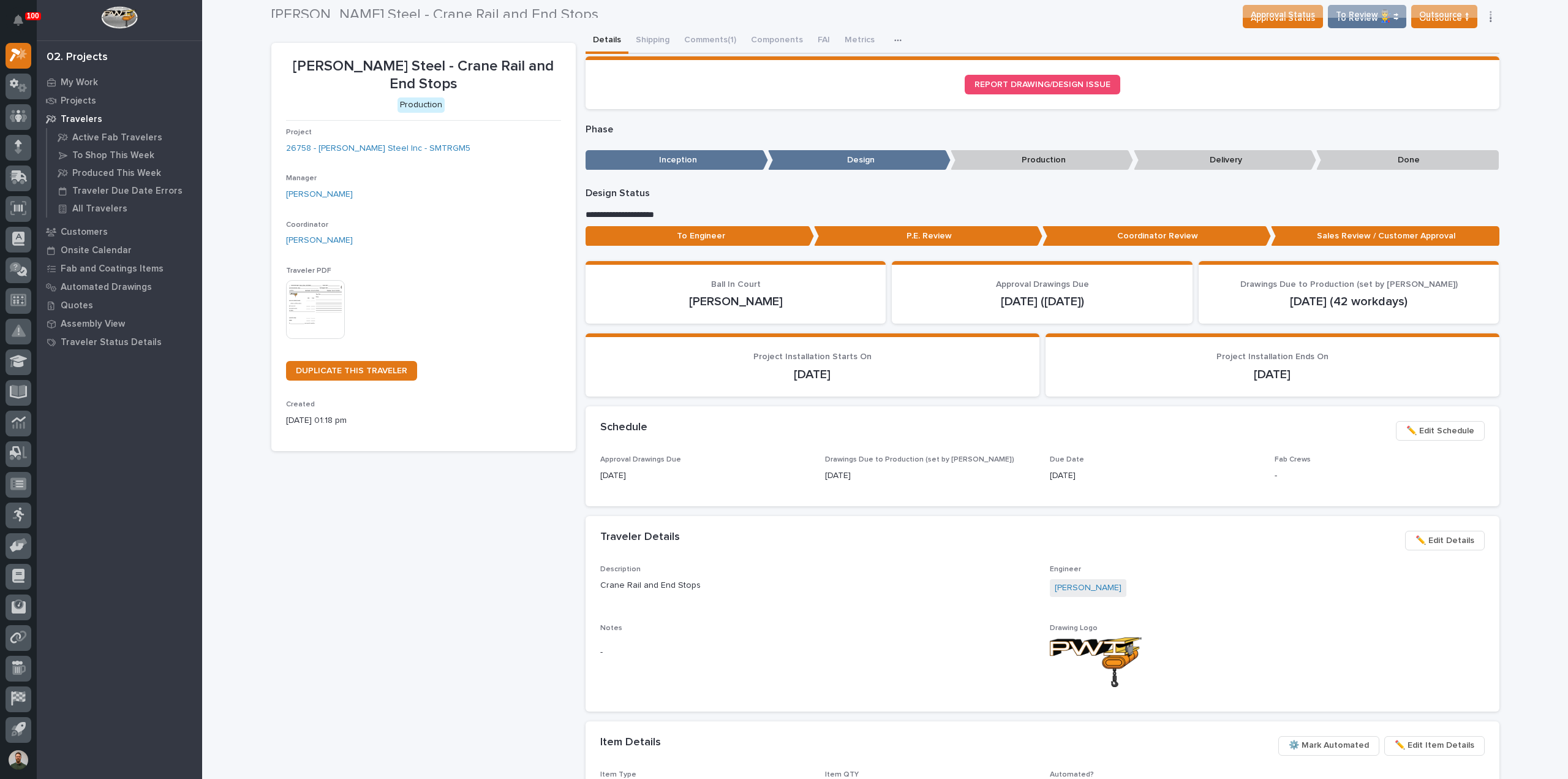
scroll to position [0, 0]
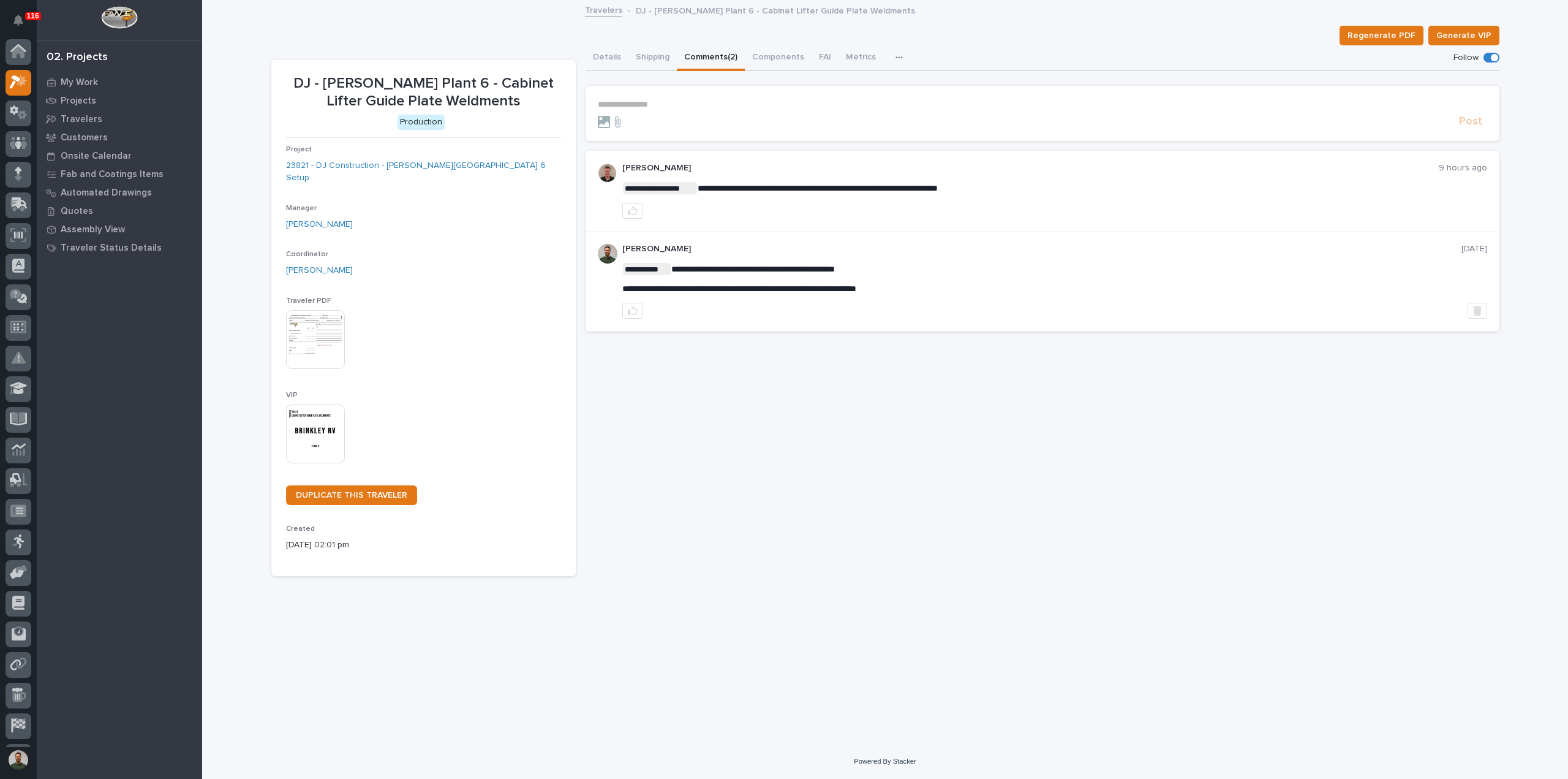
scroll to position [27, 0]
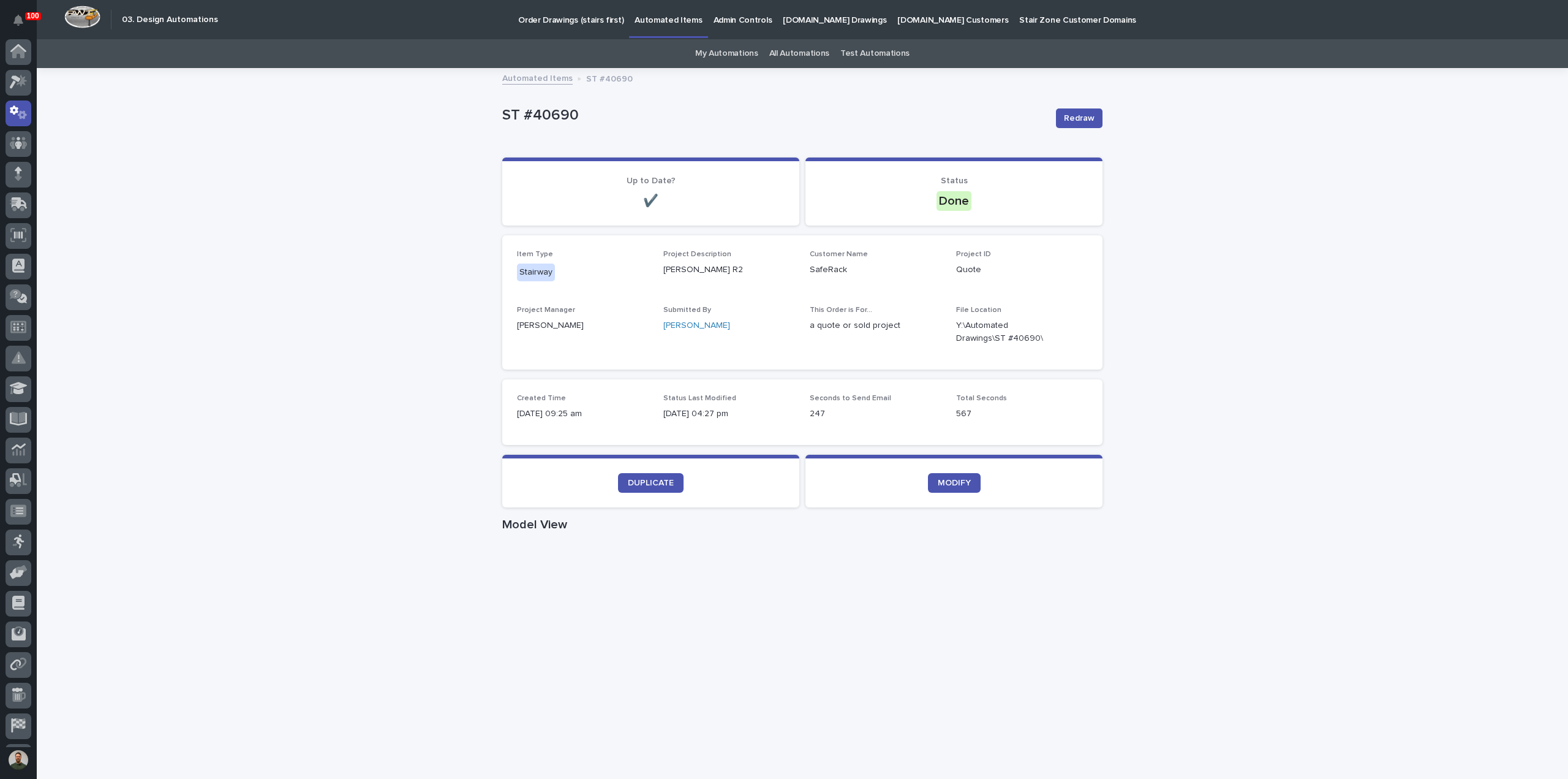
scroll to position [27, 0]
